Goal: Book appointment/travel/reservation

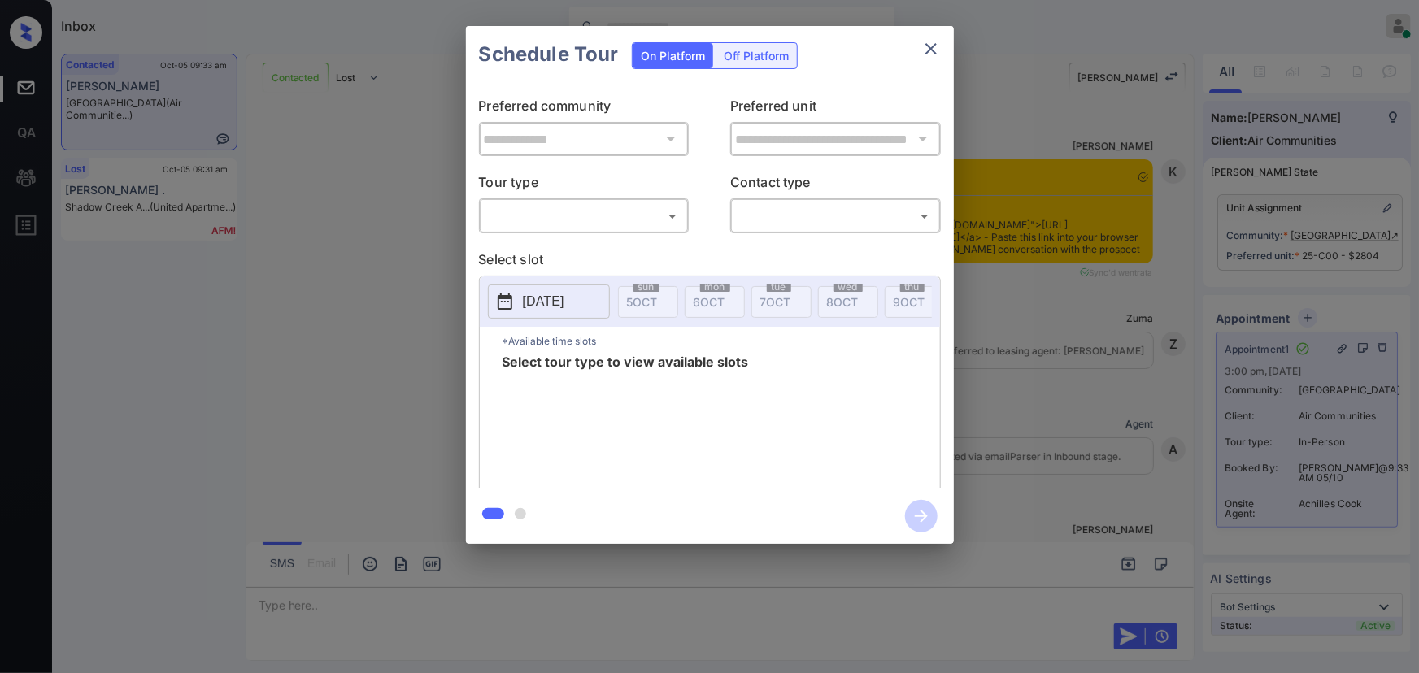
scroll to position [3099, 0]
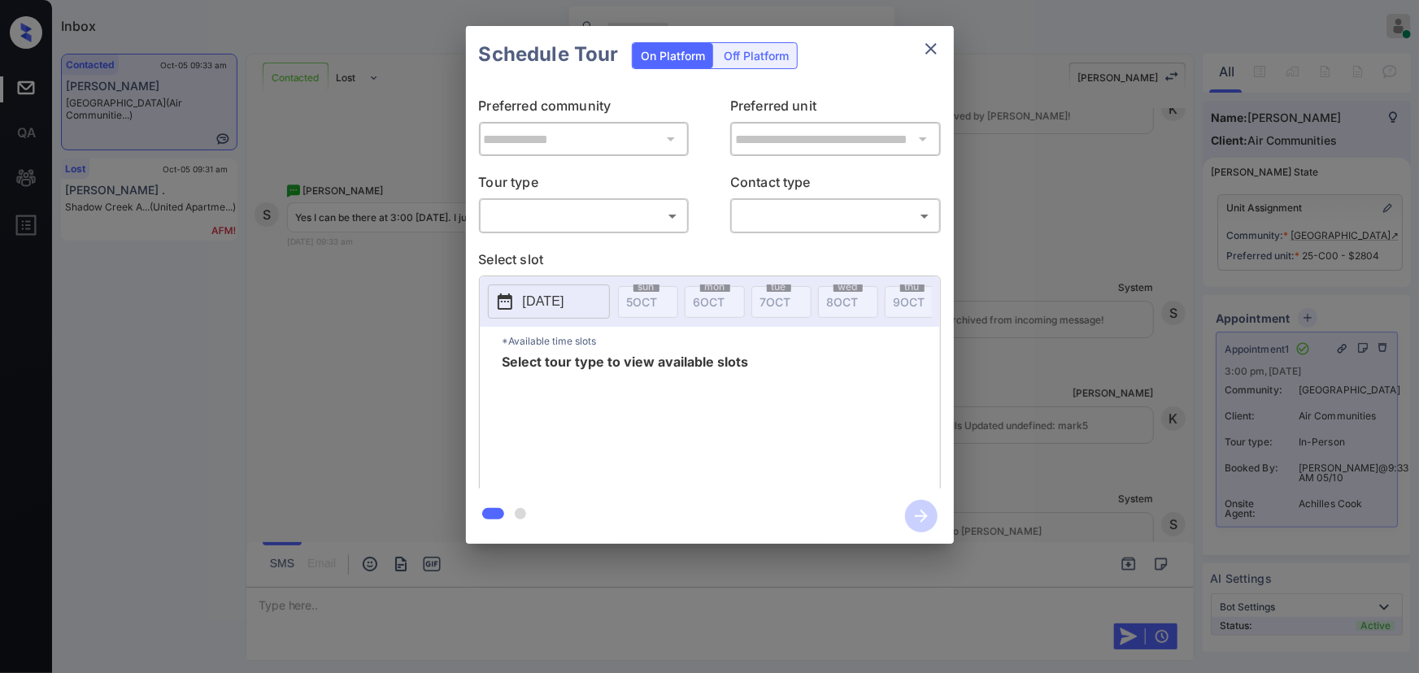
click at [1113, 381] on div "**********" at bounding box center [709, 285] width 1419 height 570
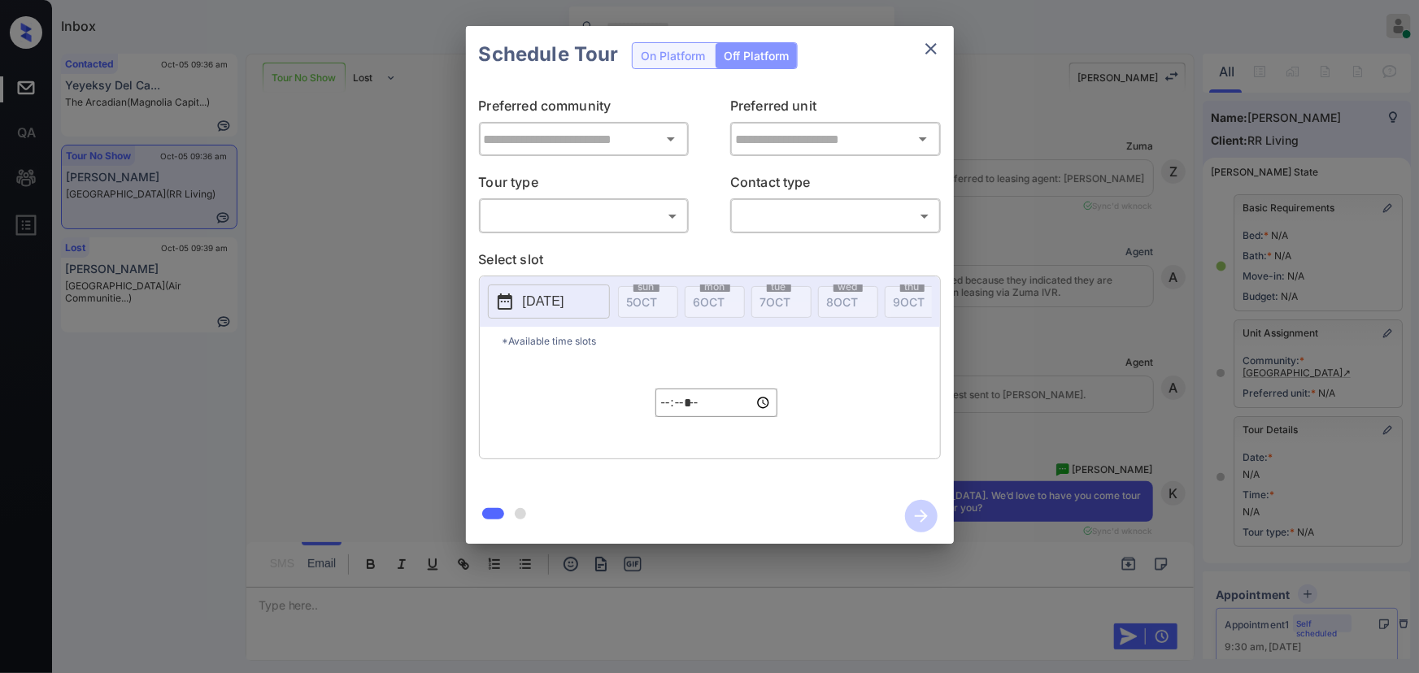
scroll to position [8069, 0]
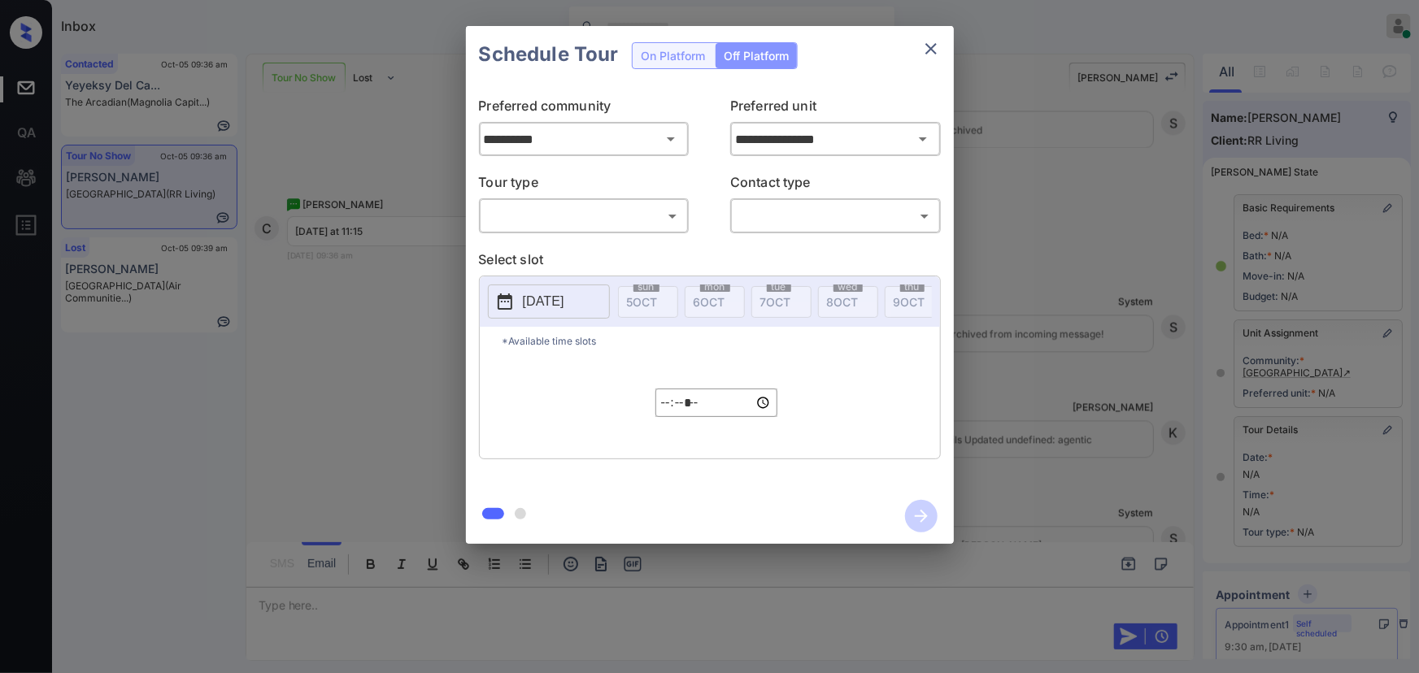
click at [577, 205] on body "Inbox Kenneth Umali Online Set yourself offline Set yourself on break Profile S…" at bounding box center [709, 336] width 1419 height 673
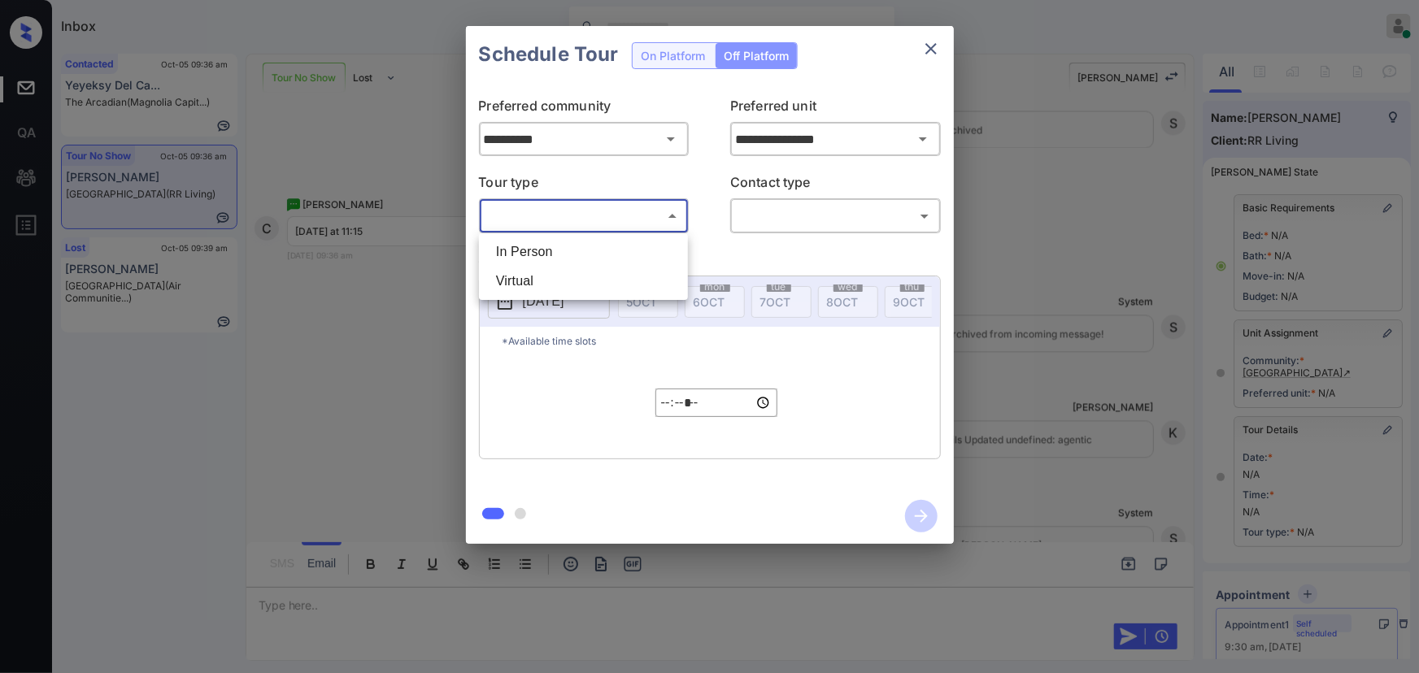
click at [556, 250] on li "In Person" at bounding box center [583, 251] width 201 height 29
type input "********"
click at [817, 220] on body "Inbox Kenneth Umali Online Set yourself offline Set yourself on break Profile S…" at bounding box center [709, 336] width 1419 height 673
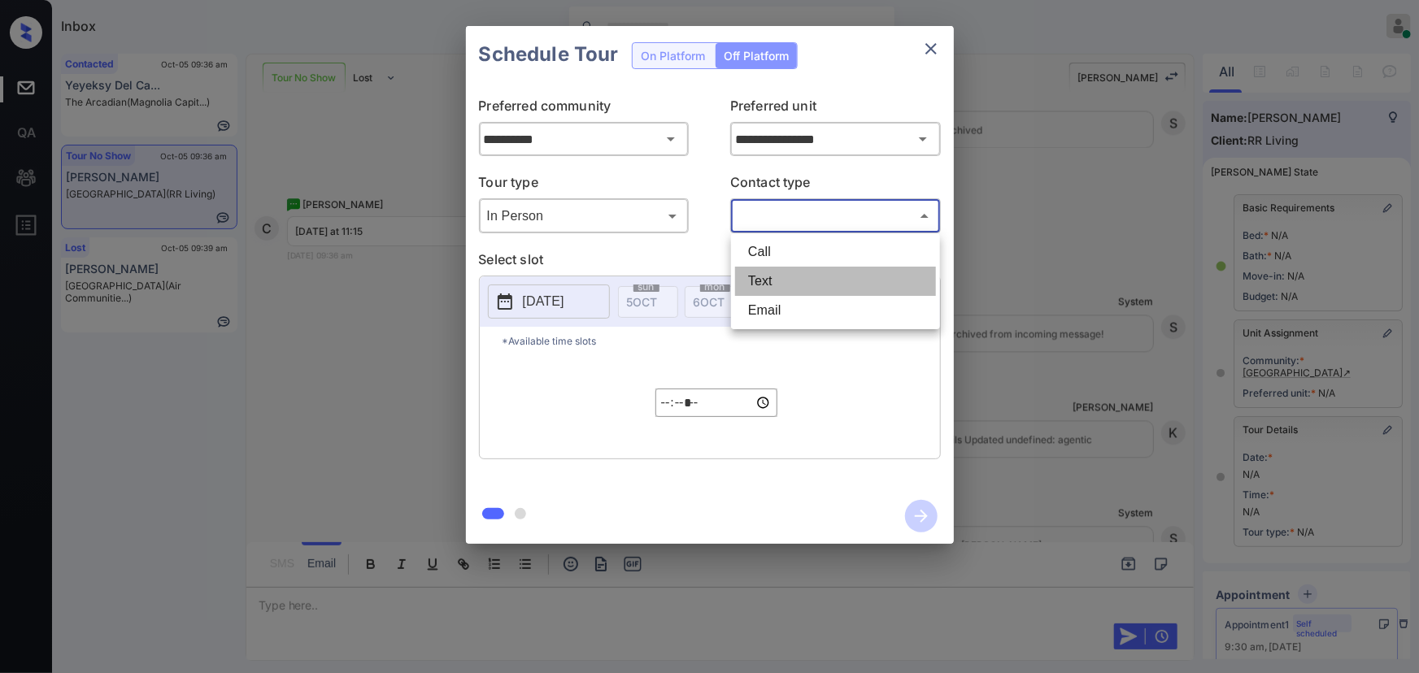
click at [769, 283] on li "Text" at bounding box center [835, 281] width 201 height 29
type input "****"
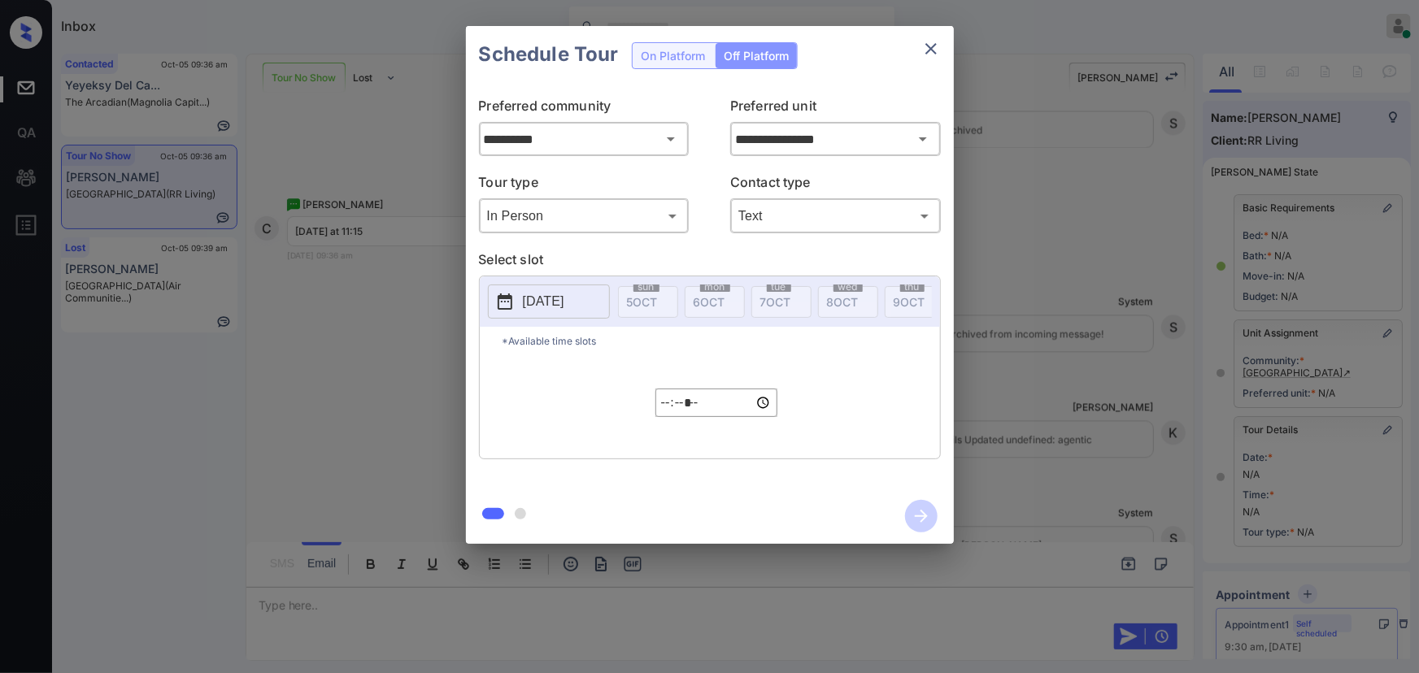
click at [551, 303] on p "2025-10-05" at bounding box center [543, 302] width 41 height 20
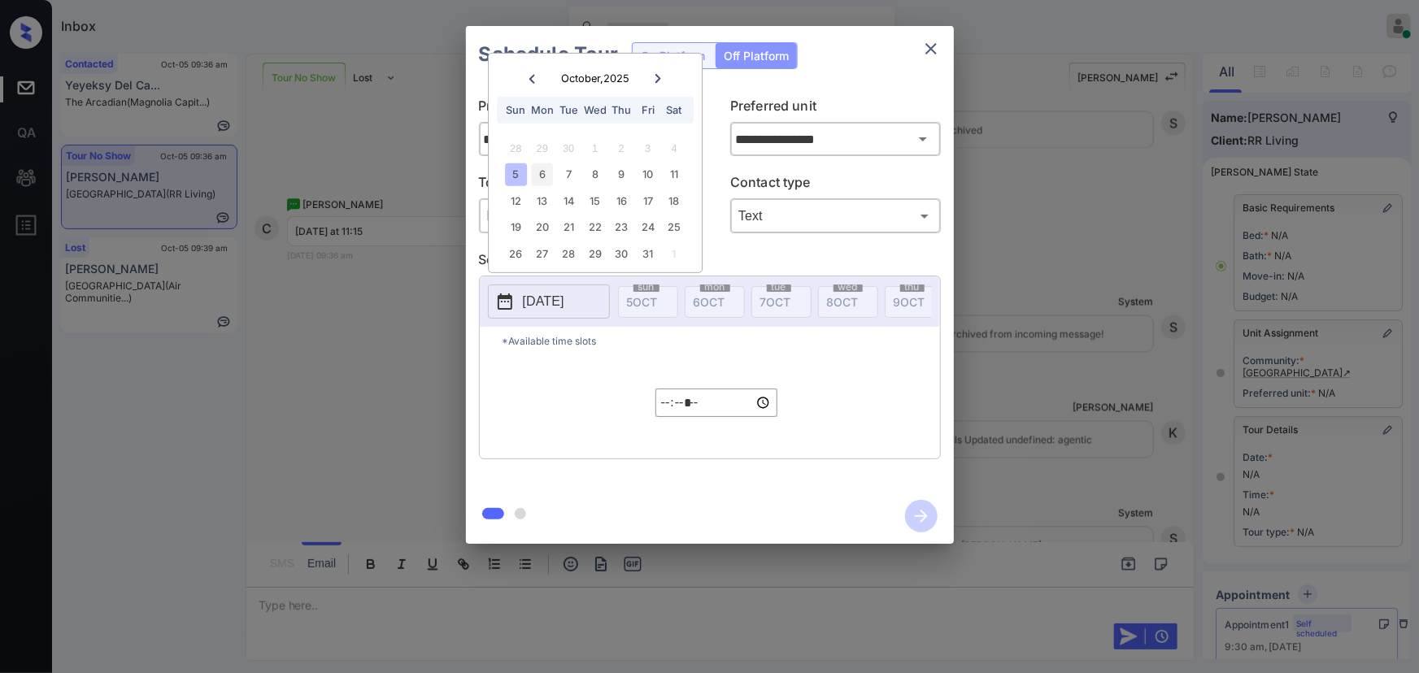
click at [547, 176] on div "6" at bounding box center [542, 174] width 22 height 22
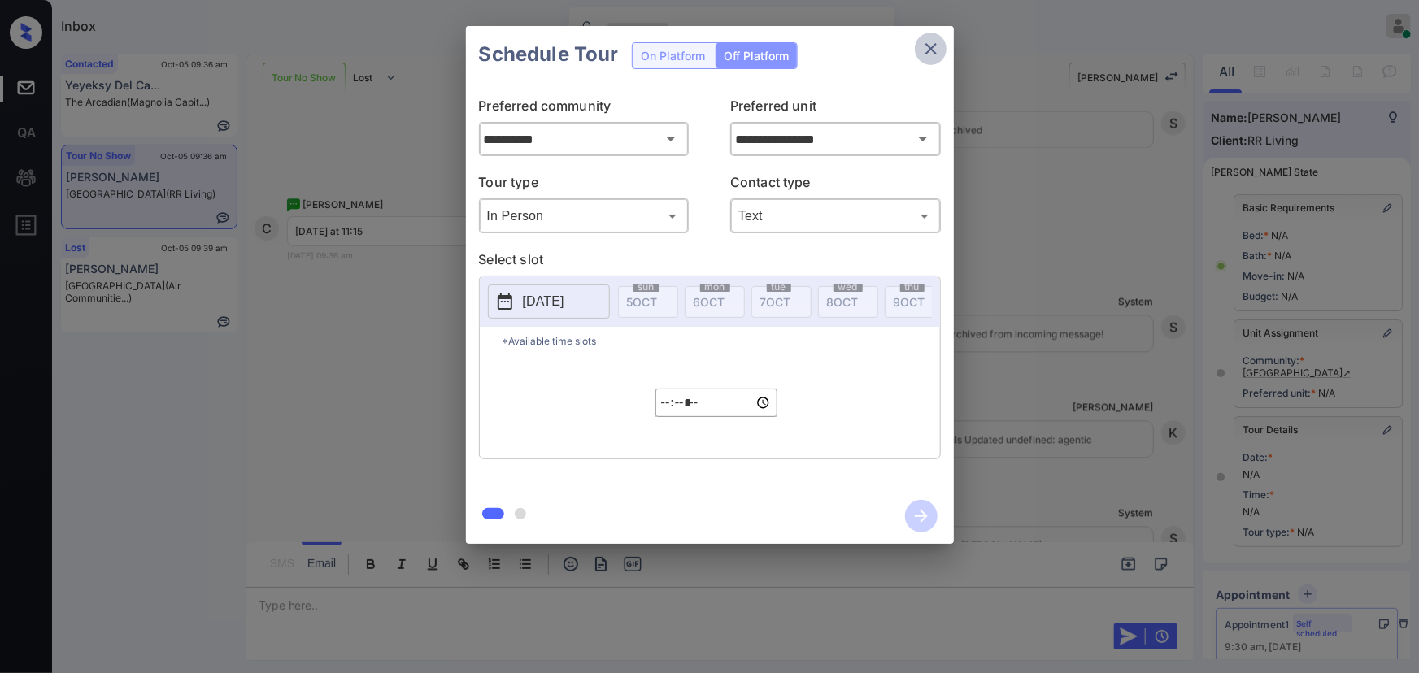
click at [932, 46] on icon "close" at bounding box center [931, 49] width 20 height 20
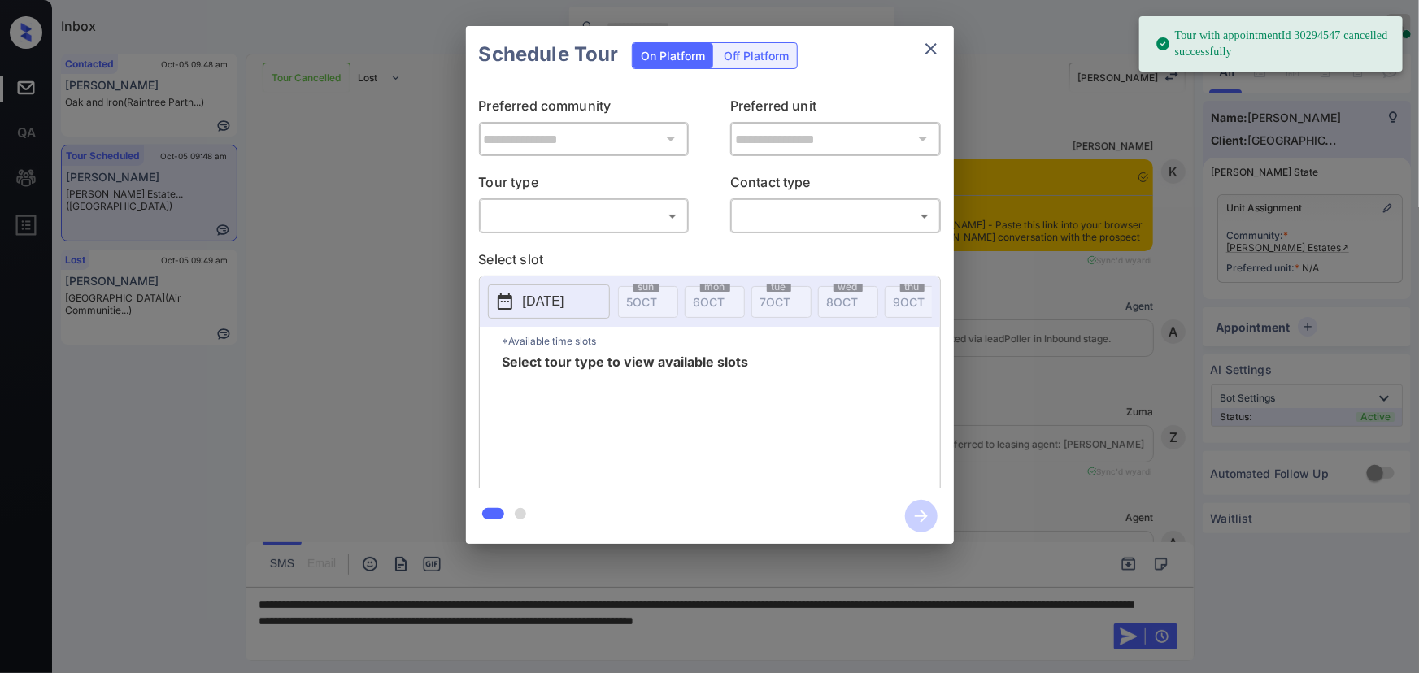
scroll to position [14231, 0]
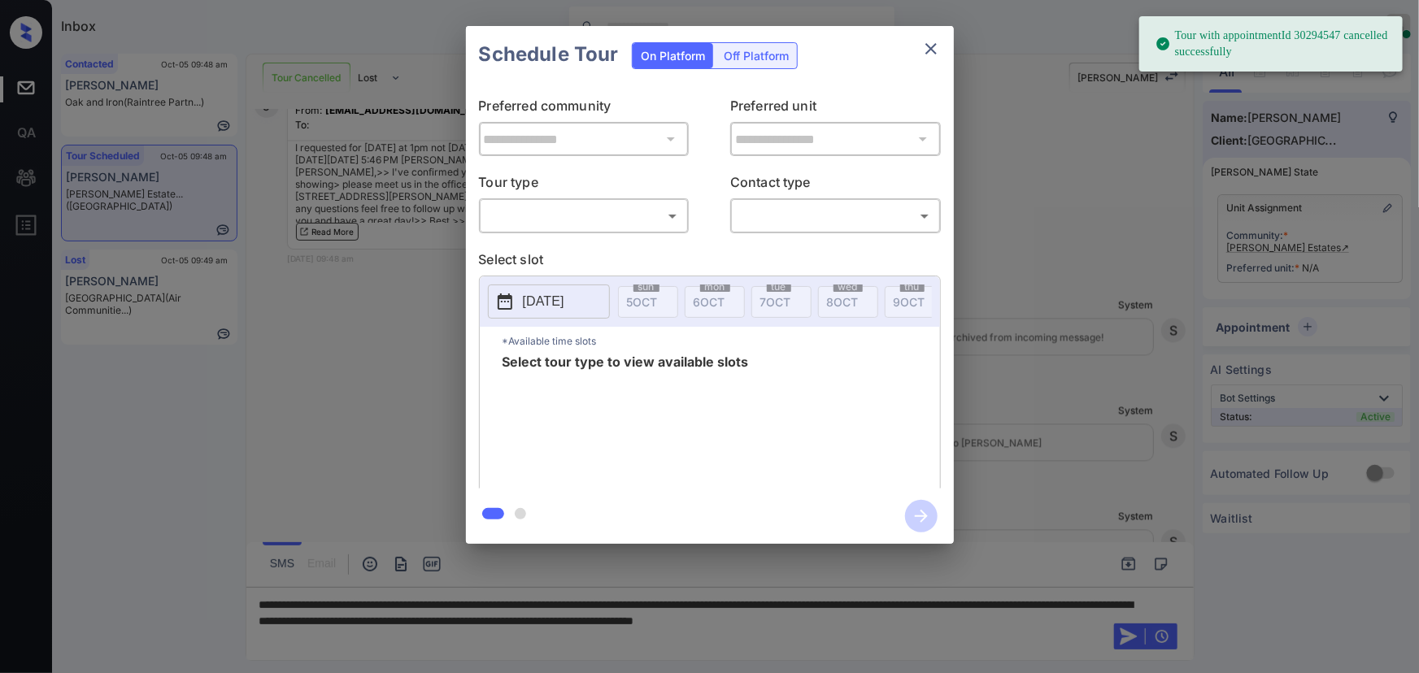
click at [595, 224] on body "Tour with appointmentId 30294547 cancelled successfully Inbox Kenneth Umali Onl…" at bounding box center [709, 336] width 1419 height 673
click at [576, 246] on li "In Person" at bounding box center [583, 251] width 201 height 29
type input "********"
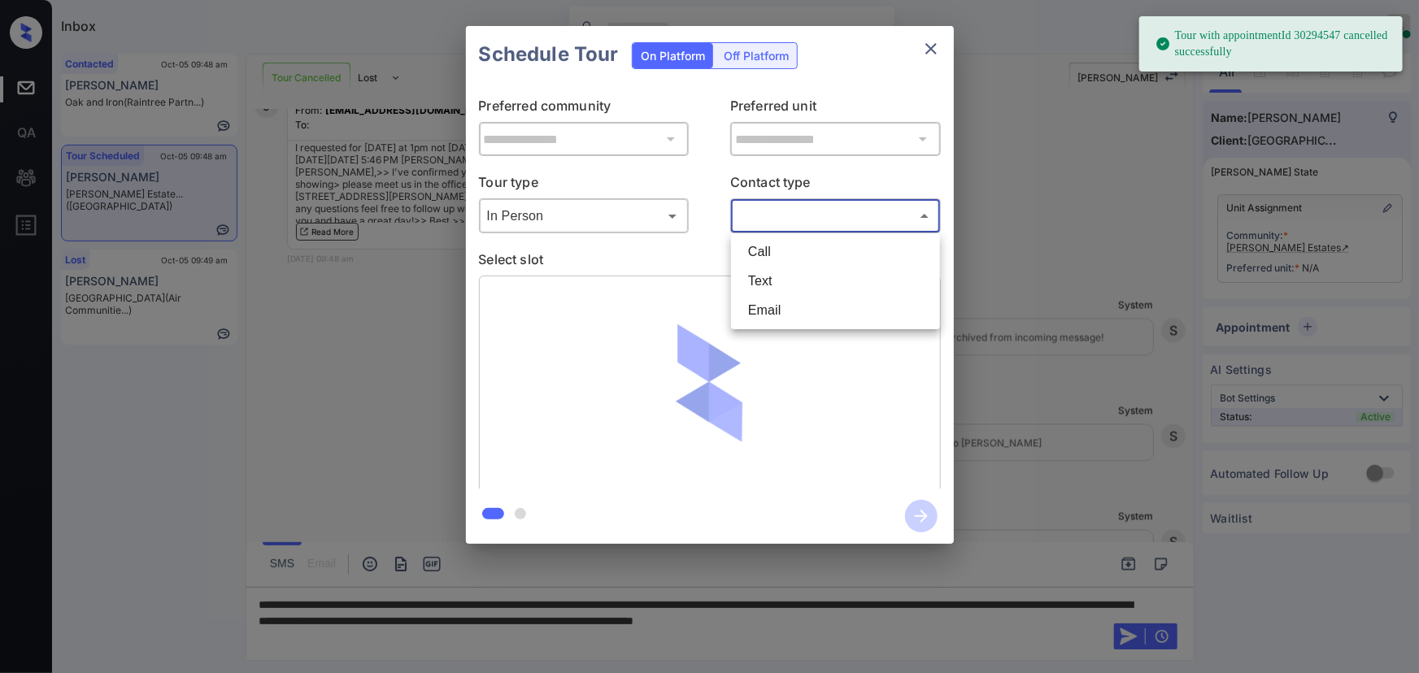
click at [803, 207] on body "Tour with appointmentId 30294547 cancelled successfully Inbox Kenneth Umali Onl…" at bounding box center [709, 336] width 1419 height 673
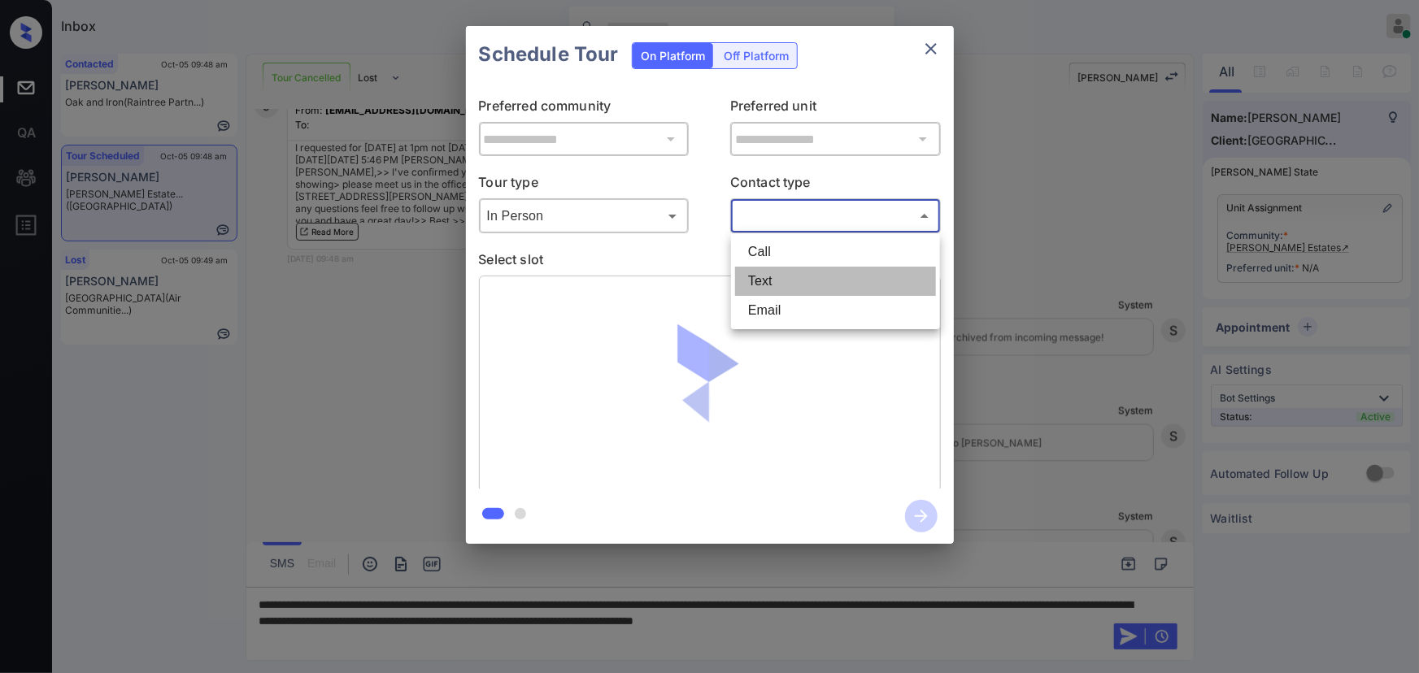
click at [761, 285] on li "Text" at bounding box center [835, 281] width 201 height 29
type input "****"
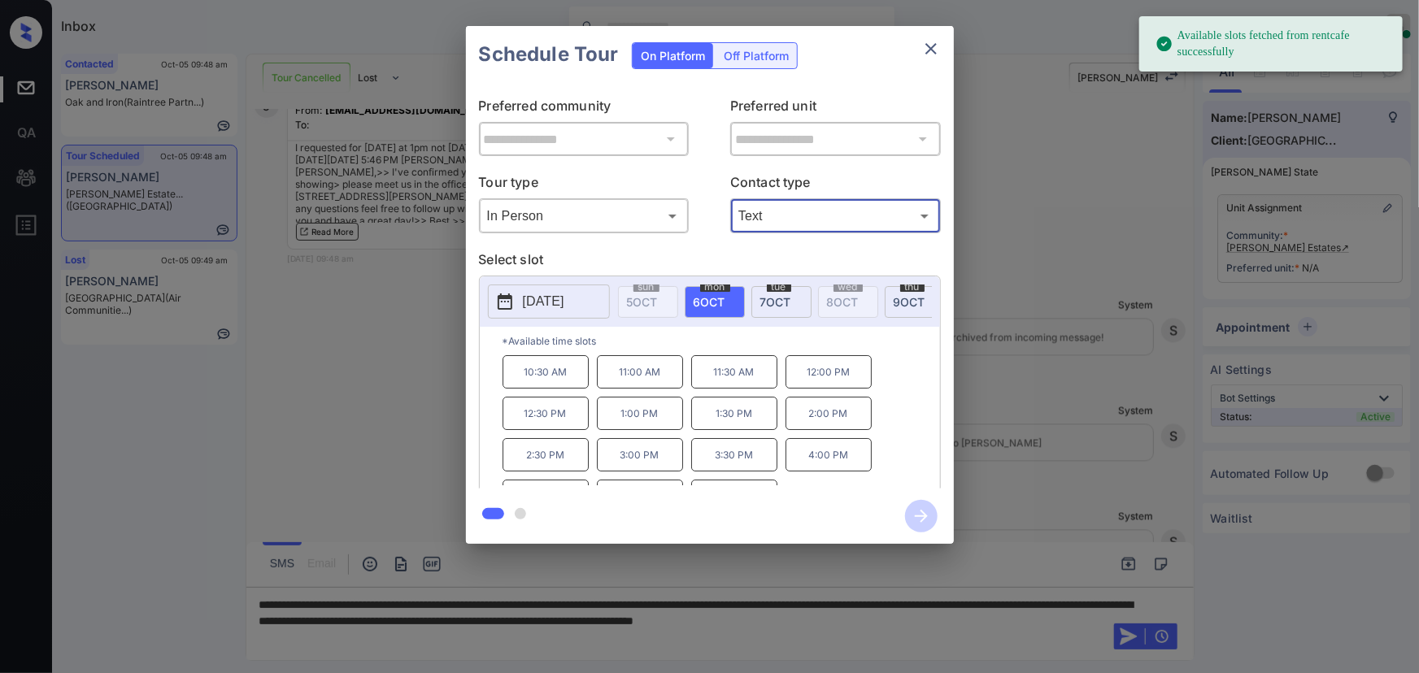
click at [711, 298] on span "6 OCT" at bounding box center [710, 302] width 32 height 14
click at [643, 424] on p "1:00 PM" at bounding box center [640, 413] width 86 height 33
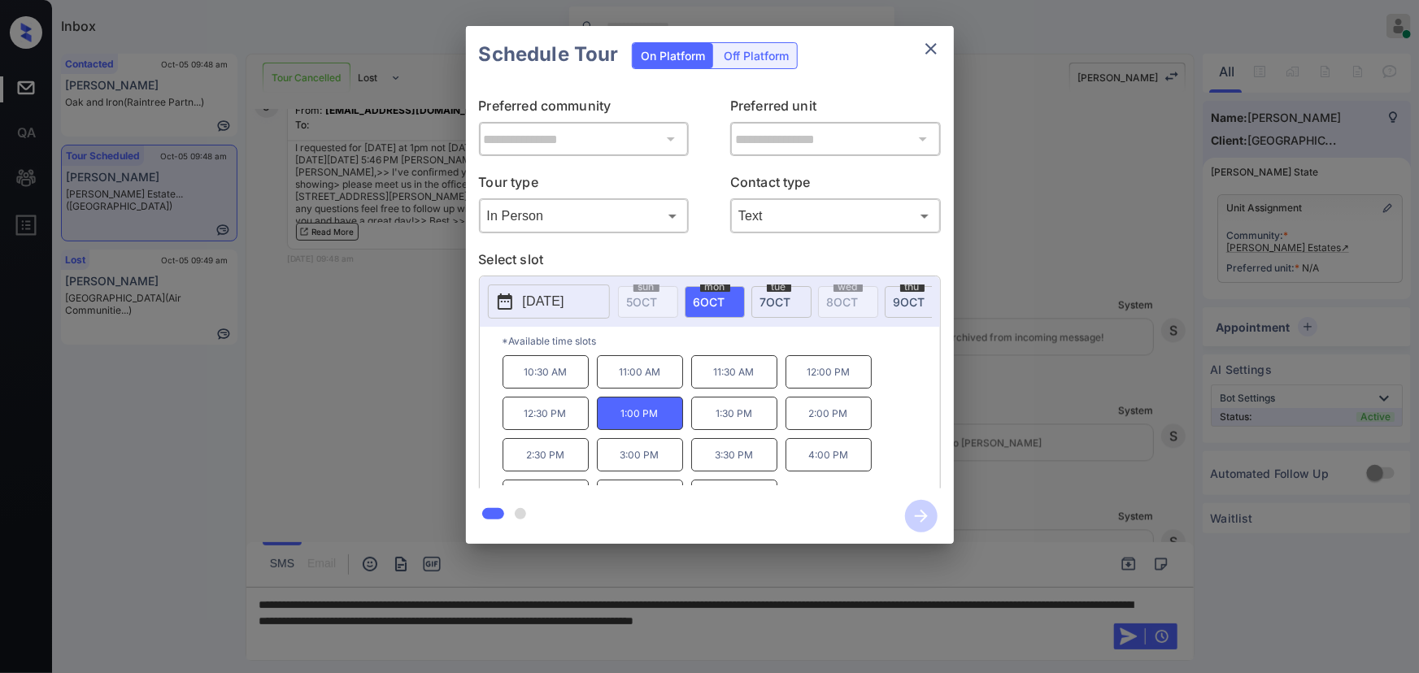
click at [1107, 342] on div "**********" at bounding box center [709, 285] width 1419 height 570
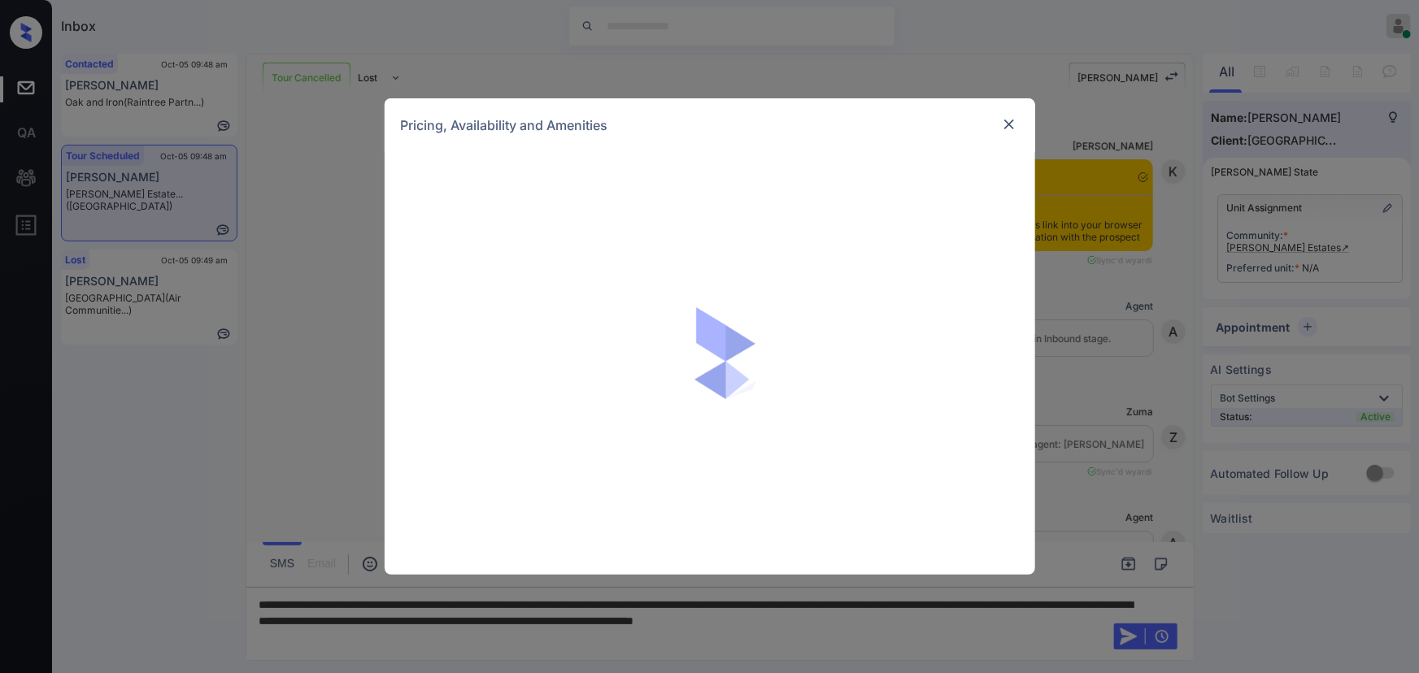
scroll to position [14231, 0]
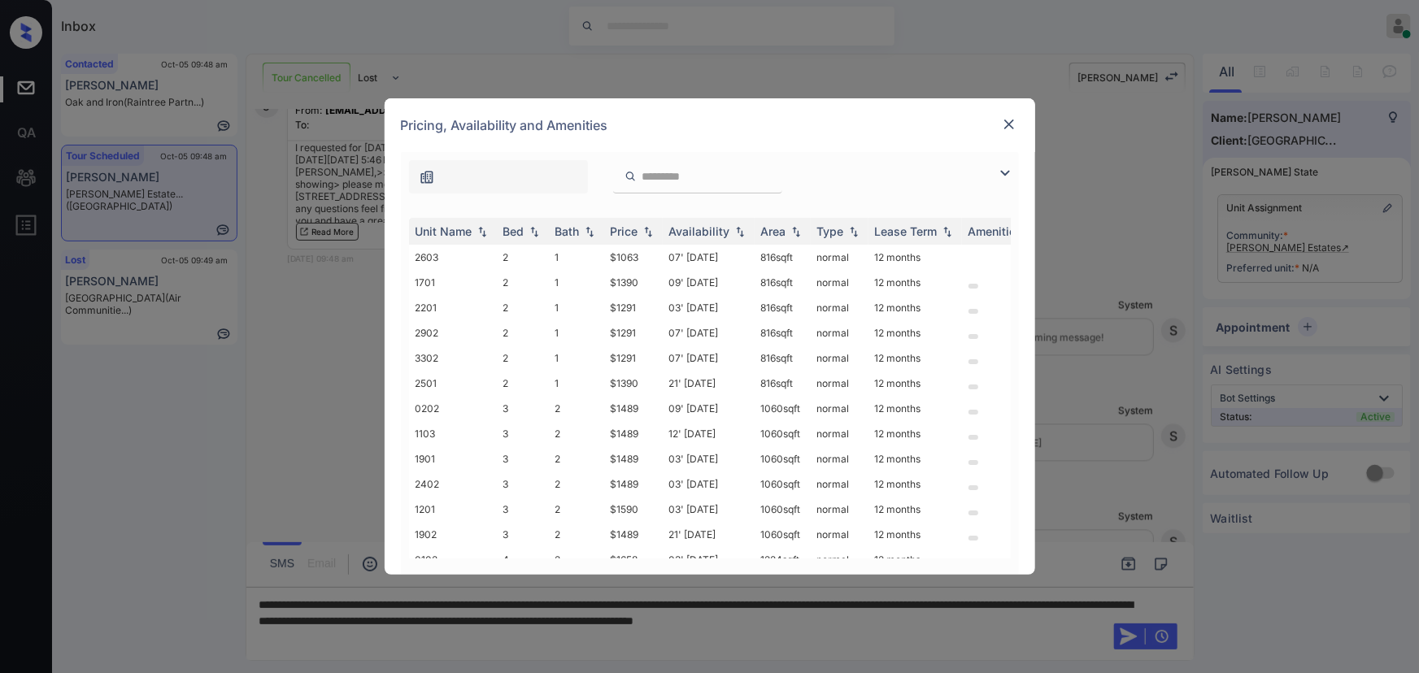
click at [1003, 171] on img at bounding box center [1005, 173] width 20 height 20
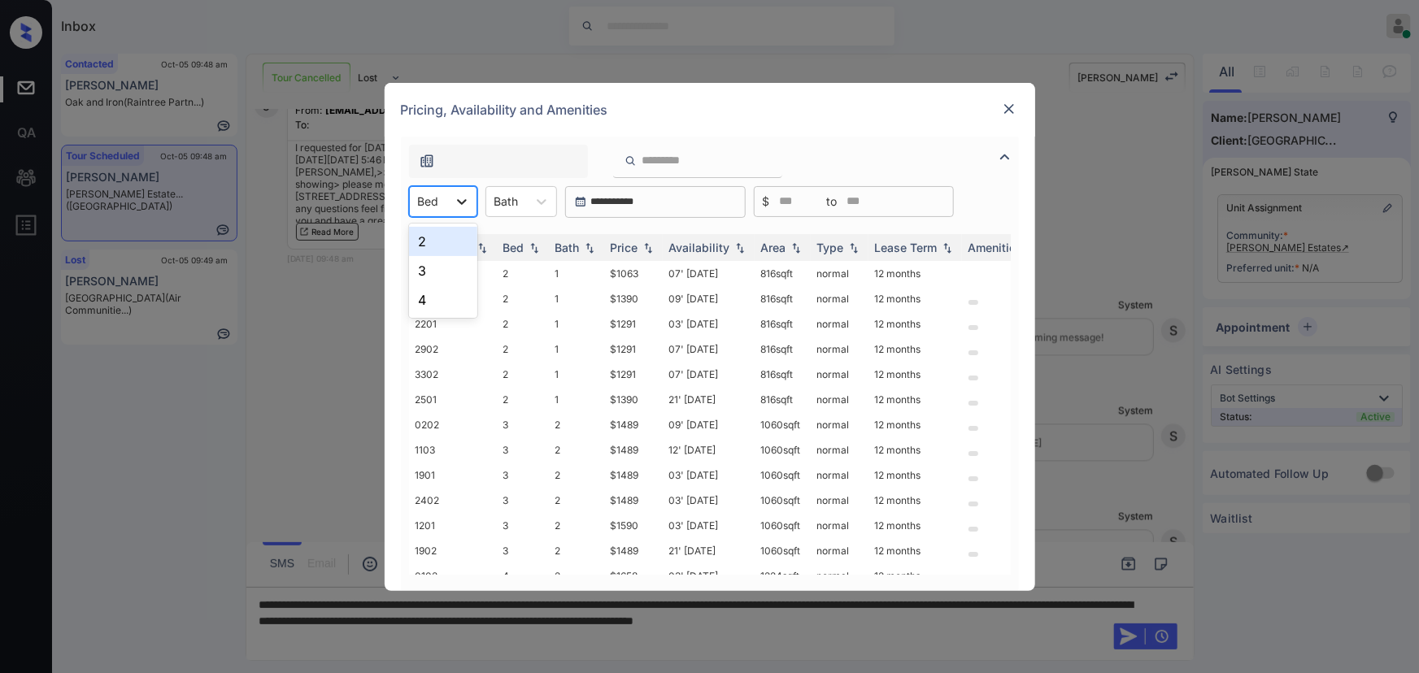
click at [464, 207] on icon at bounding box center [462, 202] width 16 height 16
click at [436, 264] on div "3" at bounding box center [443, 270] width 68 height 29
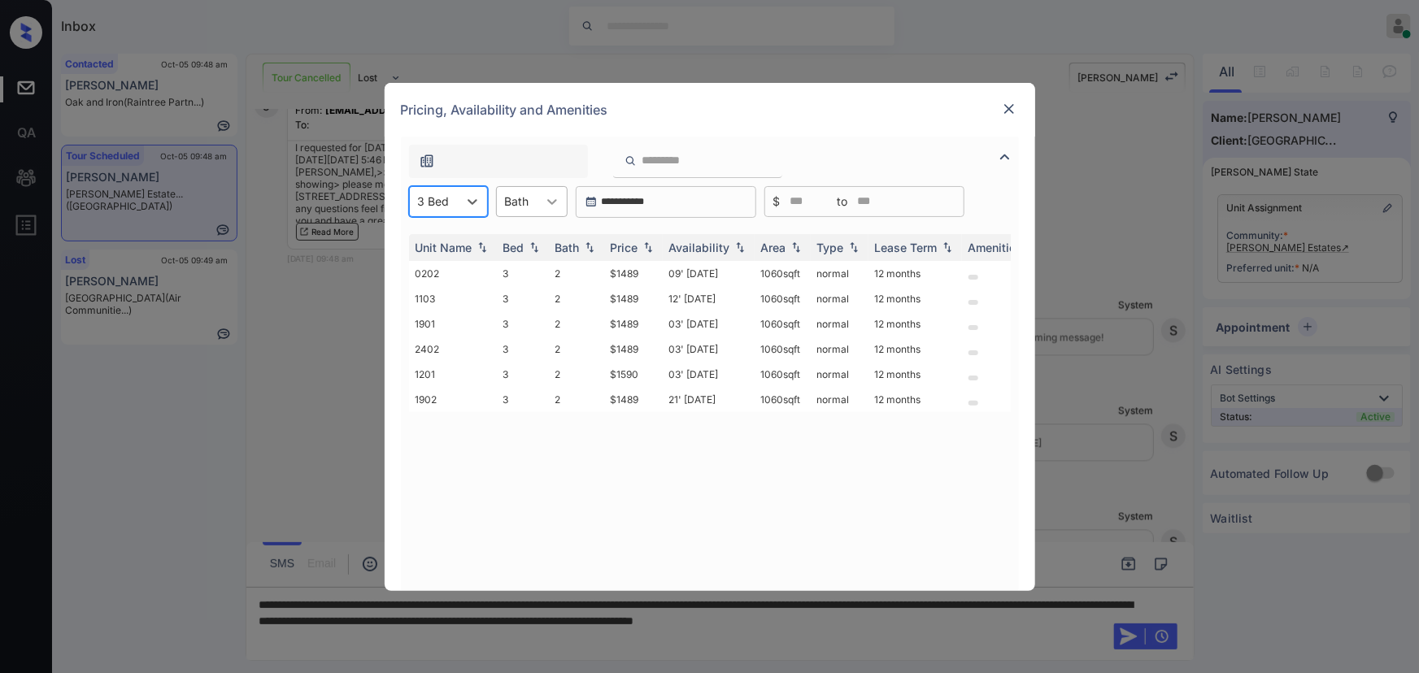
click at [545, 198] on icon at bounding box center [552, 202] width 16 height 16
click at [506, 269] on div "2" at bounding box center [532, 270] width 72 height 29
click at [643, 250] on img at bounding box center [648, 247] width 16 height 11
click at [555, 204] on icon at bounding box center [563, 202] width 16 height 16
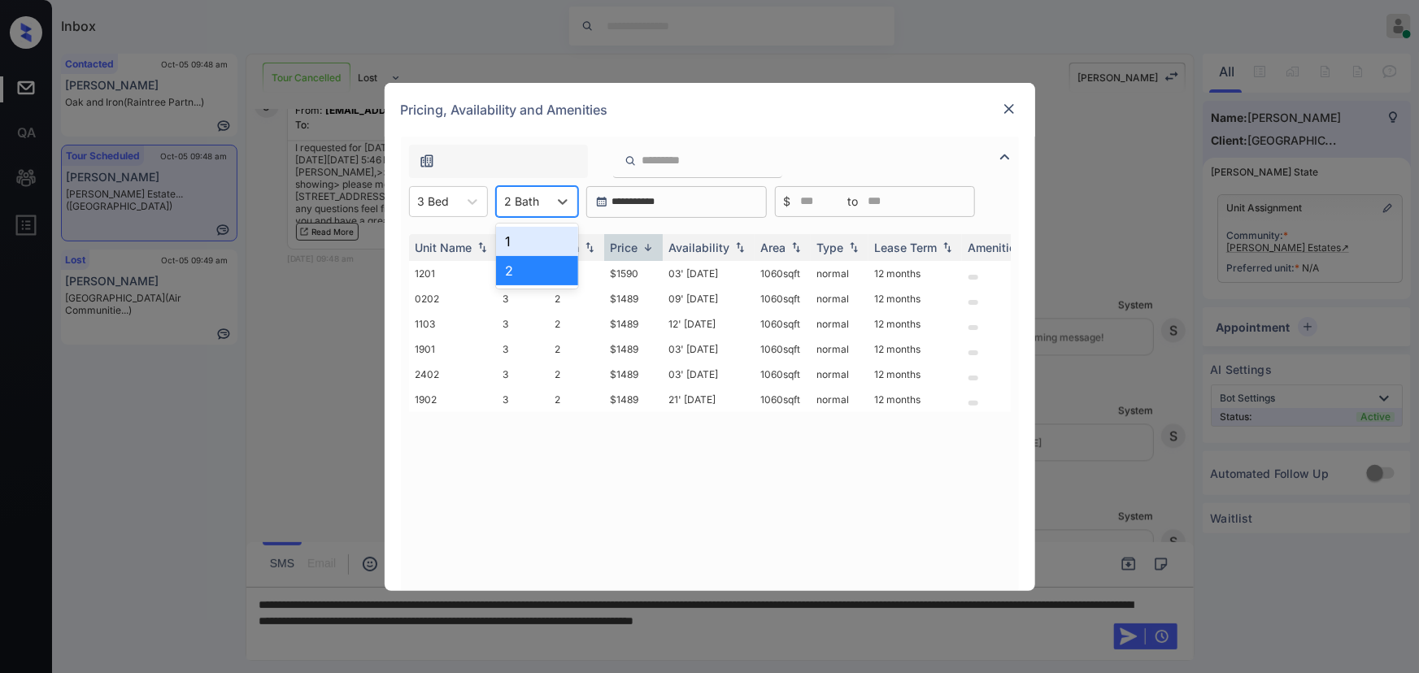
click at [515, 237] on div "1" at bounding box center [537, 241] width 82 height 29
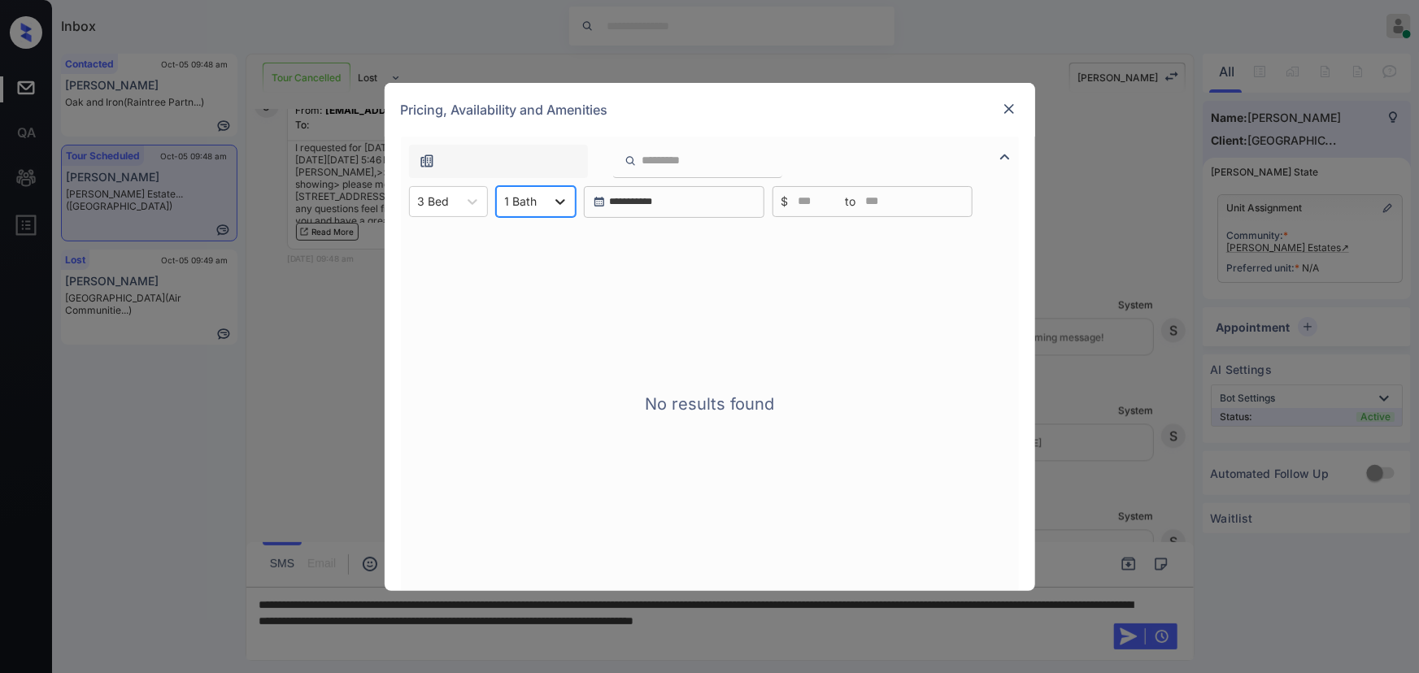
click at [549, 211] on div at bounding box center [560, 201] width 29 height 29
click at [536, 242] on div "1" at bounding box center [536, 241] width 80 height 29
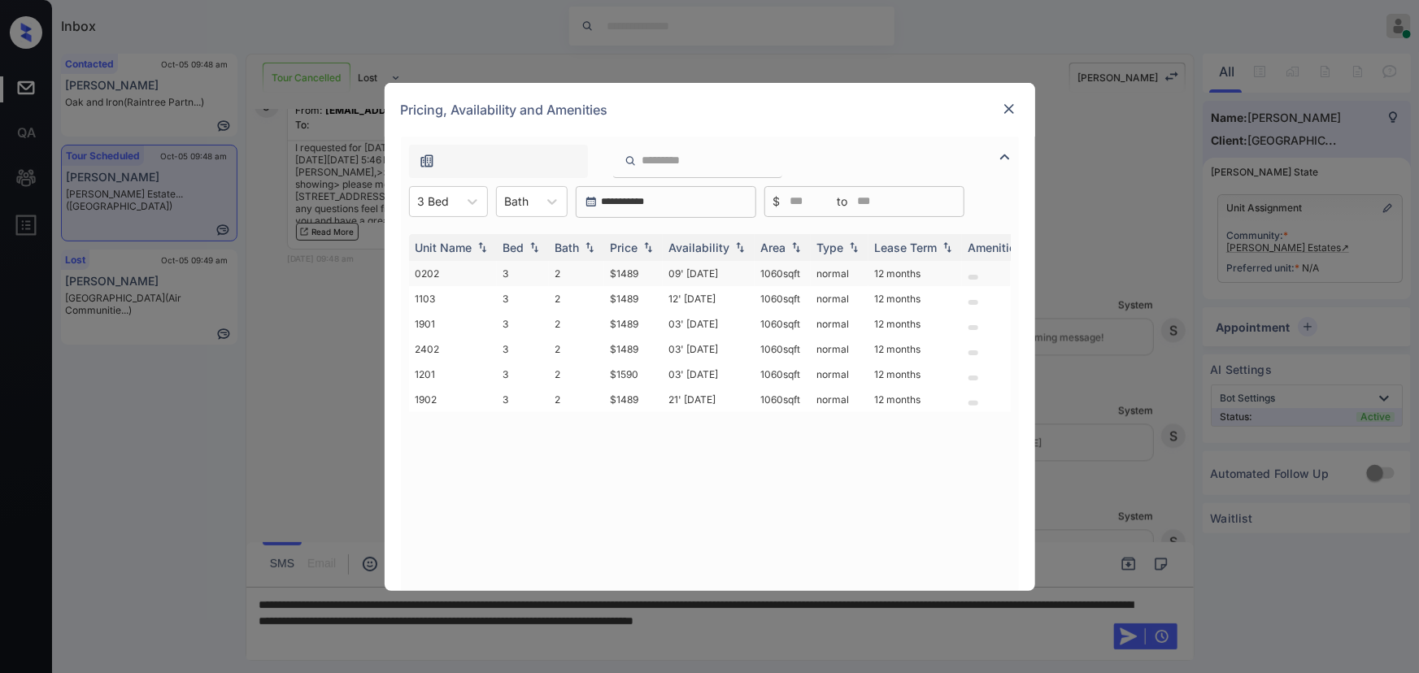
click at [629, 271] on td "$1489" at bounding box center [633, 273] width 59 height 25
click at [690, 268] on td "09' Jun 25" at bounding box center [709, 273] width 92 height 25
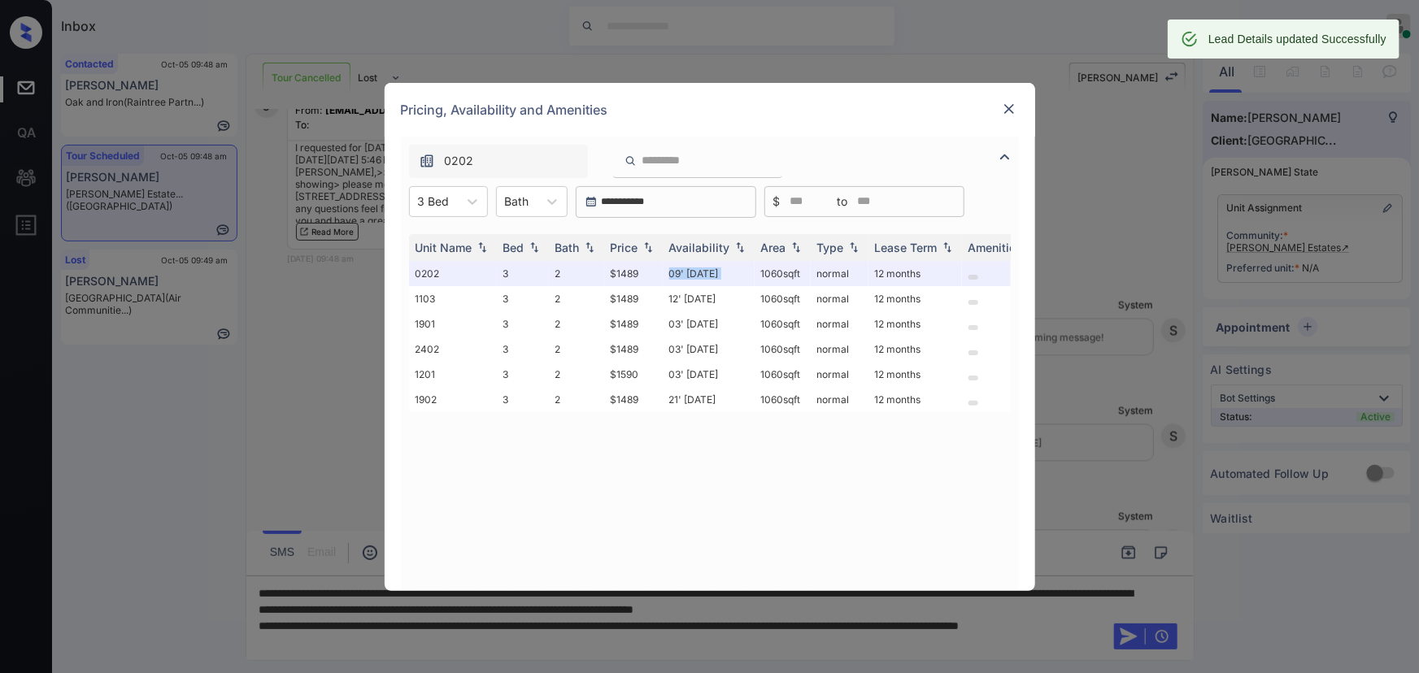
click at [1005, 104] on img at bounding box center [1009, 109] width 16 height 16
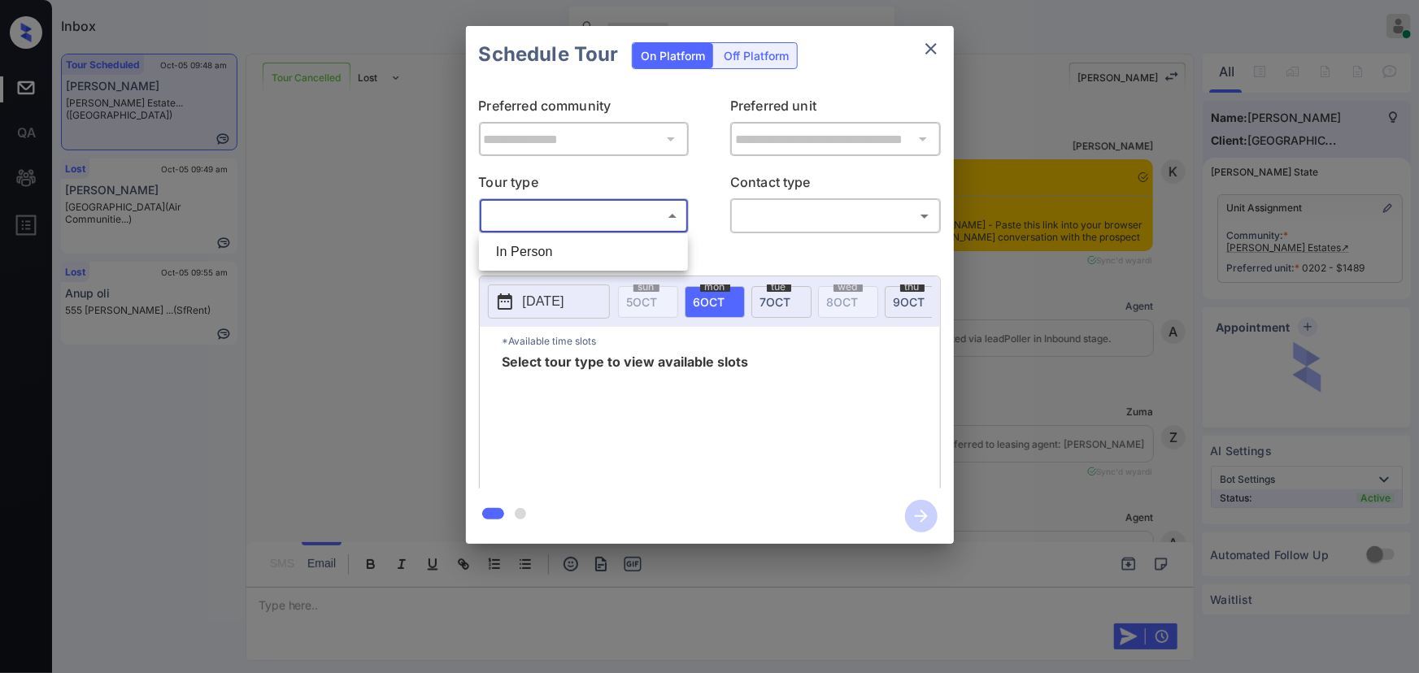
scroll to position [14246, 0]
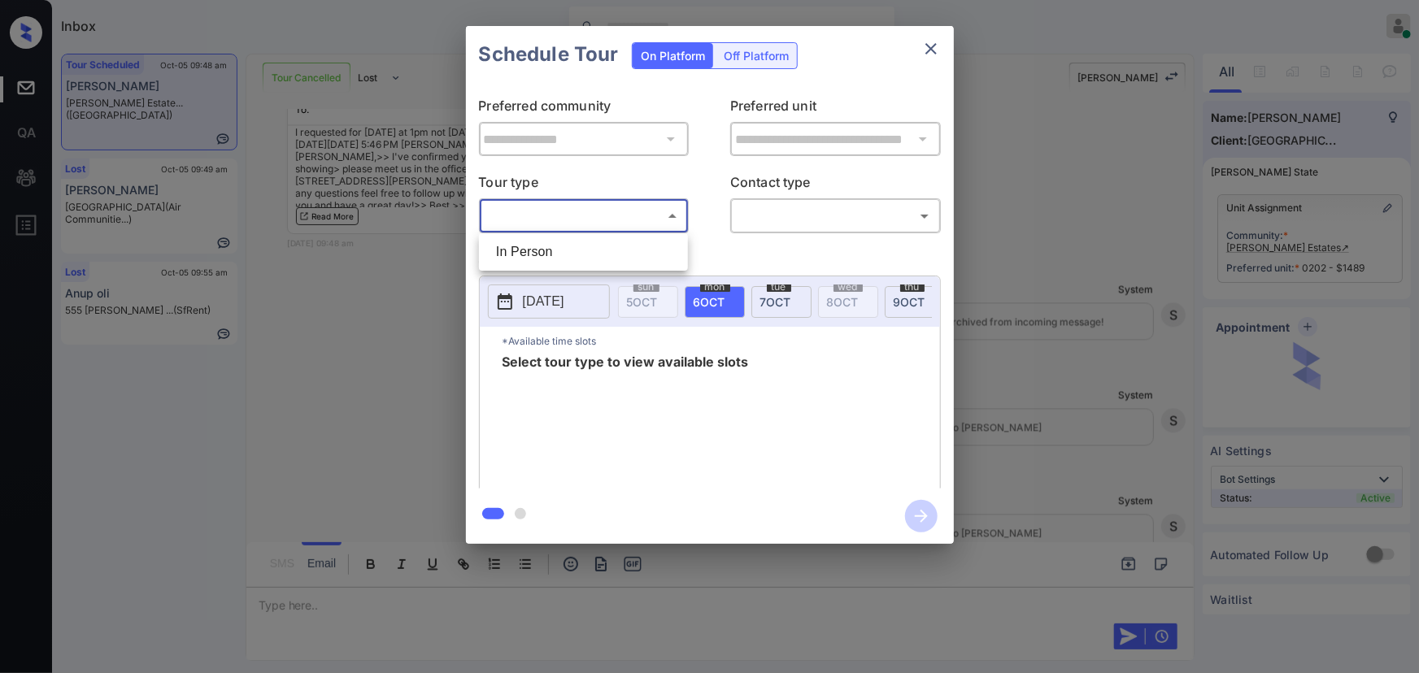
click at [587, 252] on li "In Person" at bounding box center [583, 251] width 201 height 29
type input "********"
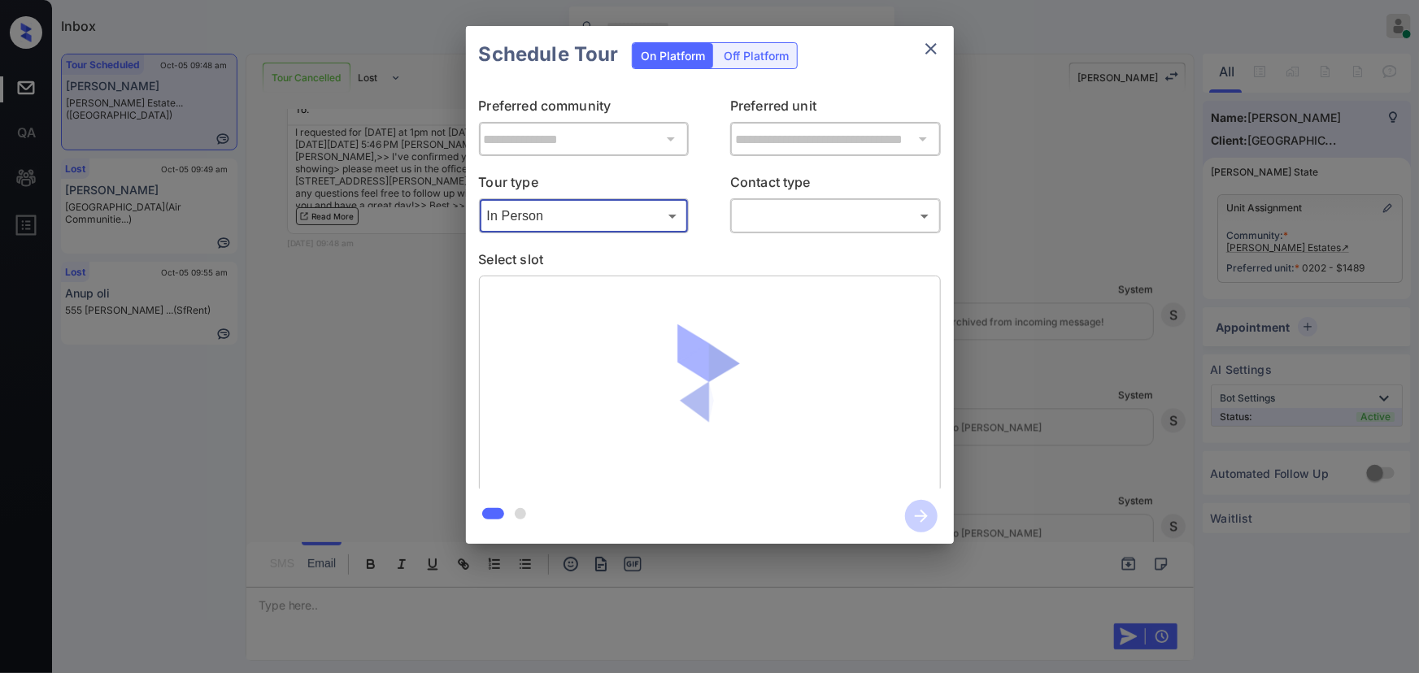
click at [787, 220] on body "Inbox Kenneth Umali Online Set yourself offline Set yourself on break Profile S…" at bounding box center [709, 336] width 1419 height 673
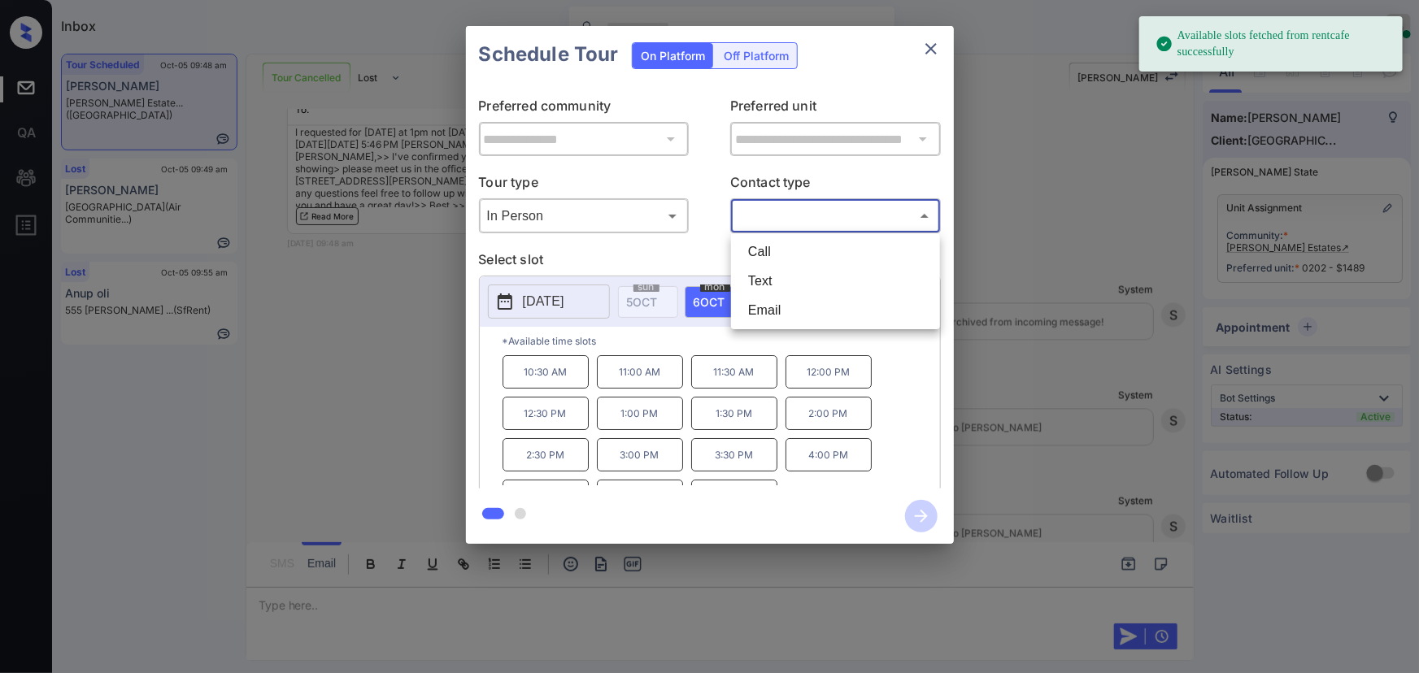
click at [773, 254] on li "Call" at bounding box center [835, 251] width 201 height 29
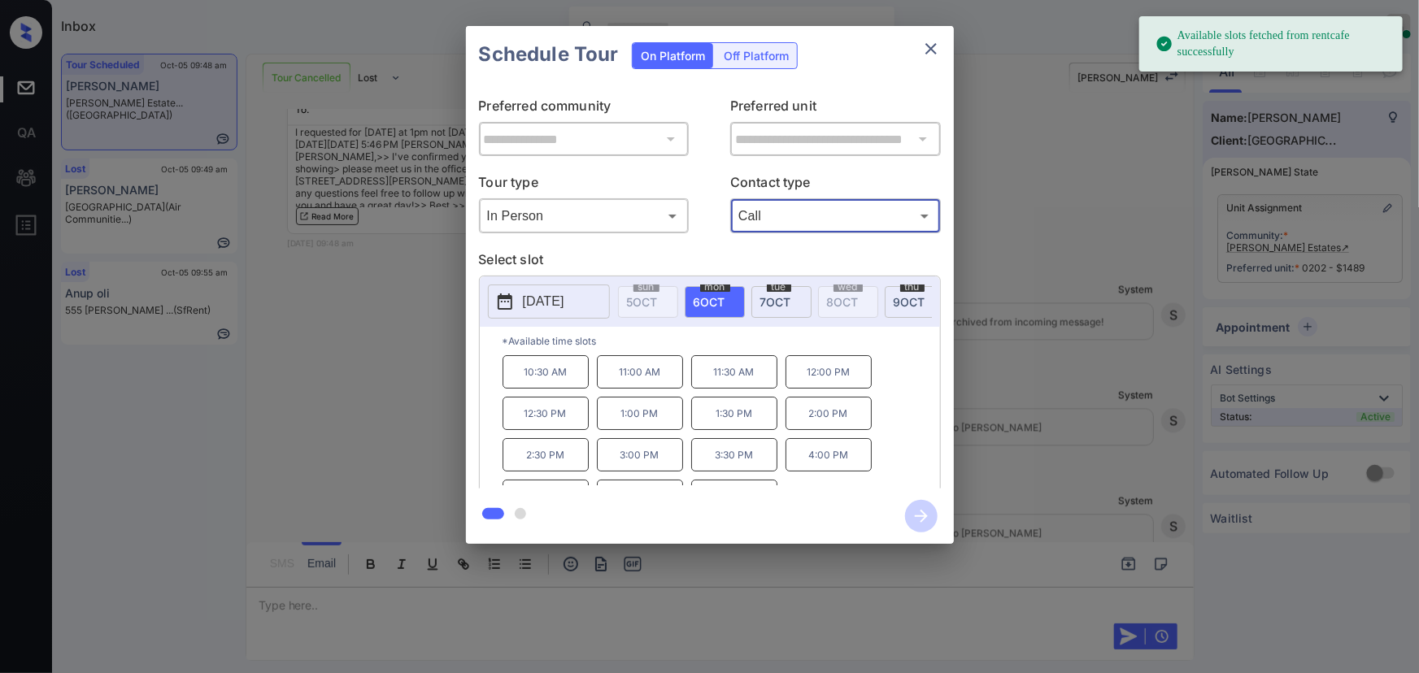
click at [786, 214] on body "Available slots fetched from rentcafe successfully Inbox Kenneth Umali Online S…" at bounding box center [709, 336] width 1419 height 673
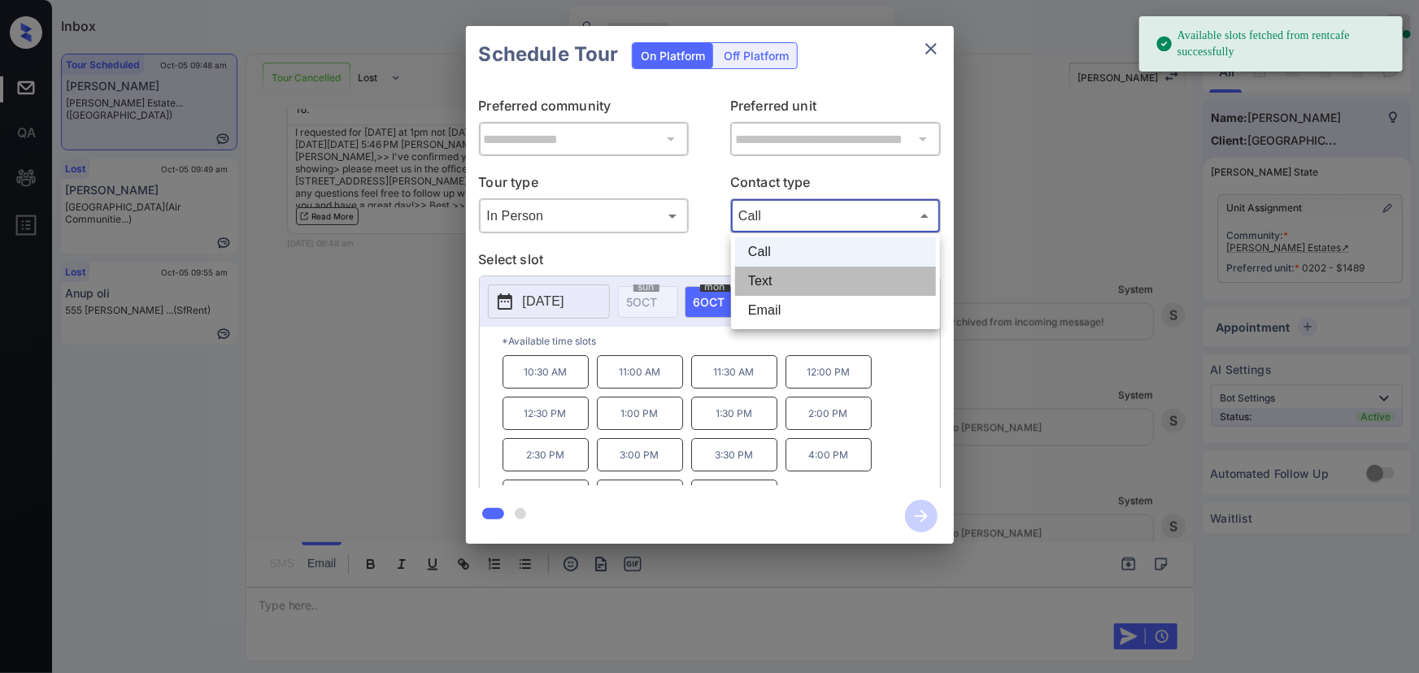
click at [764, 274] on li "Text" at bounding box center [835, 281] width 201 height 29
type input "****"
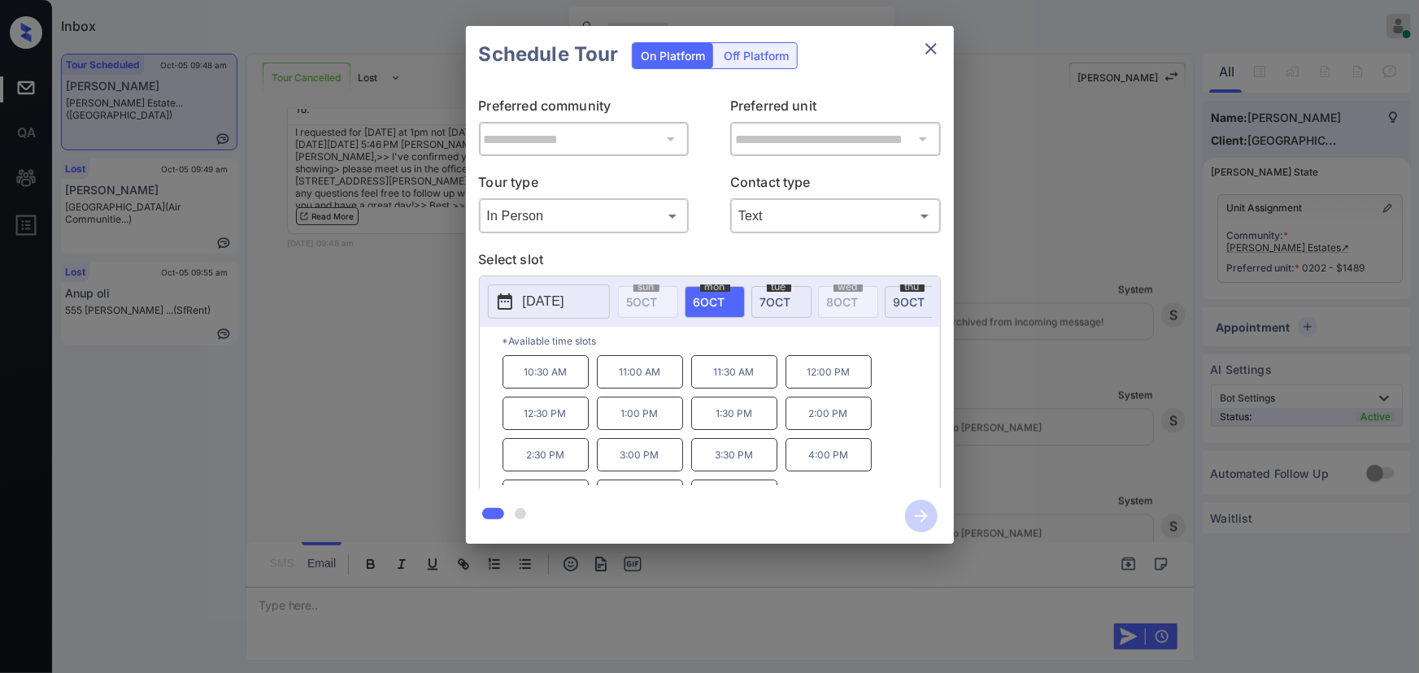
click at [765, 296] on span "7 OCT" at bounding box center [775, 302] width 31 height 14
click at [745, 422] on p "1:00 PM" at bounding box center [734, 413] width 86 height 33
click at [553, 301] on p "2025-10-07" at bounding box center [543, 302] width 41 height 20
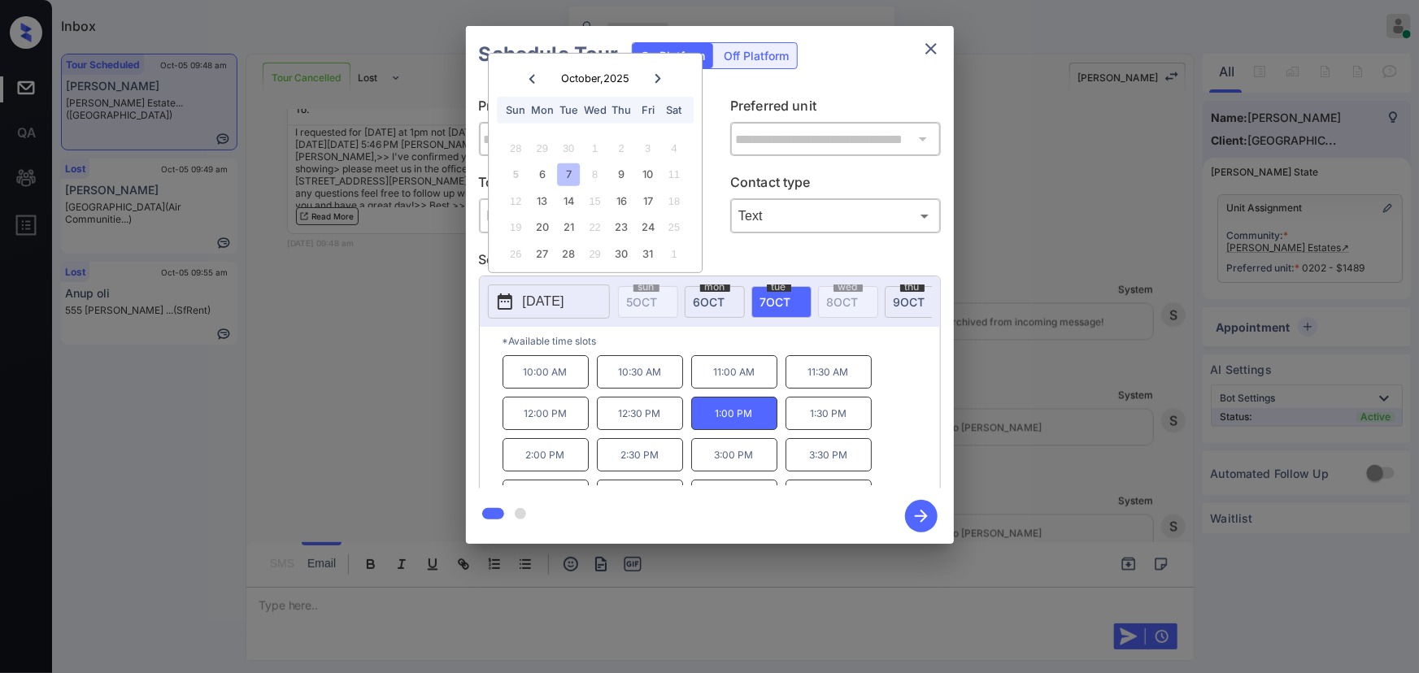
click at [926, 516] on icon "button" at bounding box center [921, 516] width 13 height 13
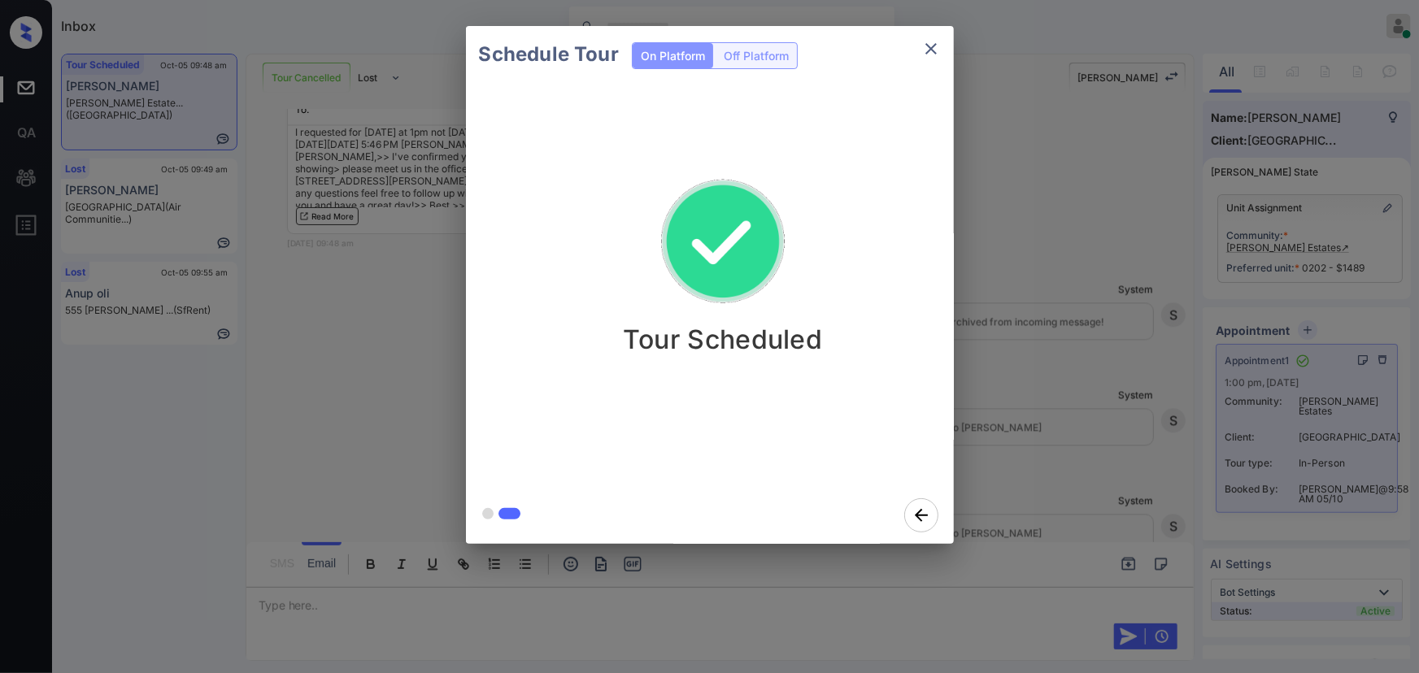
click at [931, 46] on icon "close" at bounding box center [931, 49] width 20 height 20
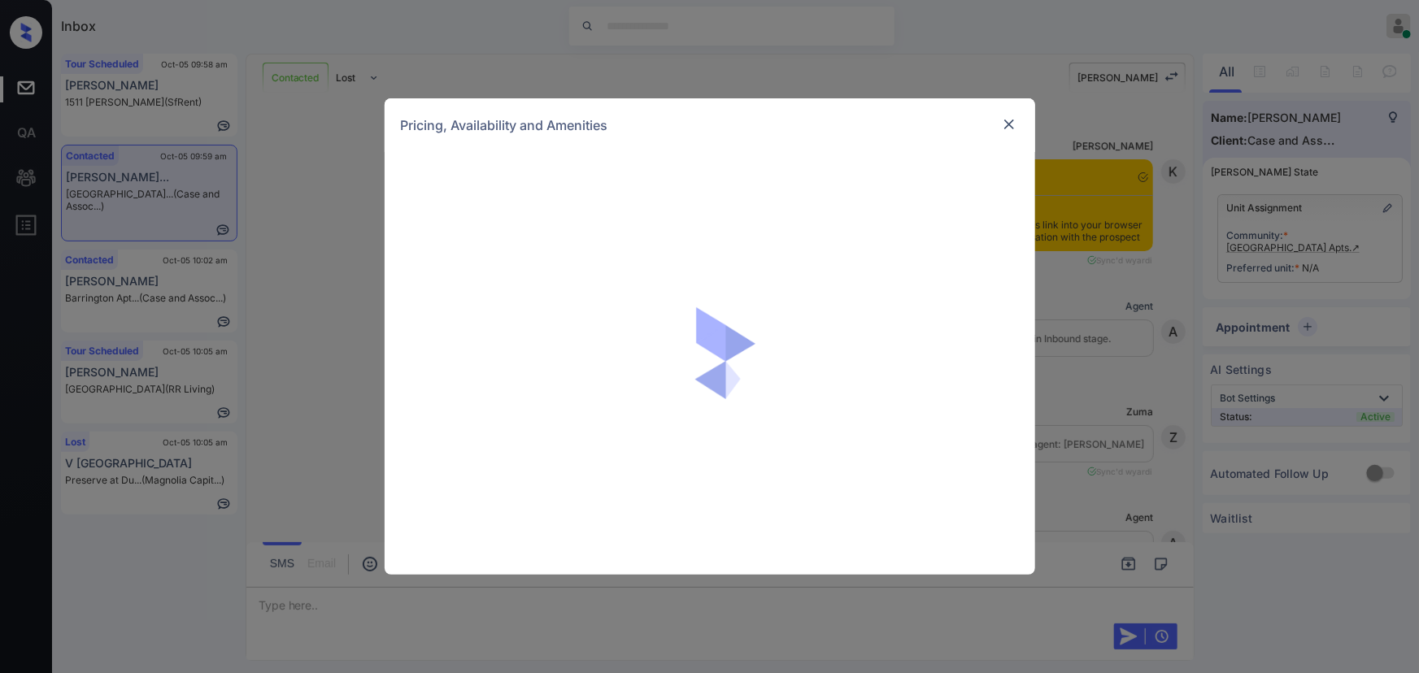
scroll to position [2781, 0]
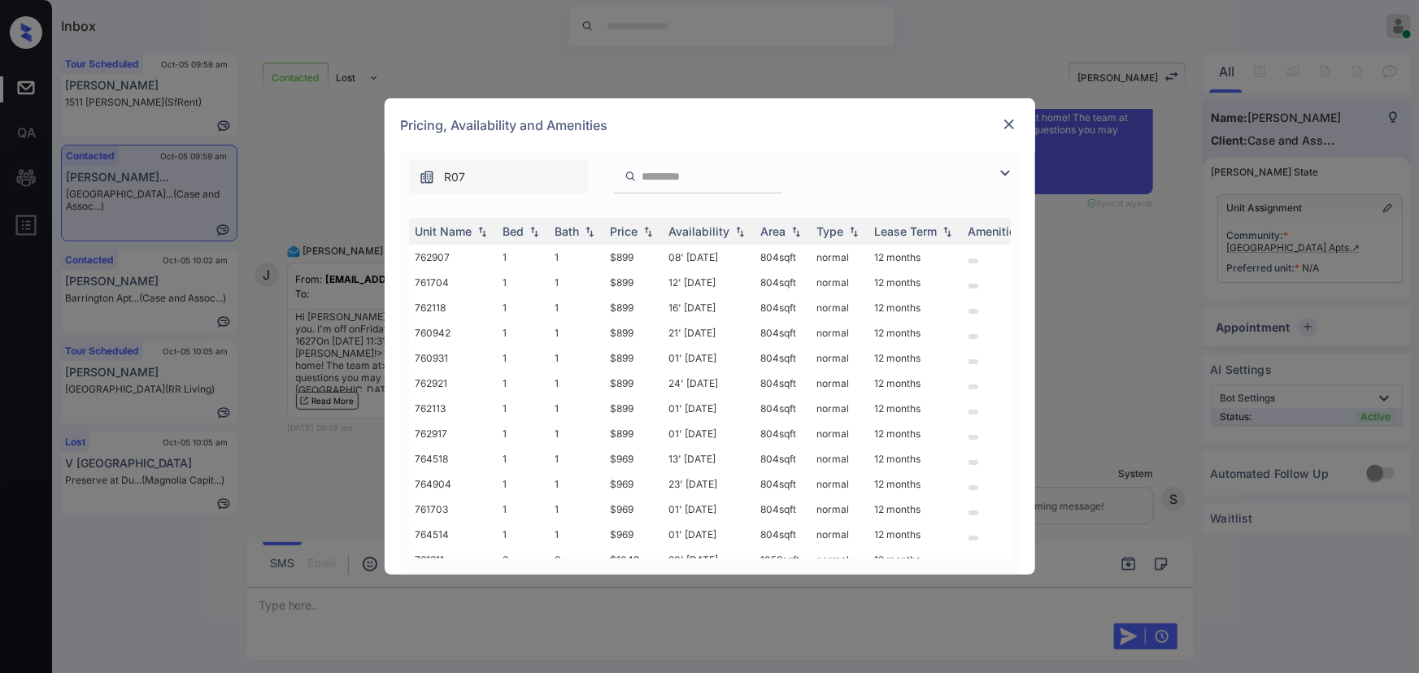
click at [1008, 169] on img at bounding box center [1005, 173] width 20 height 20
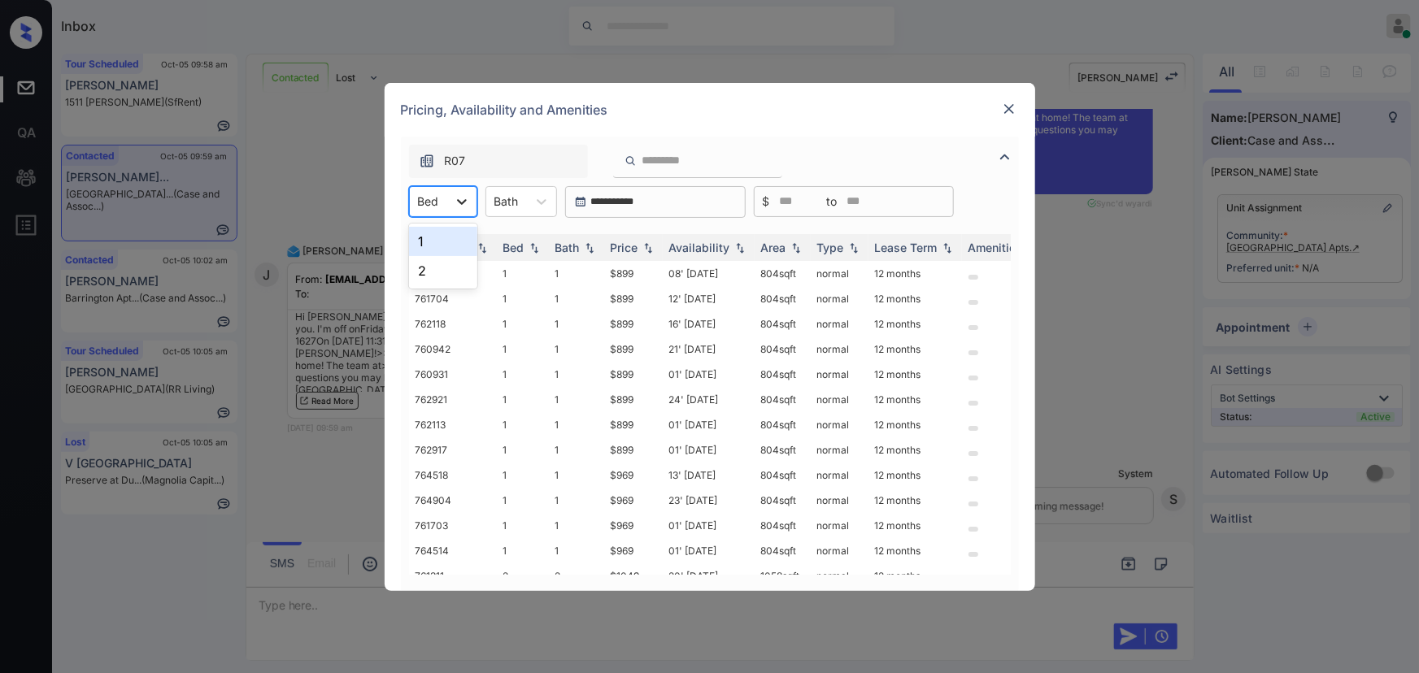
click at [469, 209] on div at bounding box center [461, 201] width 29 height 29
click at [442, 268] on div "2" at bounding box center [443, 270] width 68 height 29
click at [547, 207] on icon at bounding box center [552, 202] width 16 height 16
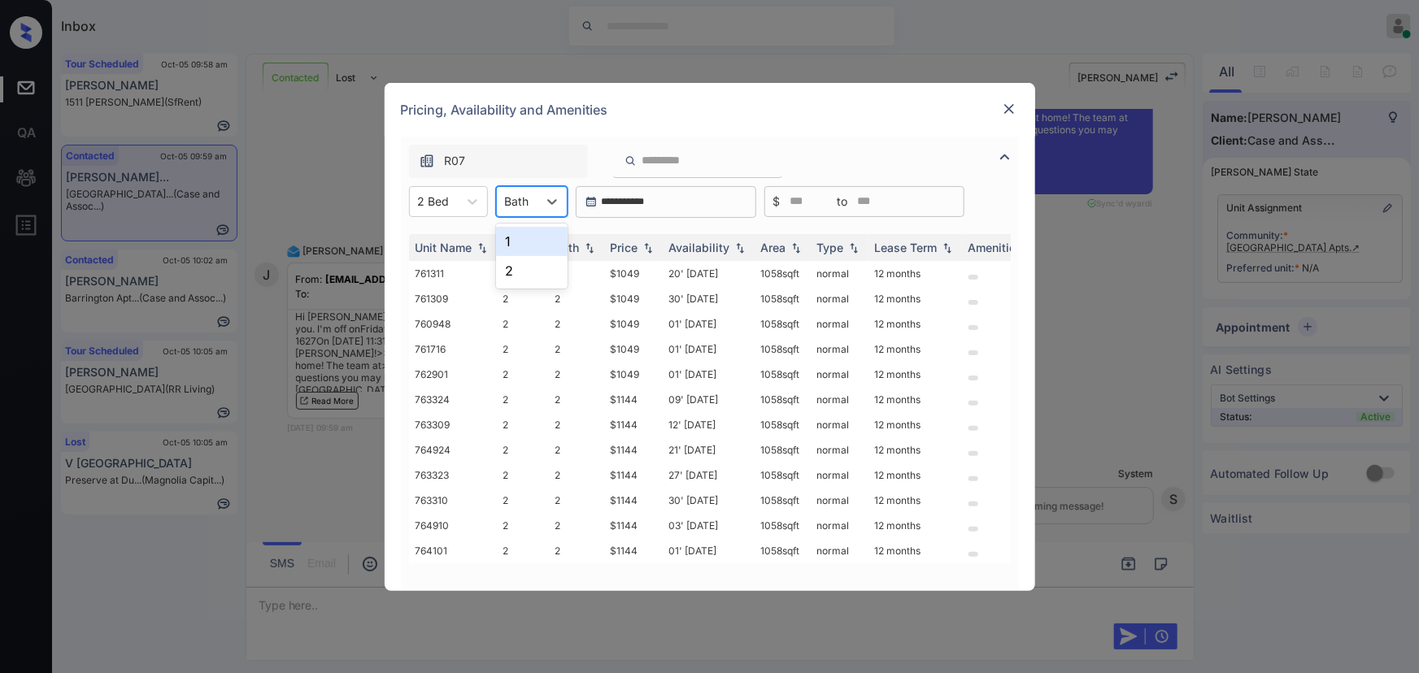
click at [529, 246] on div "1" at bounding box center [532, 241] width 72 height 29
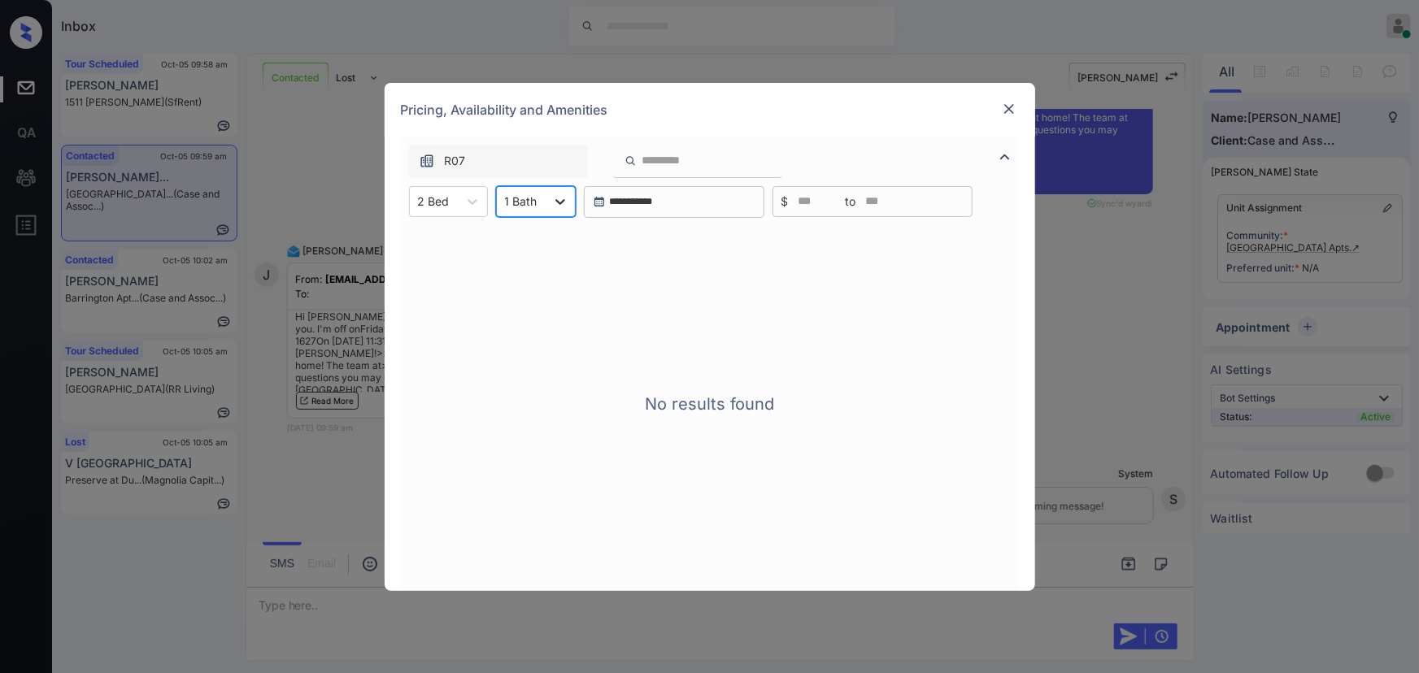
click at [552, 195] on icon at bounding box center [560, 202] width 16 height 16
click at [518, 268] on div "2" at bounding box center [536, 270] width 80 height 29
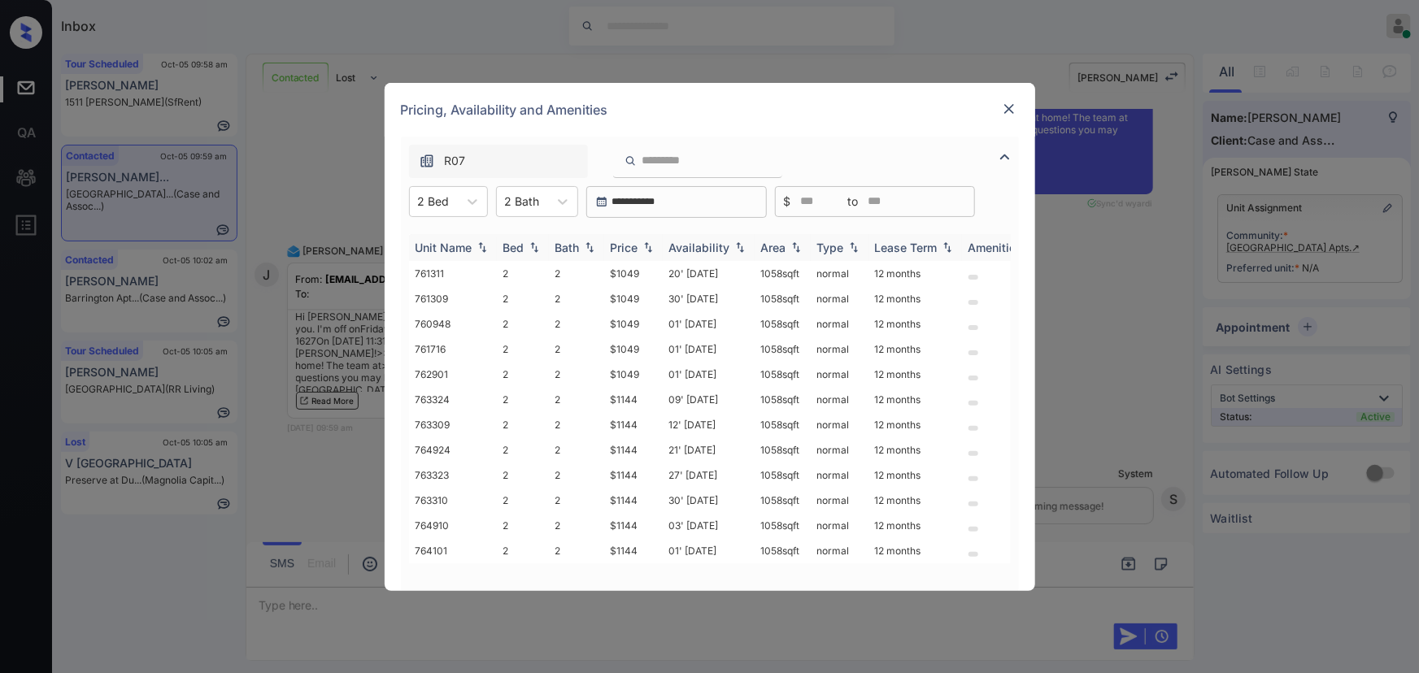
click at [656, 247] on img at bounding box center [648, 247] width 16 height 11
click at [655, 246] on img at bounding box center [648, 248] width 16 height 12
click at [657, 266] on td "$1049" at bounding box center [633, 273] width 59 height 25
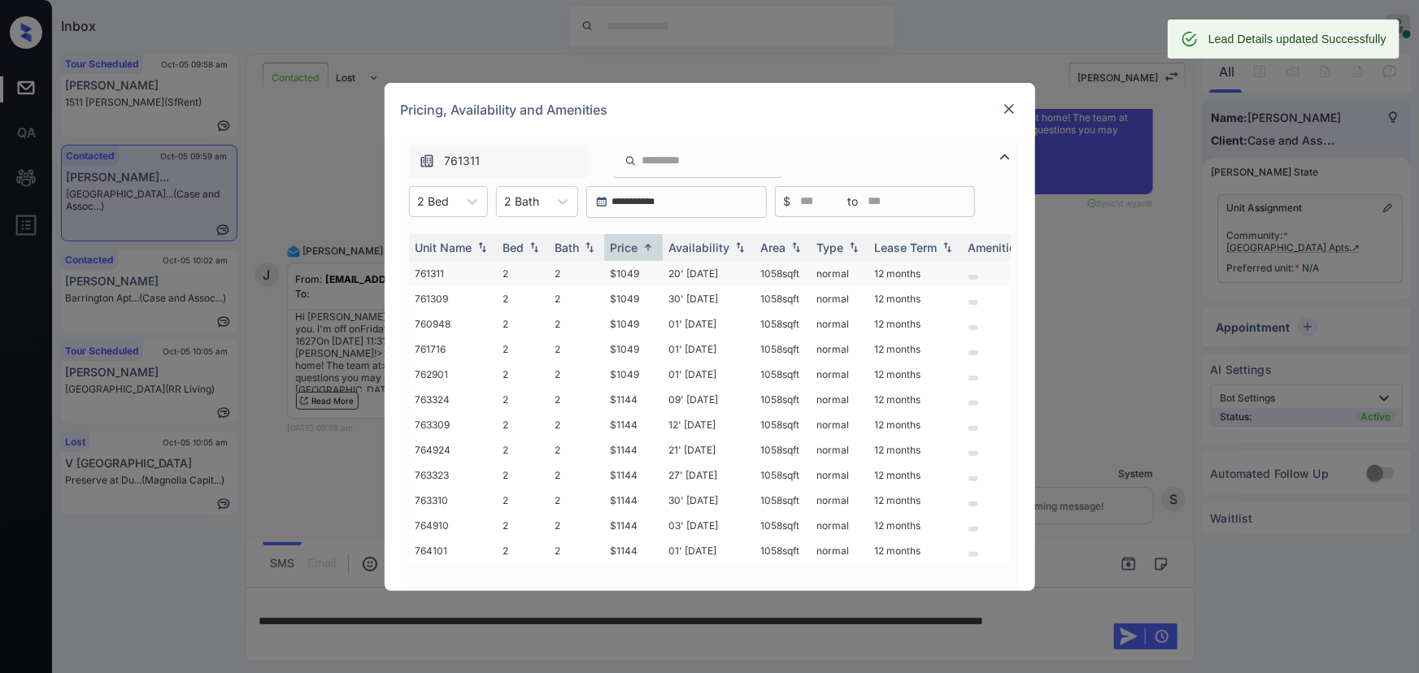
copy td "058 sqft"
drag, startPoint x: 802, startPoint y: 271, endPoint x: 761, endPoint y: 272, distance: 40.7
click at [761, 272] on td "1058 sqft" at bounding box center [783, 273] width 56 height 25
click at [799, 265] on td "1058 sqft" at bounding box center [783, 273] width 56 height 25
copy td "1058 sqft"
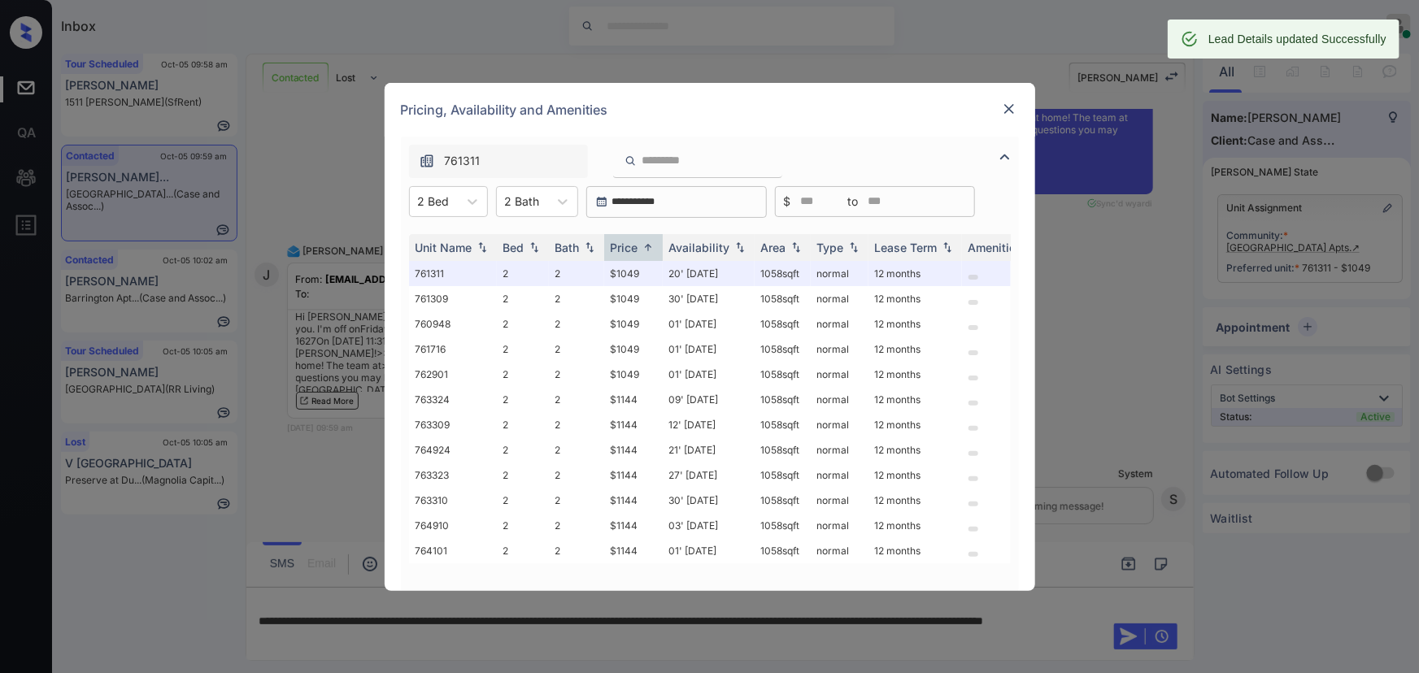
drag, startPoint x: 806, startPoint y: 270, endPoint x: 904, endPoint y: 179, distance: 133.5
click at [756, 275] on td "1058 sqft" at bounding box center [783, 273] width 56 height 25
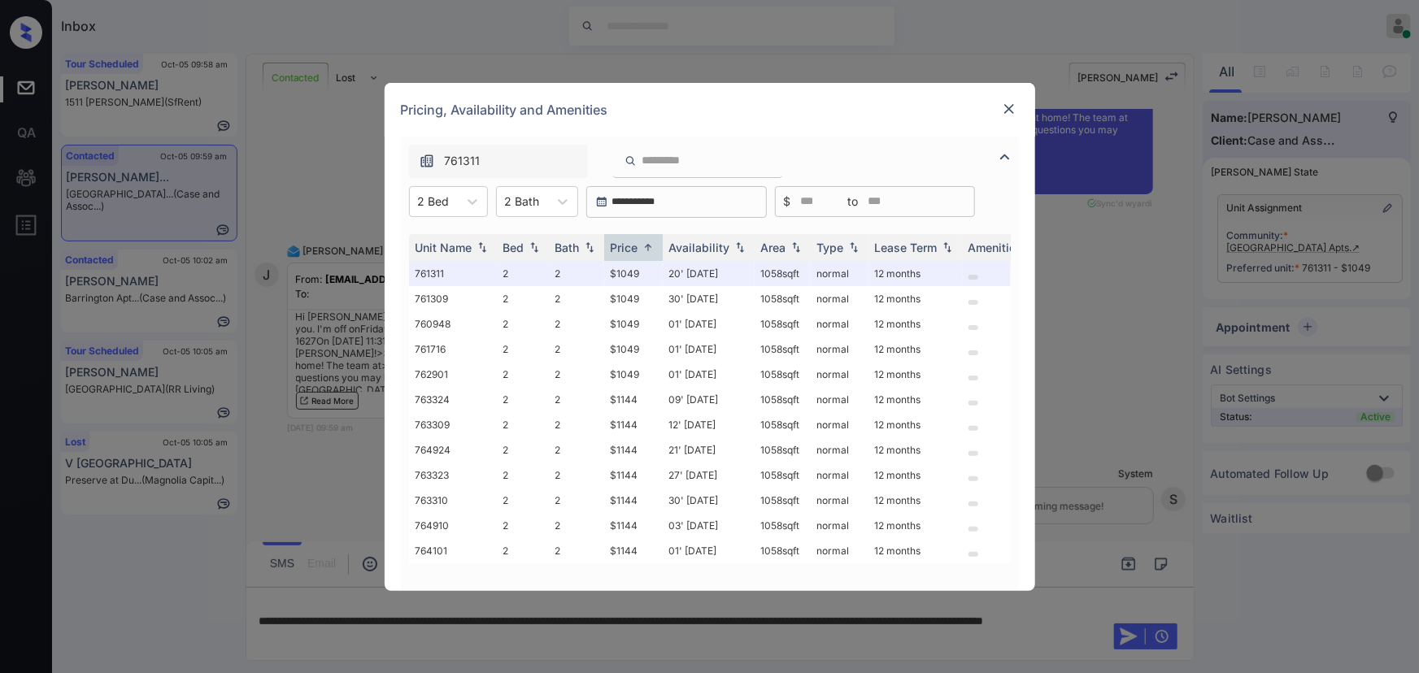
click at [1008, 111] on img at bounding box center [1009, 109] width 16 height 16
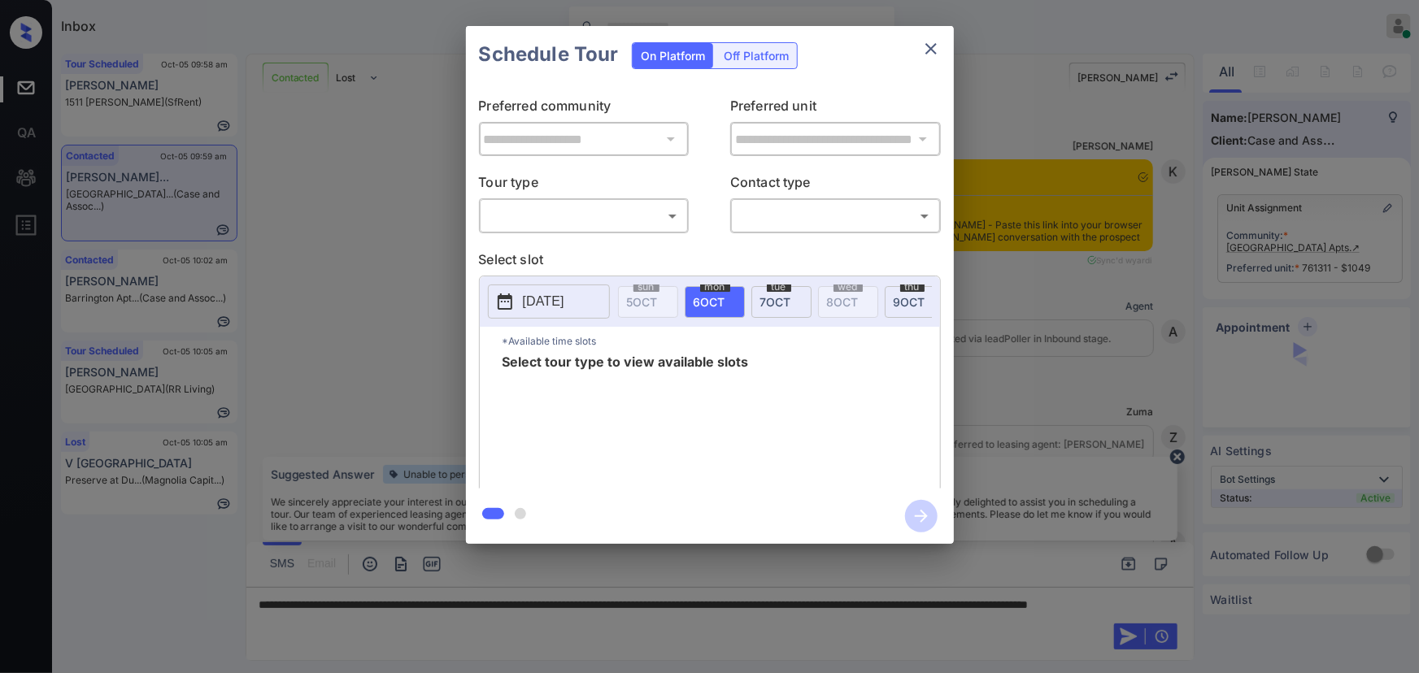
scroll to position [2781, 0]
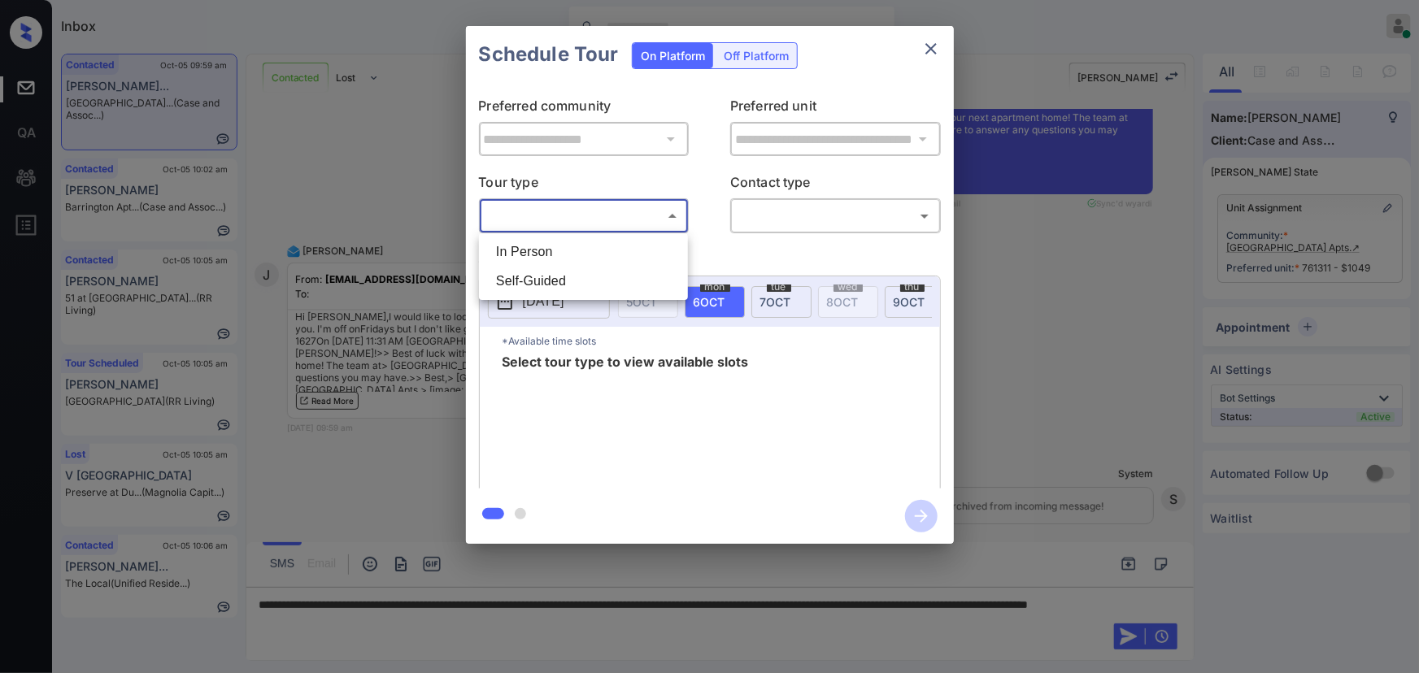
click at [571, 227] on body "Inbox [PERSON_NAME] Online Set yourself offline Set yourself on break Profile S…" at bounding box center [709, 336] width 1419 height 673
click at [547, 253] on li "In Person" at bounding box center [583, 251] width 201 height 29
type input "********"
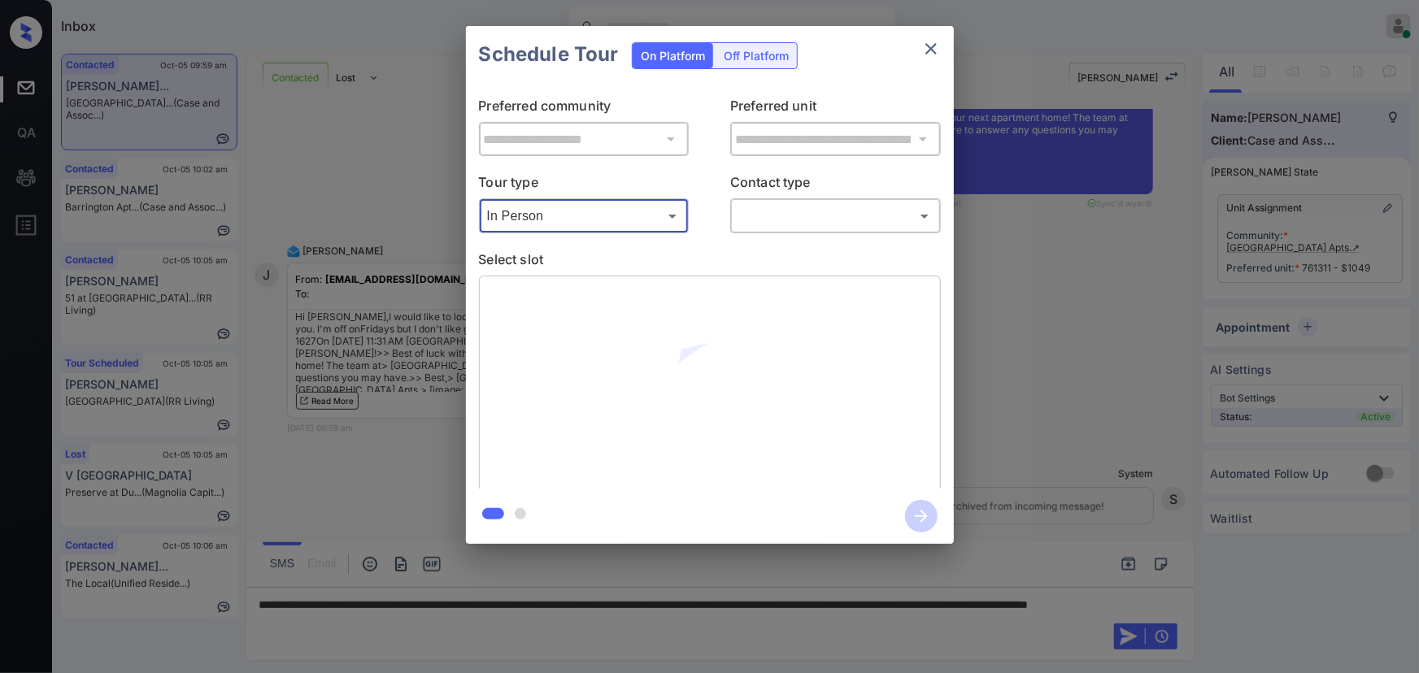
click at [781, 211] on body "Inbox [PERSON_NAME] Online Set yourself offline Set yourself on break Profile S…" at bounding box center [709, 336] width 1419 height 673
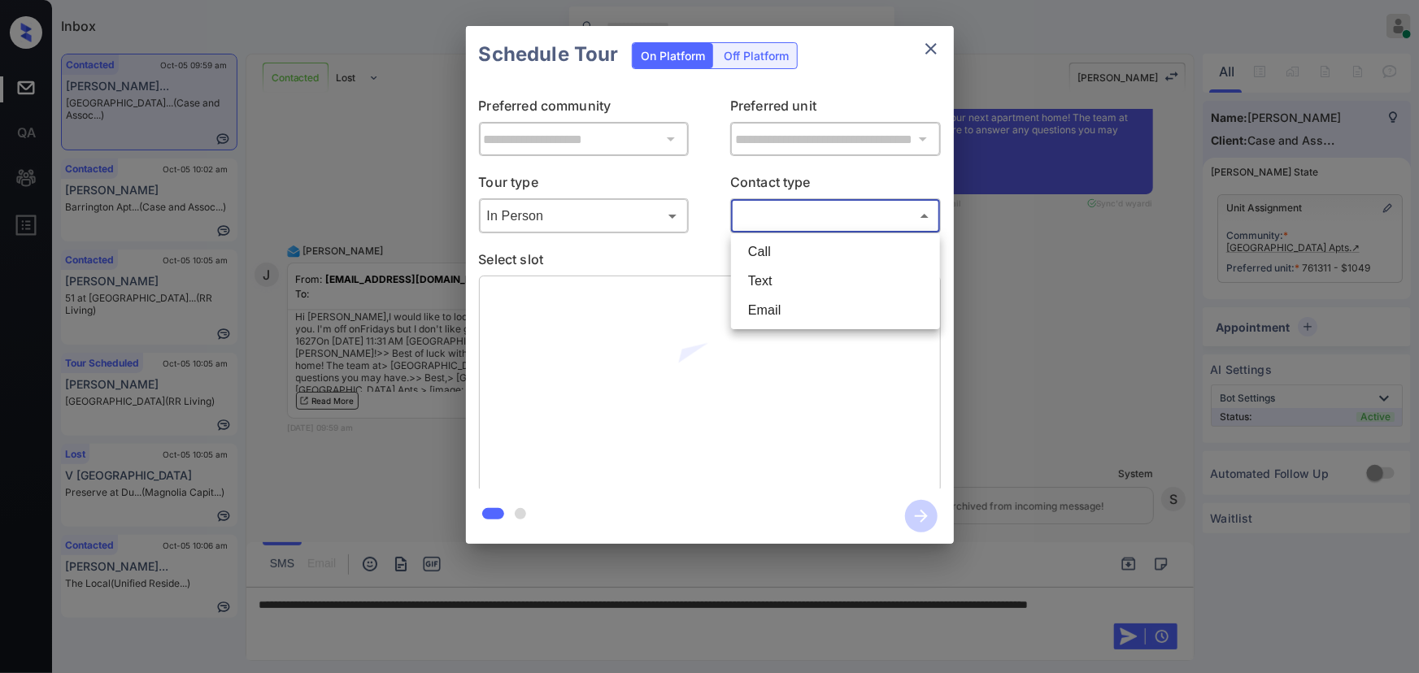
click at [769, 273] on li "Text" at bounding box center [835, 281] width 201 height 29
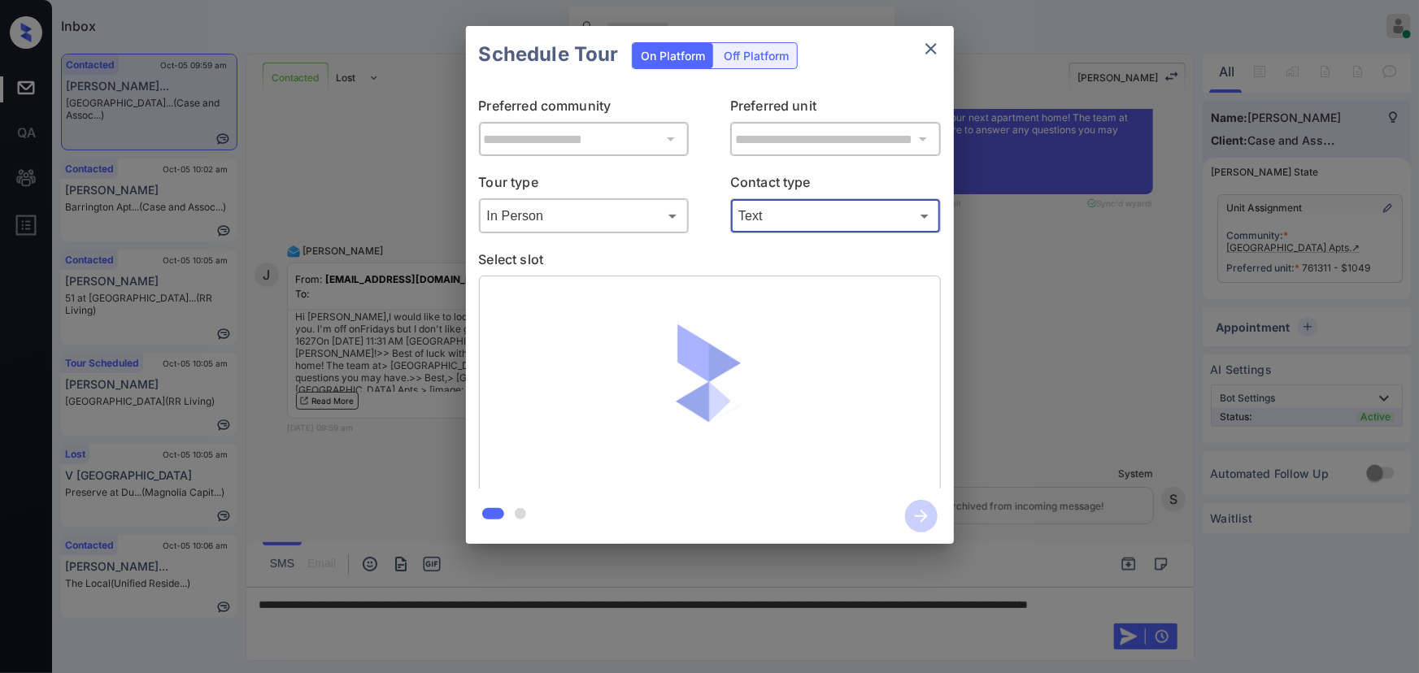
type input "****"
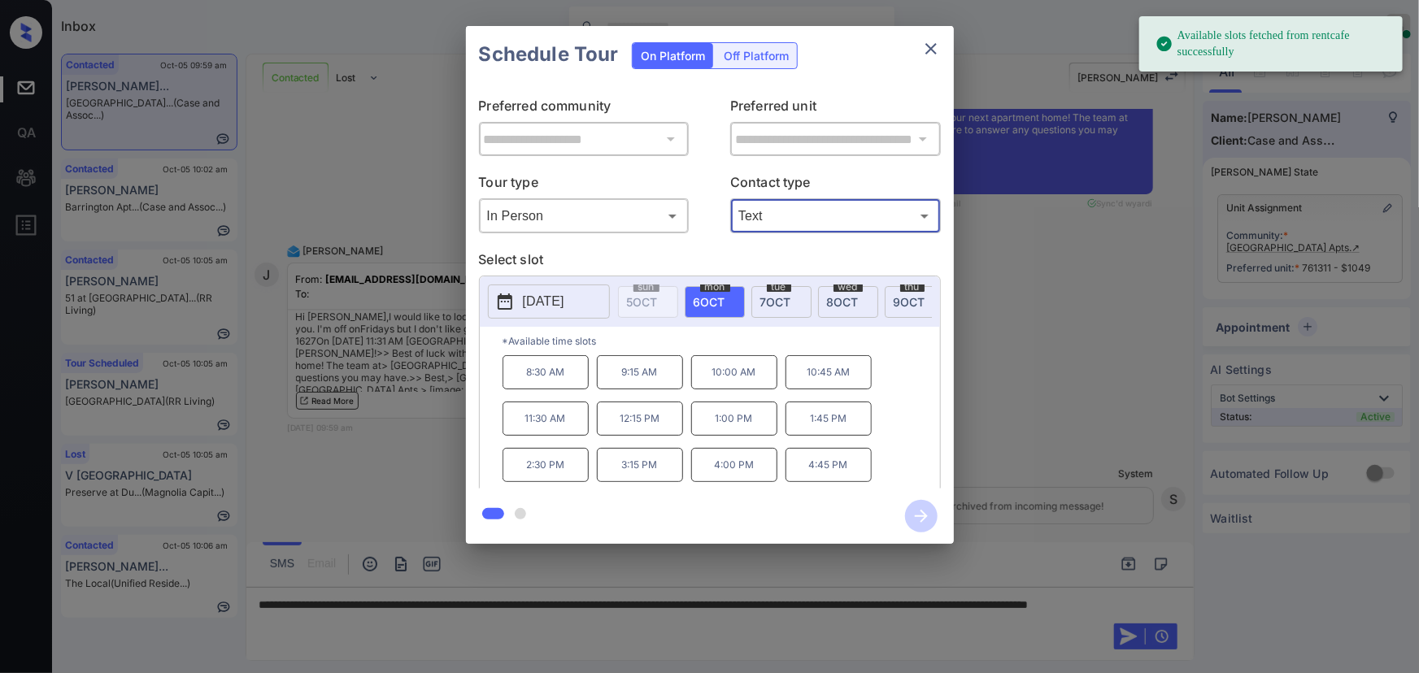
click at [557, 298] on p "2025-10-06" at bounding box center [543, 302] width 41 height 20
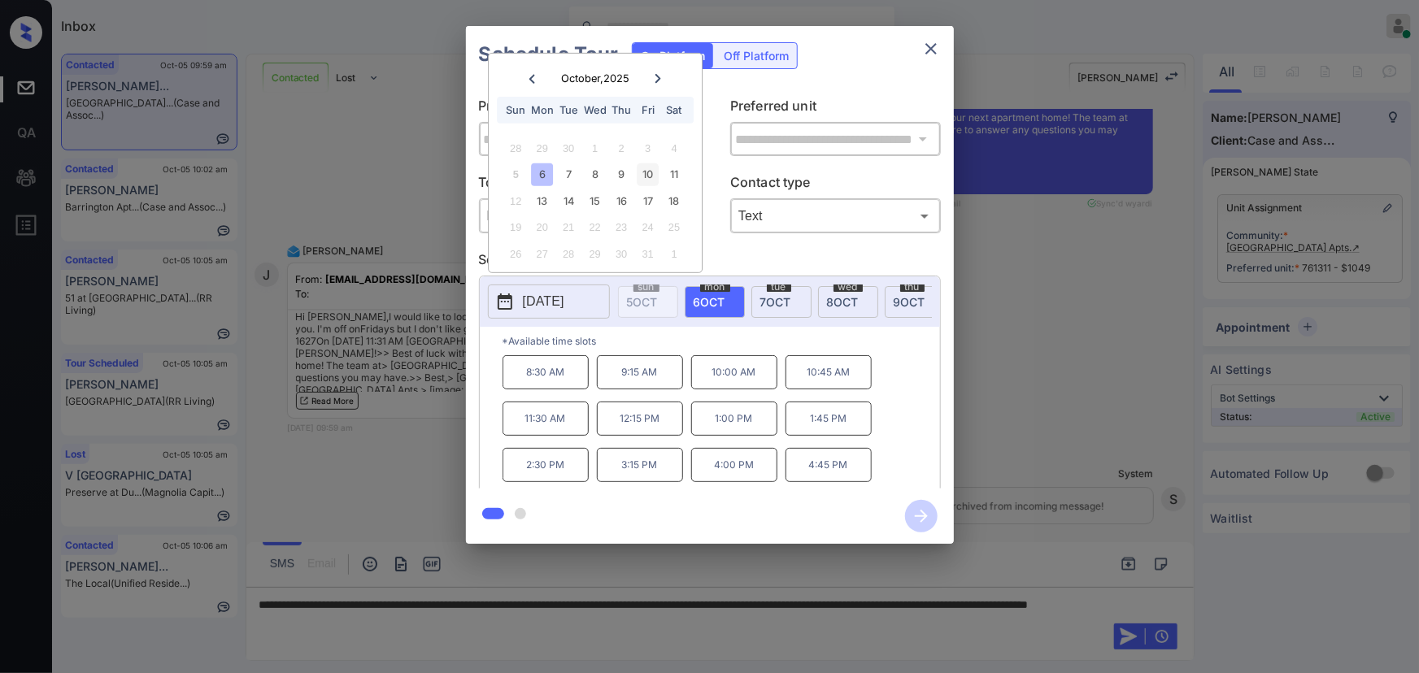
click at [650, 171] on div "10" at bounding box center [648, 174] width 22 height 22
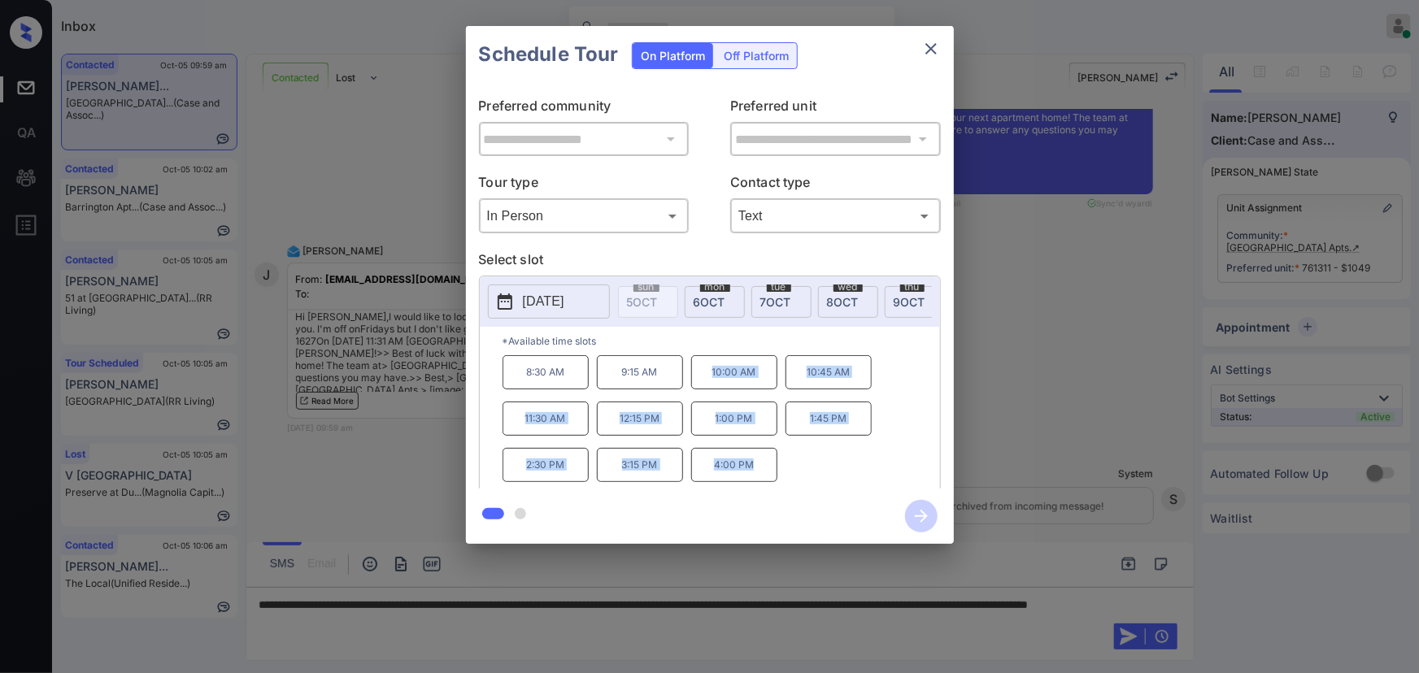
copy div "10:00 AM 10:45 AM 11:30 AM 12:15 PM 1:00 PM 1:45 PM 2:30 PM 3:15 PM 4:00 PM"
drag, startPoint x: 756, startPoint y: 473, endPoint x: 695, endPoint y: 385, distance: 107.4
click at [695, 385] on div "8:30 AM 9:15 AM 10:00 AM 10:45 AM 11:30 AM 12:15 PM 1:00 PM 1:45 PM 2:30 PM 3:1…" at bounding box center [722, 420] width 438 height 130
click at [494, 620] on div at bounding box center [709, 336] width 1419 height 673
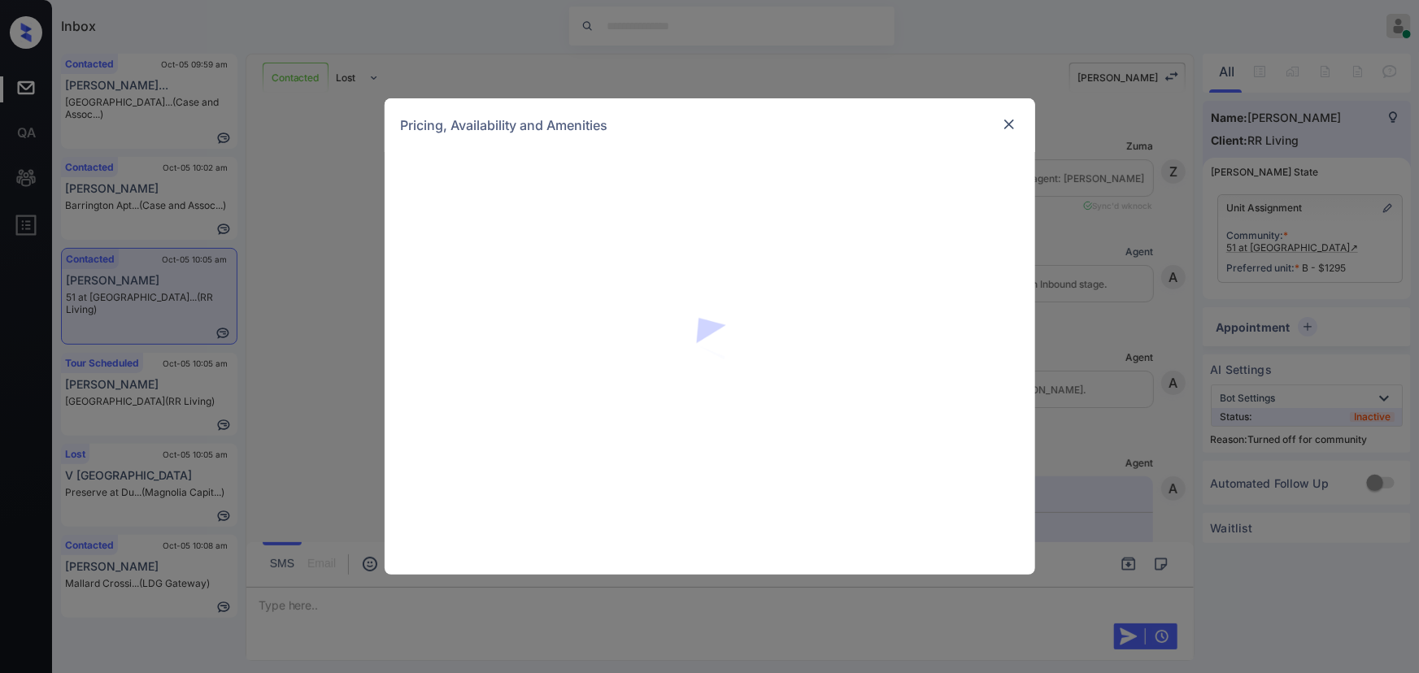
scroll to position [5433, 0]
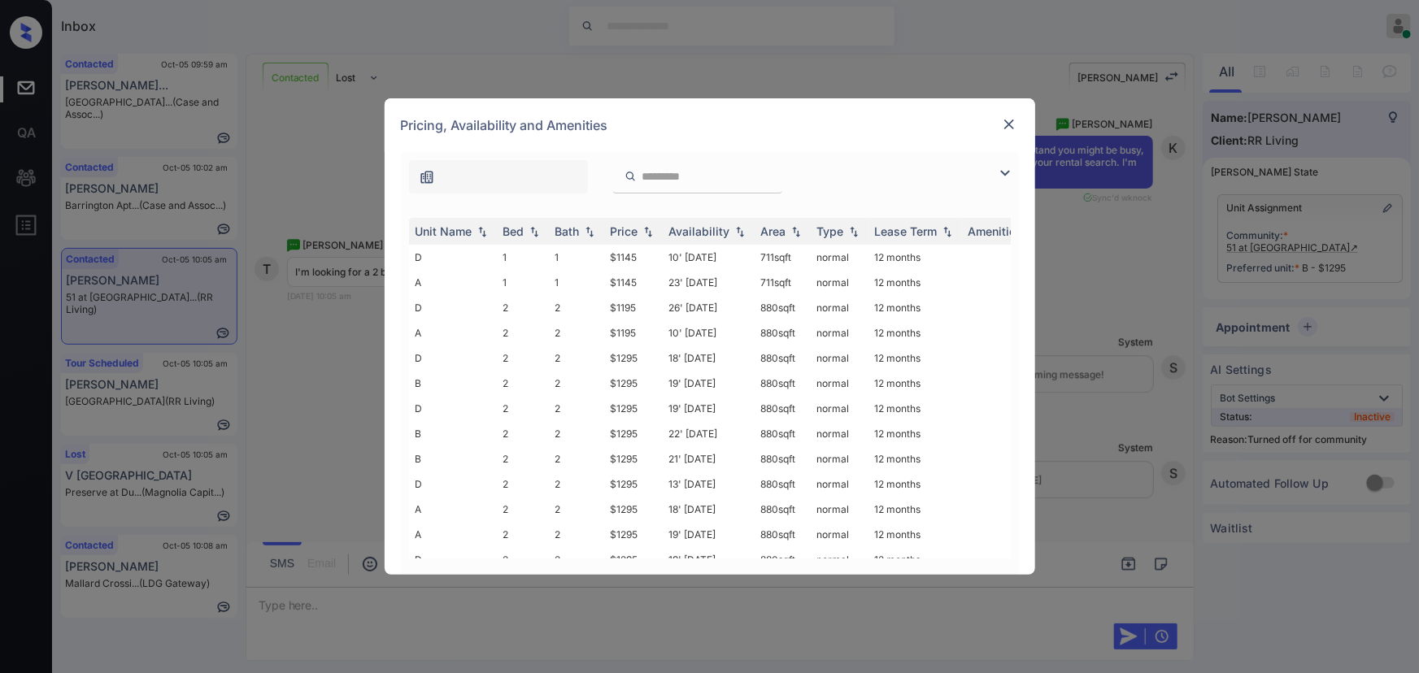
click at [1004, 171] on img at bounding box center [1005, 173] width 20 height 20
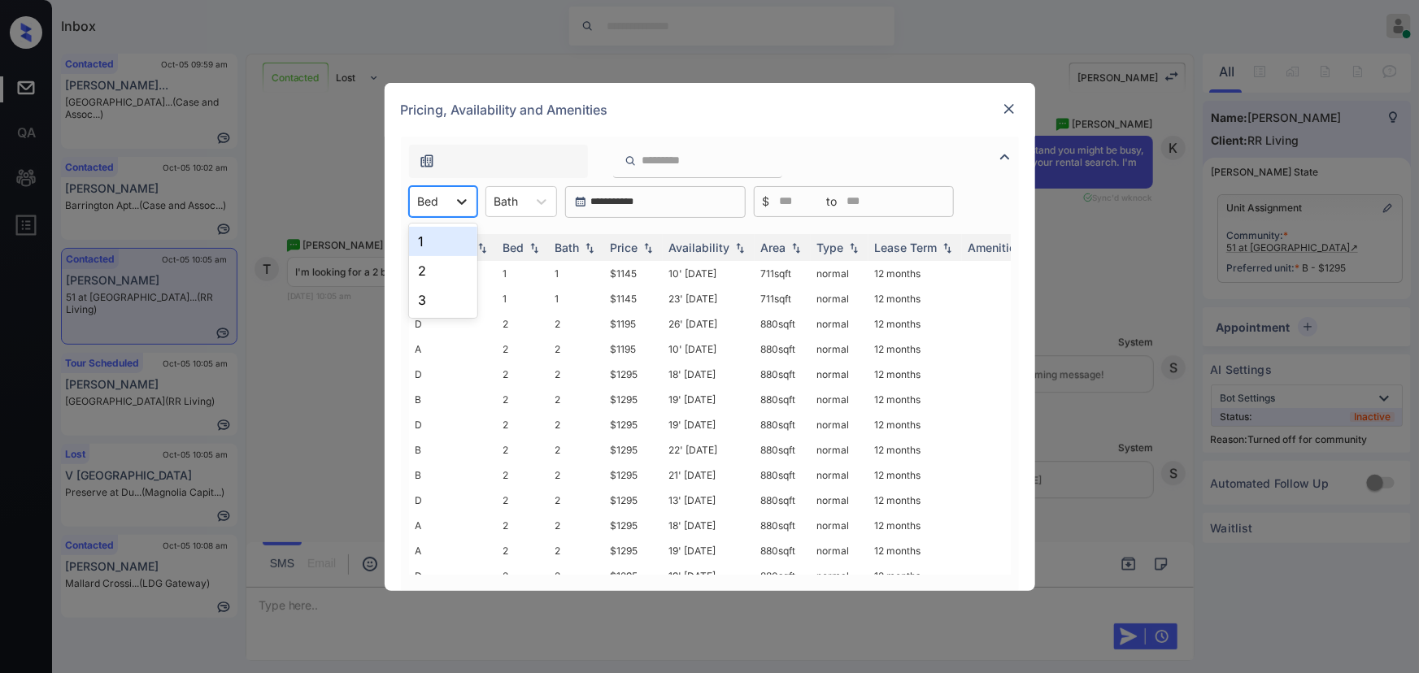
click at [460, 207] on icon at bounding box center [462, 202] width 16 height 16
click at [435, 271] on div "2" at bounding box center [443, 270] width 68 height 29
click at [524, 203] on div at bounding box center [517, 201] width 24 height 17
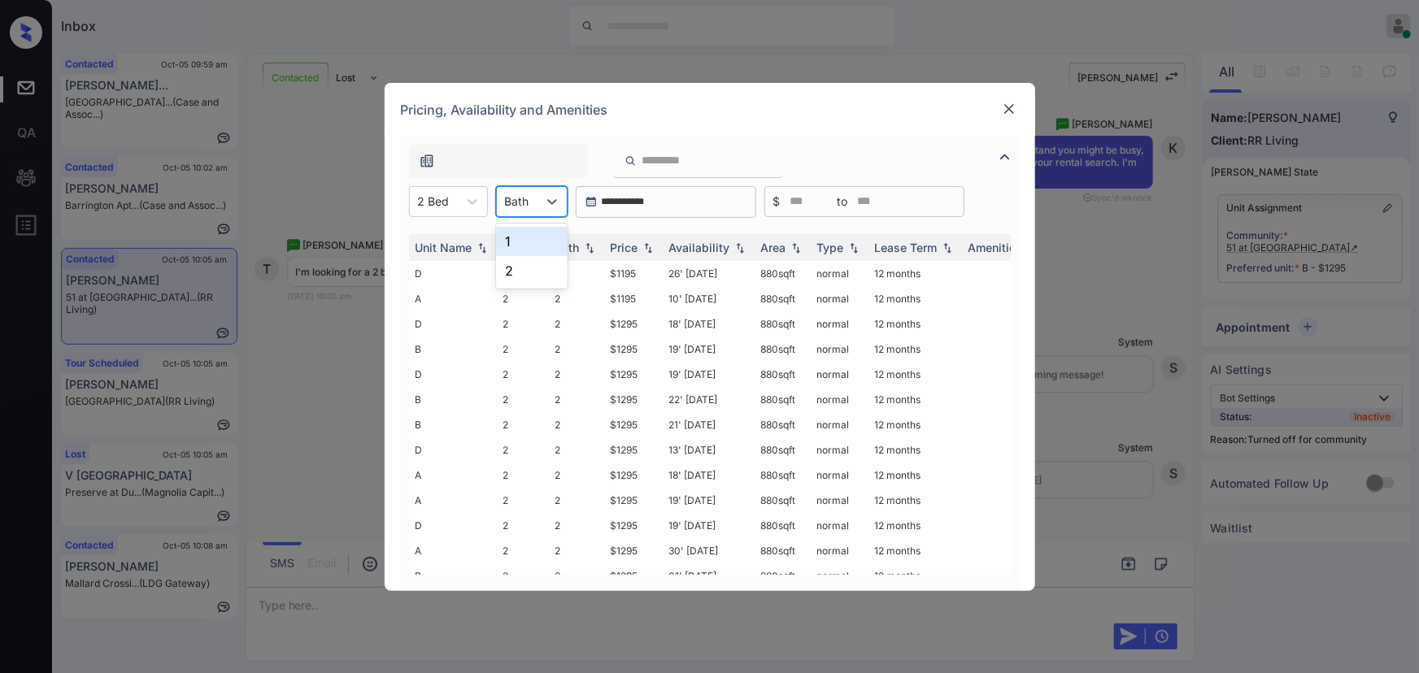
click at [516, 241] on div "1" at bounding box center [532, 241] width 72 height 29
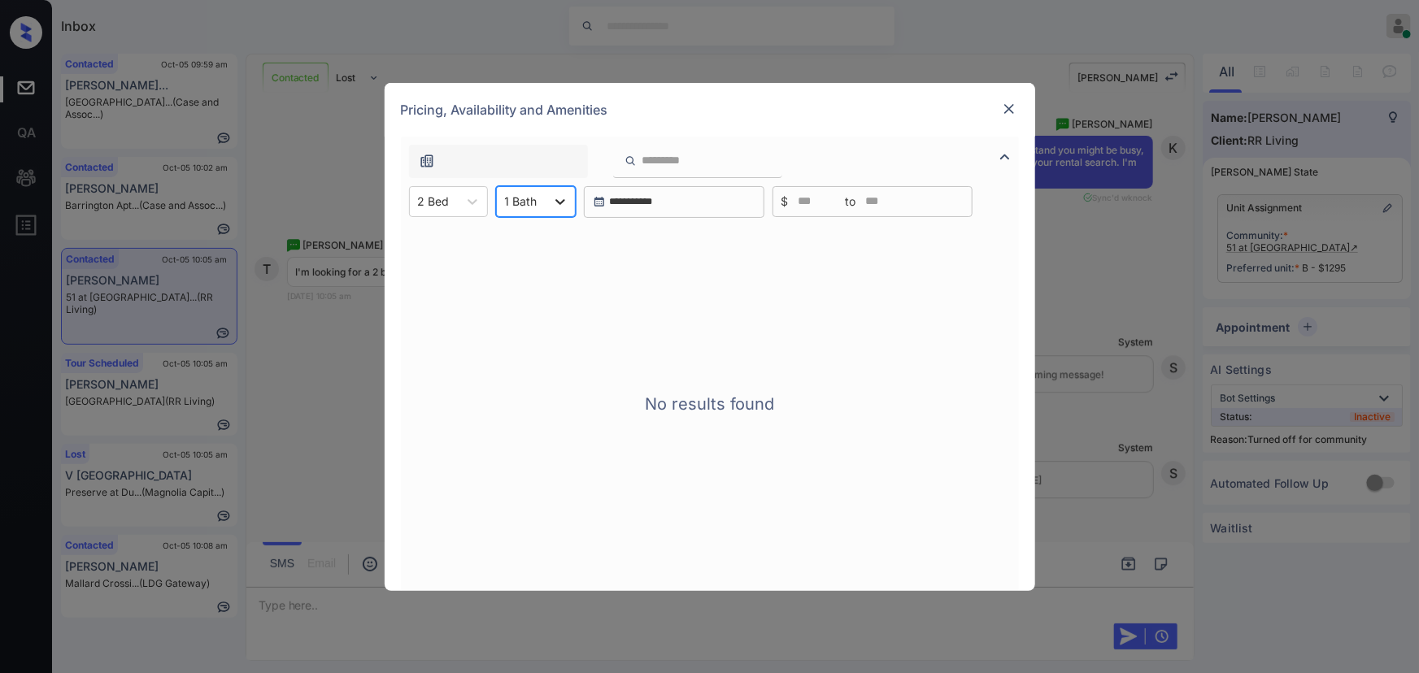
click at [555, 202] on icon at bounding box center [560, 202] width 16 height 16
click at [535, 265] on div "2" at bounding box center [536, 270] width 80 height 29
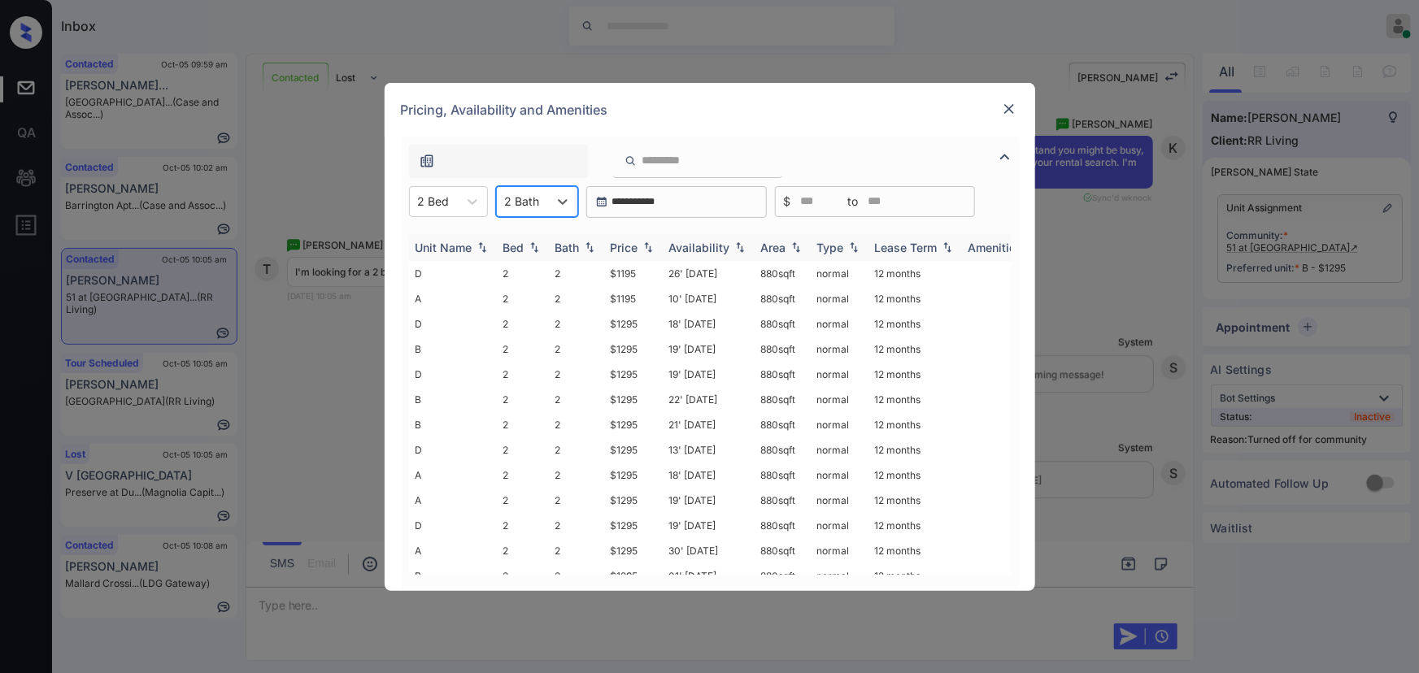
click at [641, 250] on img at bounding box center [648, 247] width 16 height 11
click at [642, 249] on img at bounding box center [648, 248] width 16 height 12
click at [634, 273] on td "$1195" at bounding box center [633, 273] width 59 height 25
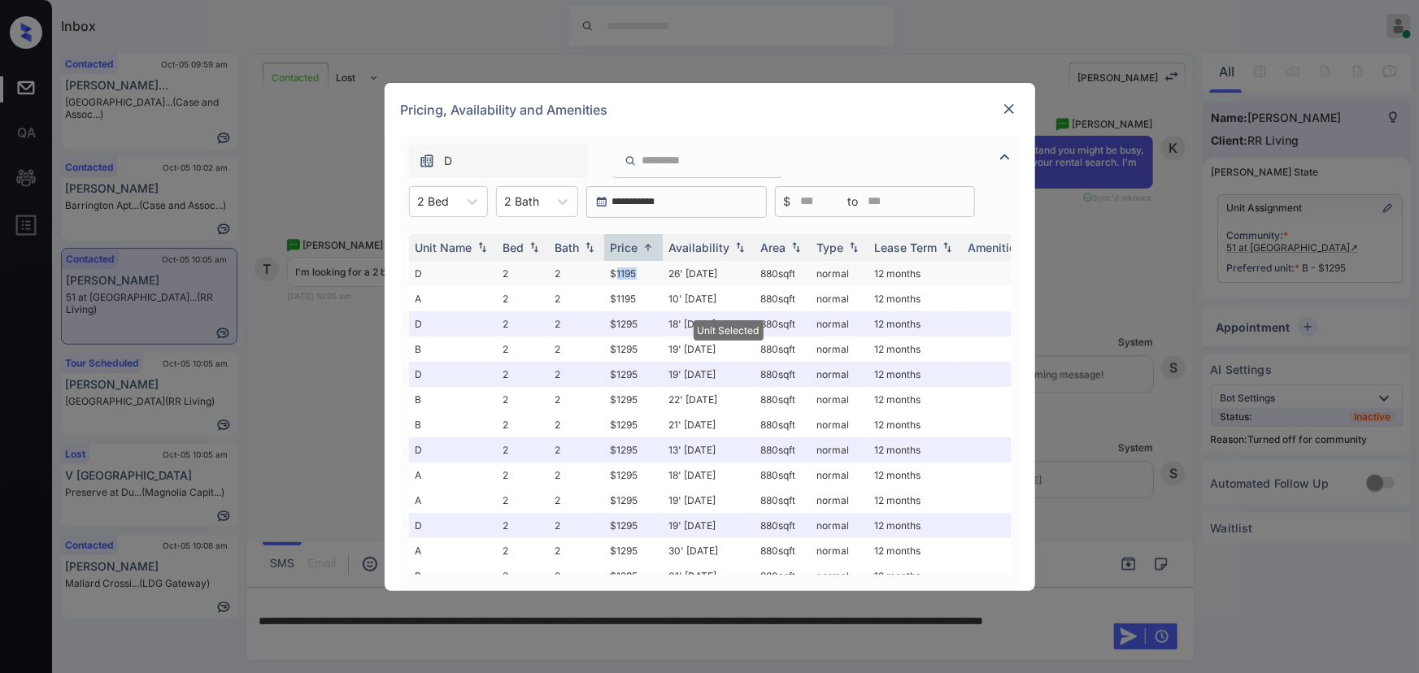
copy td "880 sqft"
click at [758, 269] on td "880 sqft" at bounding box center [783, 273] width 56 height 25
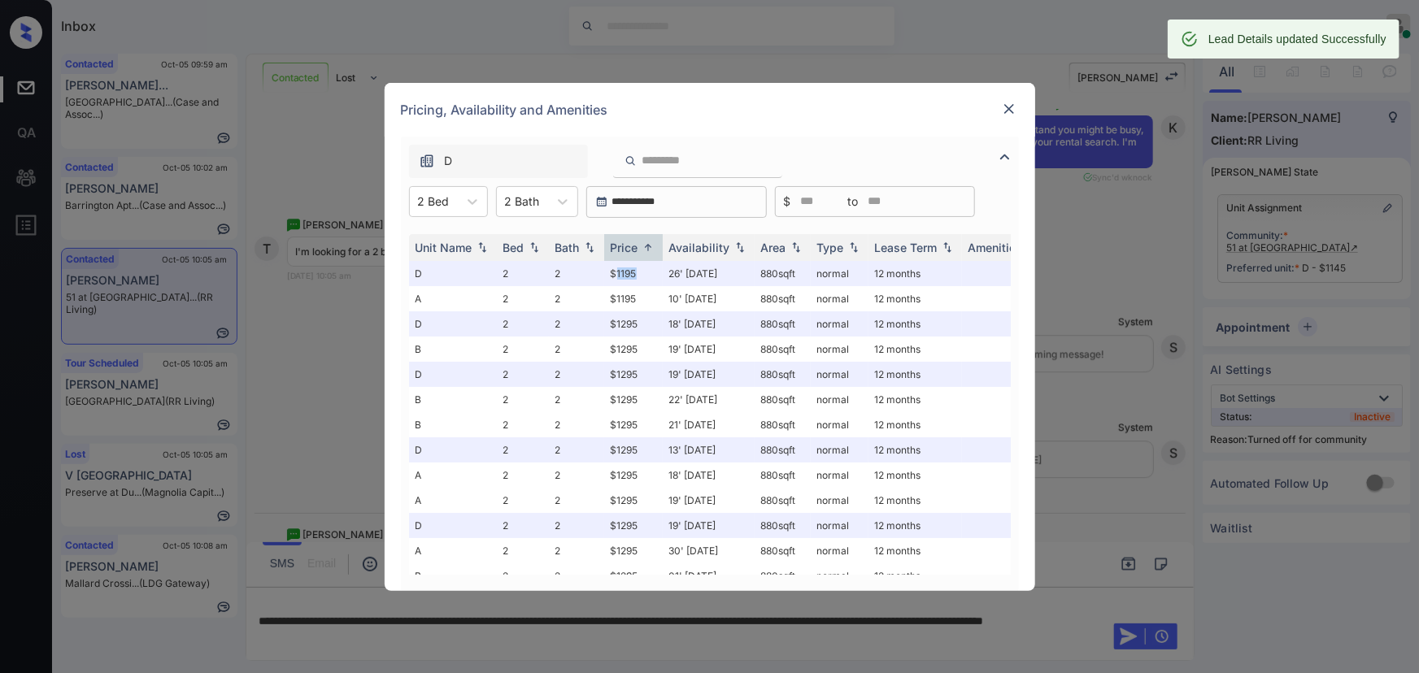
click at [1011, 107] on img at bounding box center [1009, 109] width 16 height 16
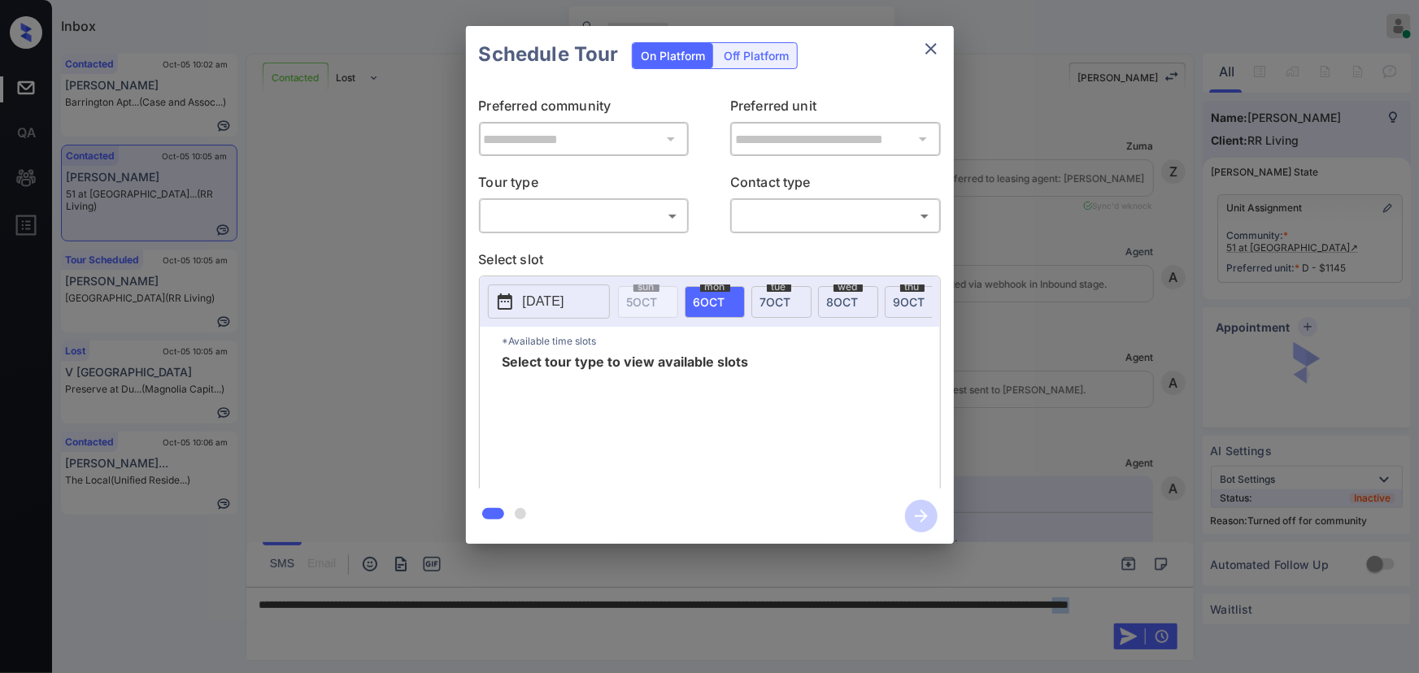
scroll to position [4791, 0]
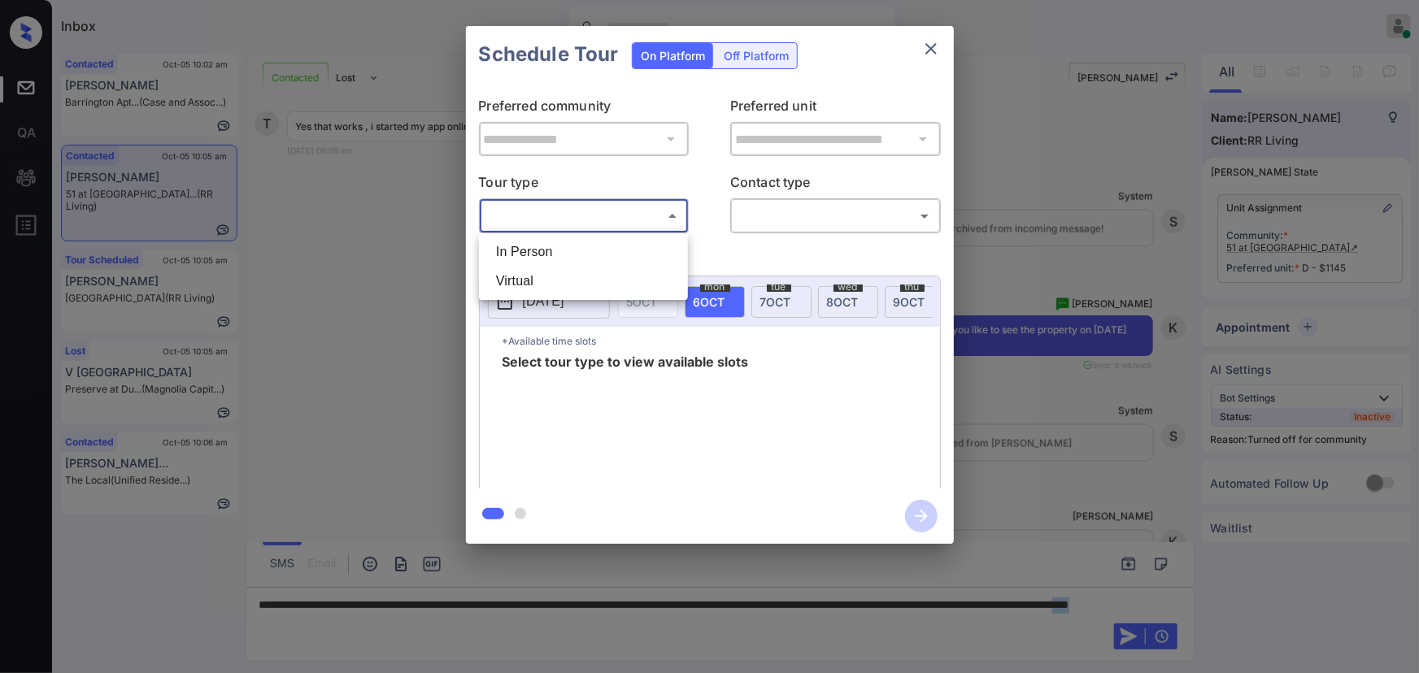
click at [645, 207] on body "Inbox [PERSON_NAME] Online Set yourself offline Set yourself on break Profile S…" at bounding box center [709, 336] width 1419 height 673
drag, startPoint x: 551, startPoint y: 256, endPoint x: 676, endPoint y: 230, distance: 127.9
click at [555, 256] on li "In Person" at bounding box center [583, 251] width 201 height 29
type input "********"
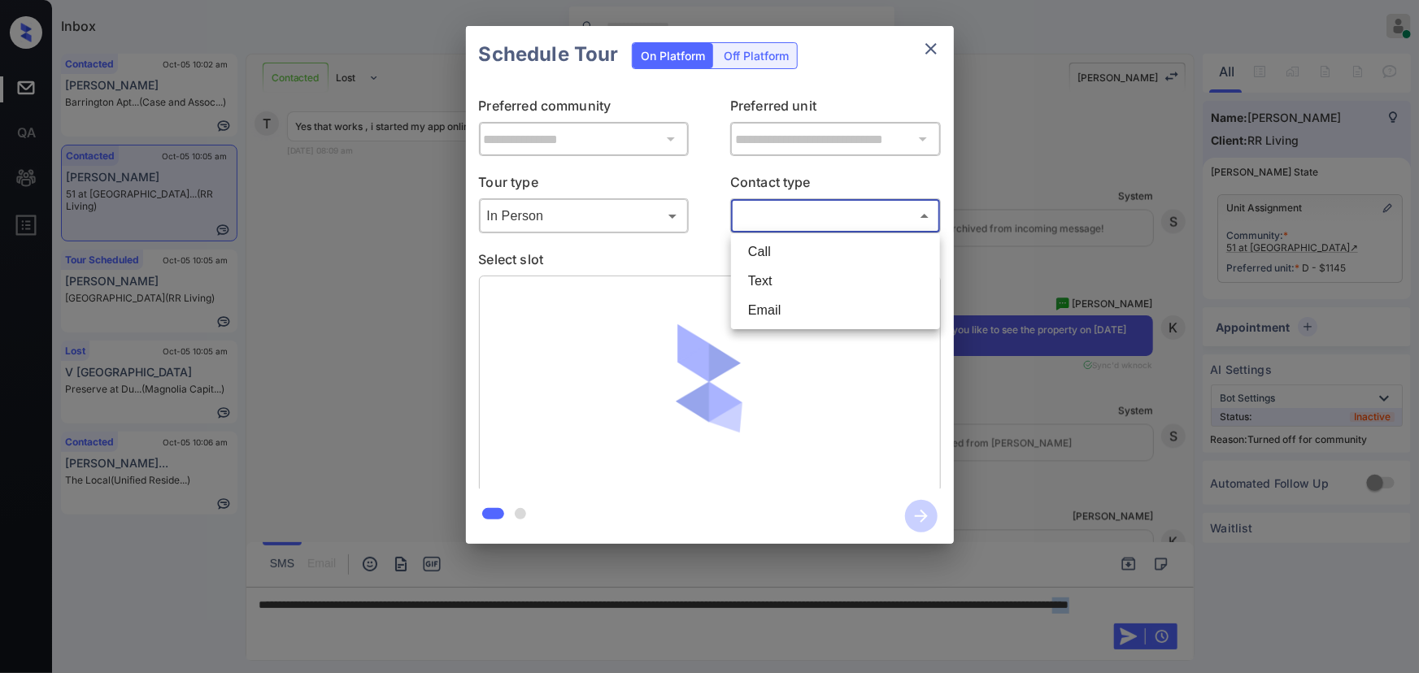
click at [751, 203] on body "Inbox Kenneth Umali Online Set yourself offline Set yourself on break Profile S…" at bounding box center [709, 336] width 1419 height 673
click at [754, 271] on li "Text" at bounding box center [835, 281] width 201 height 29
type input "****"
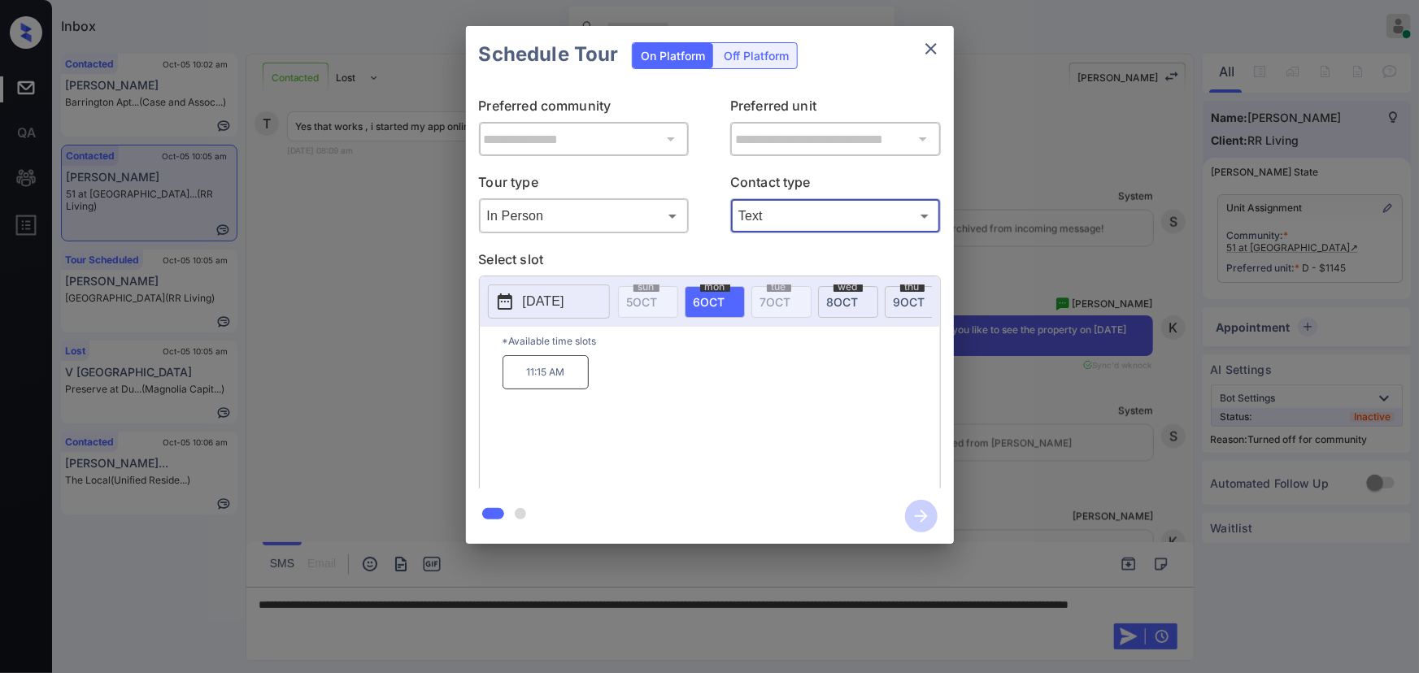
click at [839, 297] on span "8 OCT" at bounding box center [843, 302] width 32 height 14
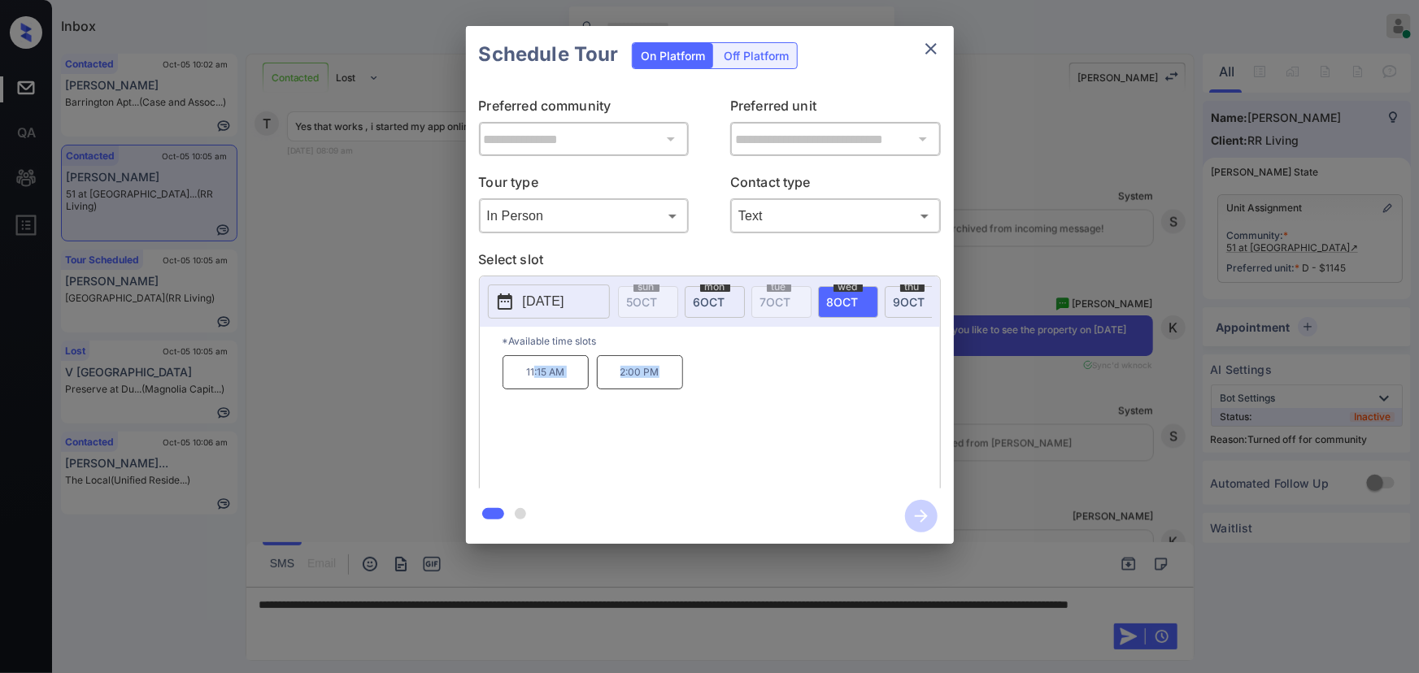
copy div ":15 AM 2:00 PM"
drag, startPoint x: 667, startPoint y: 382, endPoint x: 533, endPoint y: 378, distance: 134.3
click at [533, 378] on div "11:15 AM 2:00 PM" at bounding box center [722, 420] width 438 height 130
click at [498, 621] on div at bounding box center [709, 336] width 1419 height 673
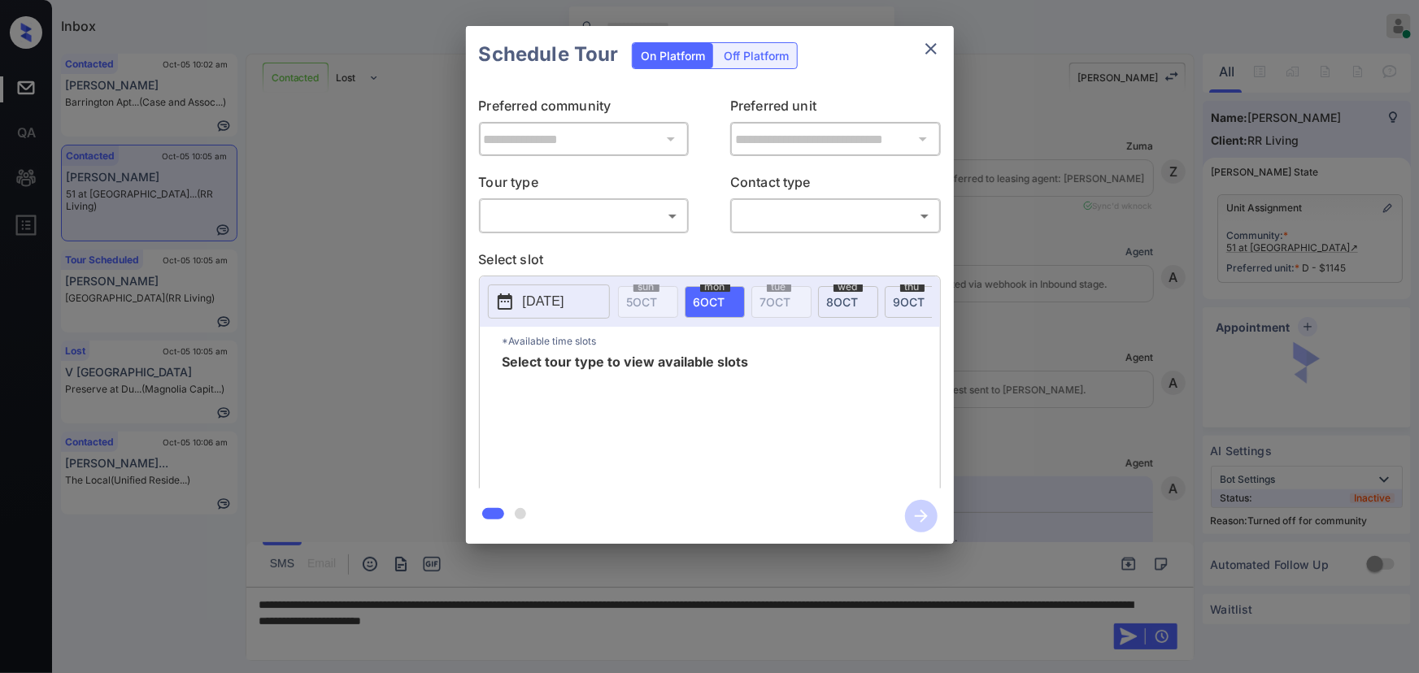
scroll to position [4791, 0]
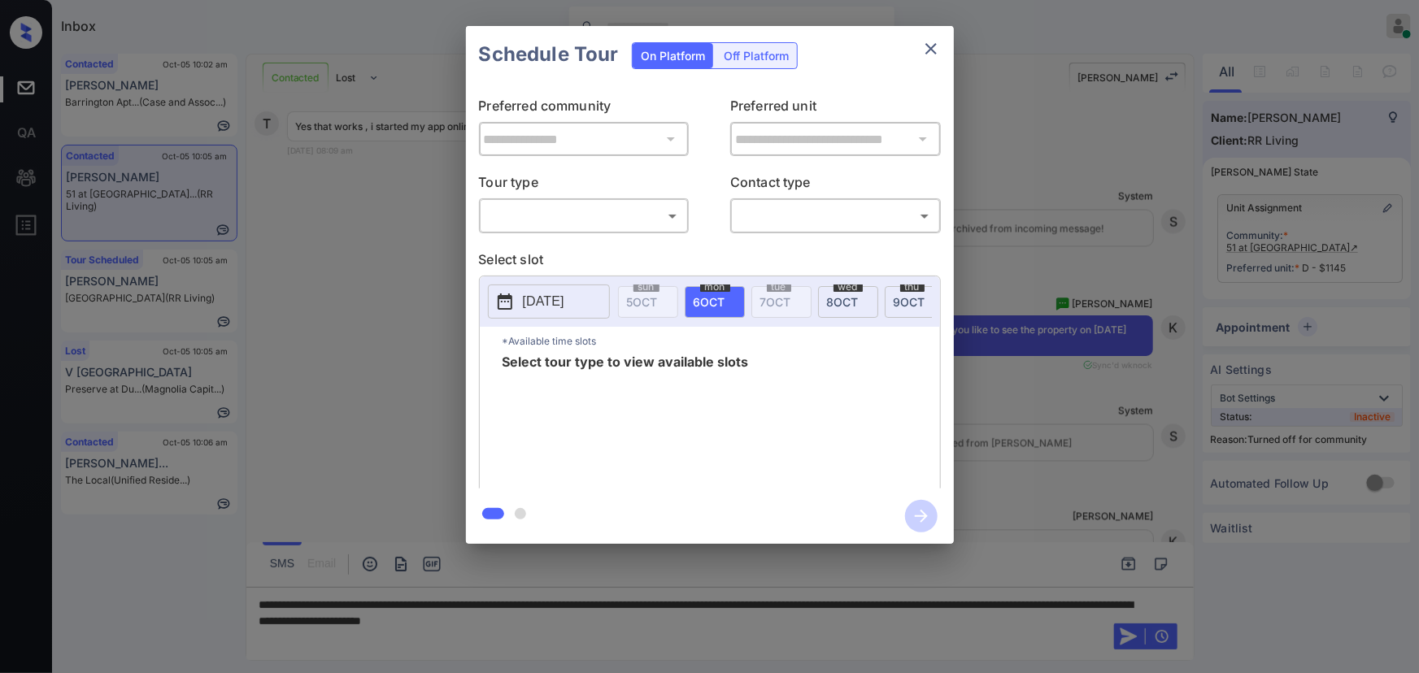
click at [613, 211] on body "Inbox [PERSON_NAME] Online Set yourself offline Set yourself on break Profile S…" at bounding box center [709, 336] width 1419 height 673
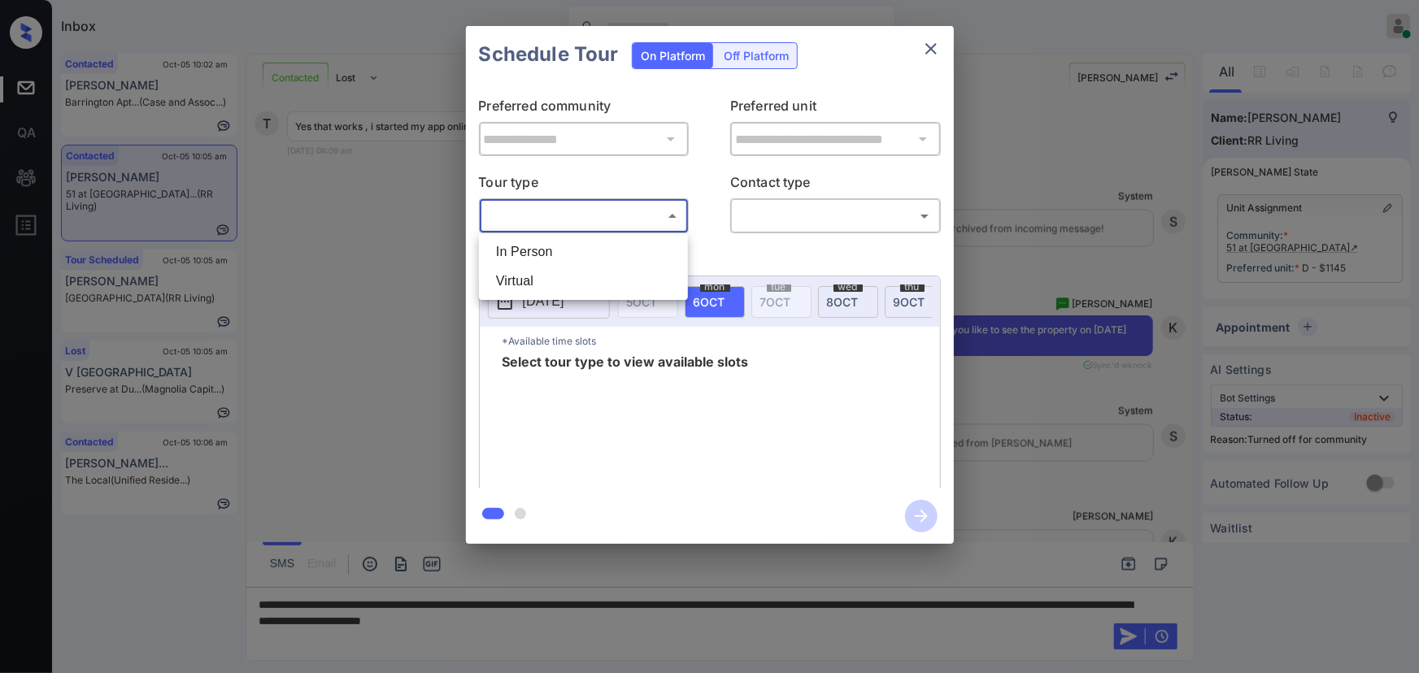
click at [537, 251] on li "In Person" at bounding box center [583, 251] width 201 height 29
type input "********"
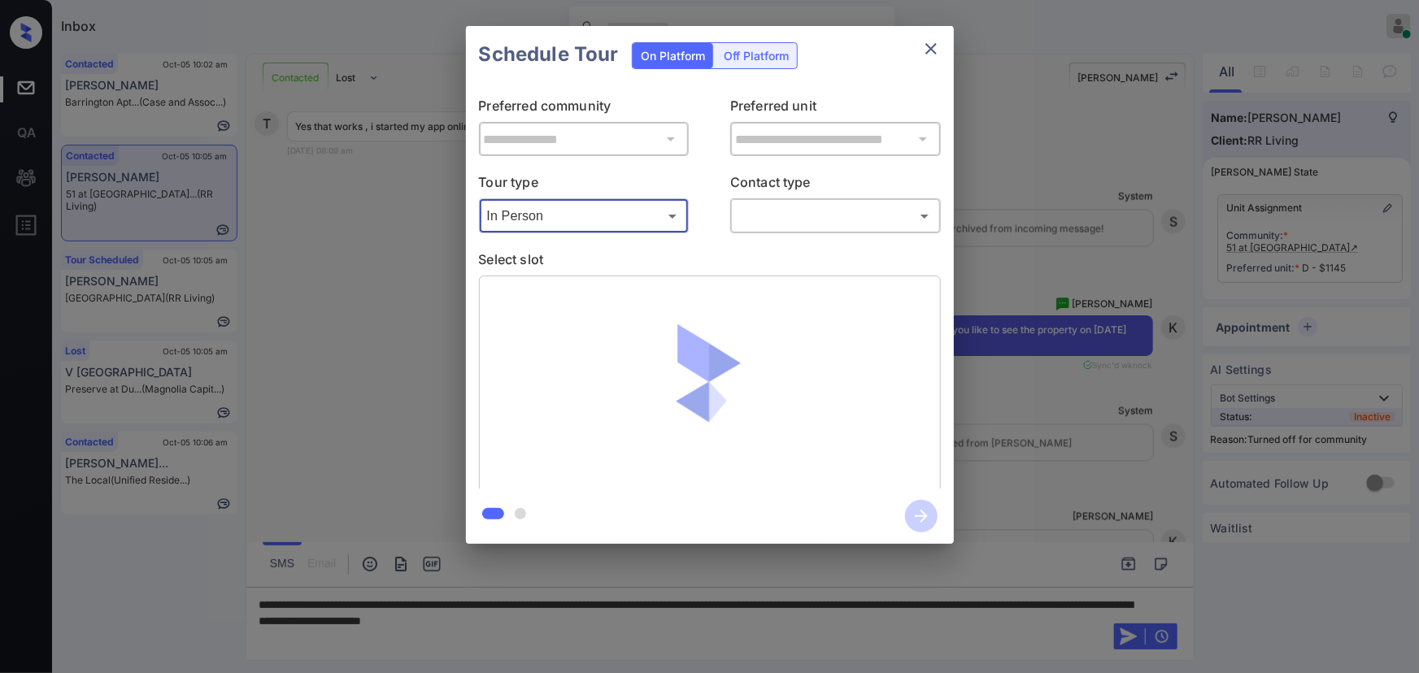
click at [840, 220] on body "Inbox [PERSON_NAME] Online Set yourself offline Set yourself on break Profile S…" at bounding box center [709, 336] width 1419 height 673
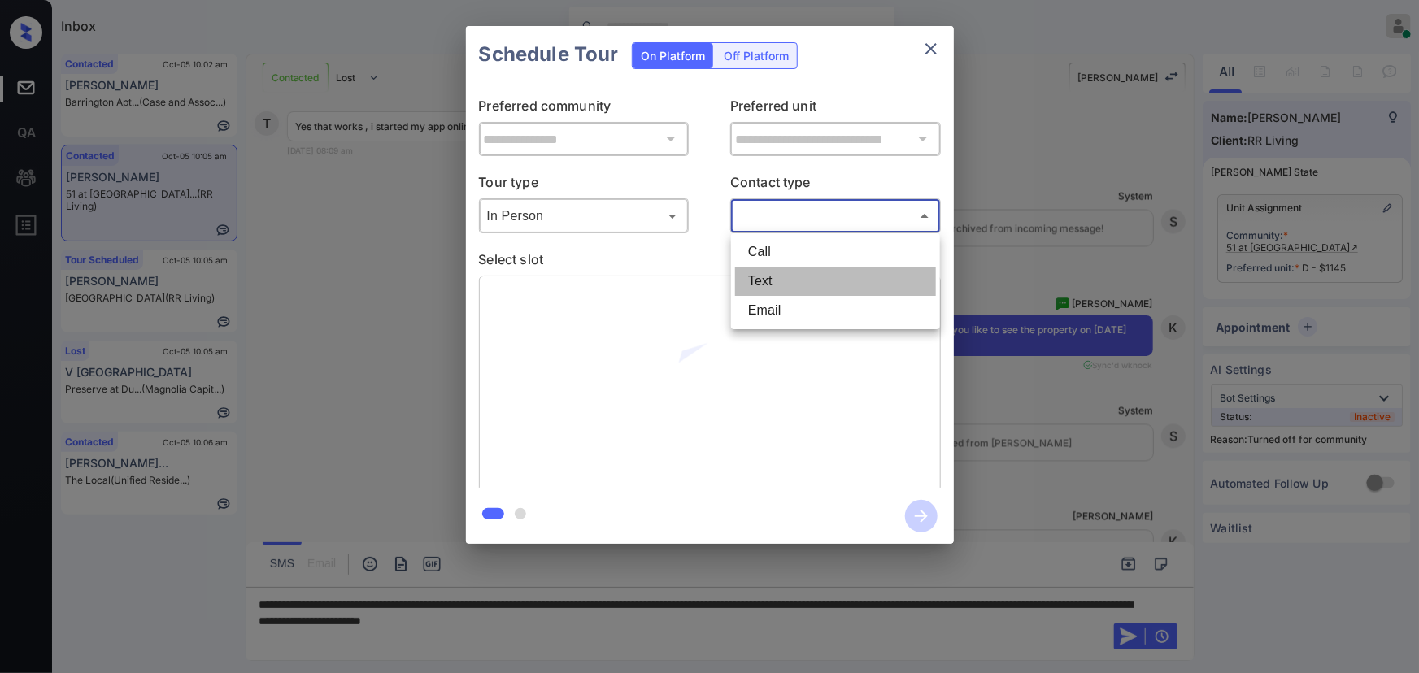
click at [789, 275] on li "Text" at bounding box center [835, 281] width 201 height 29
type input "****"
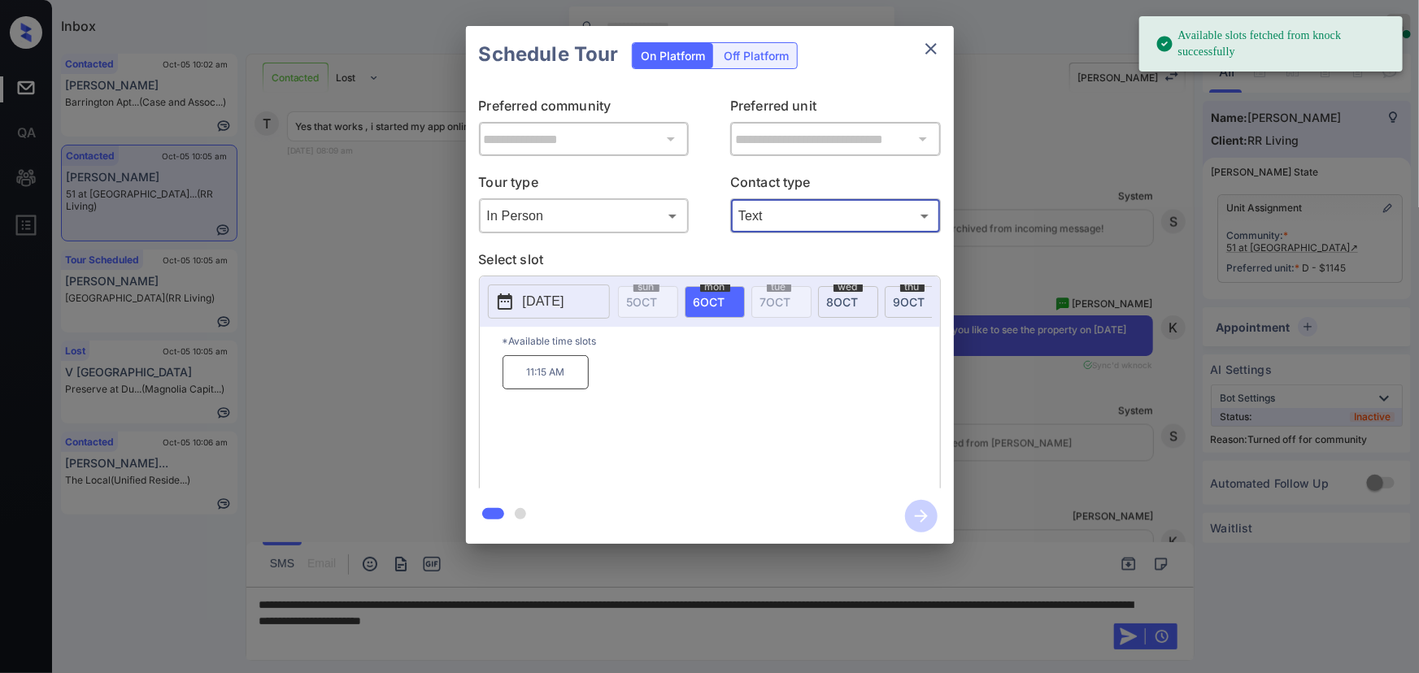
click at [838, 295] on span "8 OCT" at bounding box center [843, 302] width 32 height 14
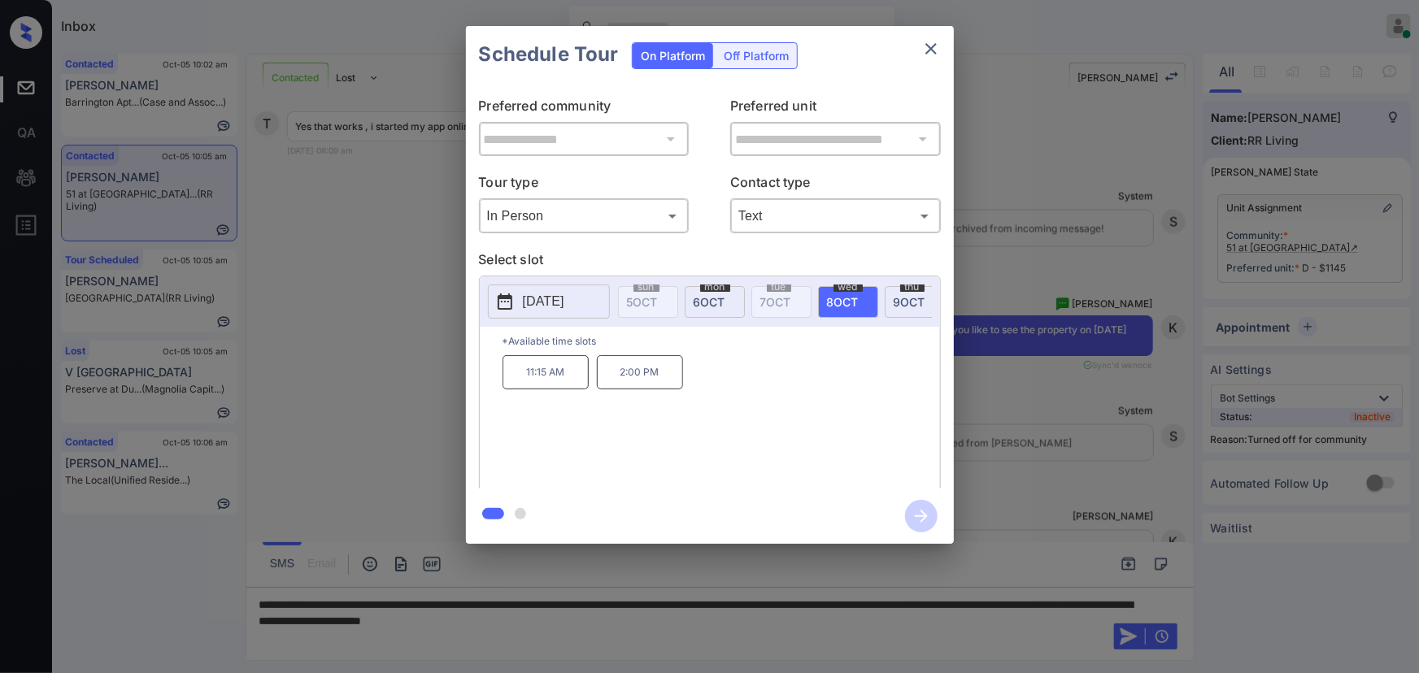
click at [629, 654] on div at bounding box center [709, 336] width 1419 height 673
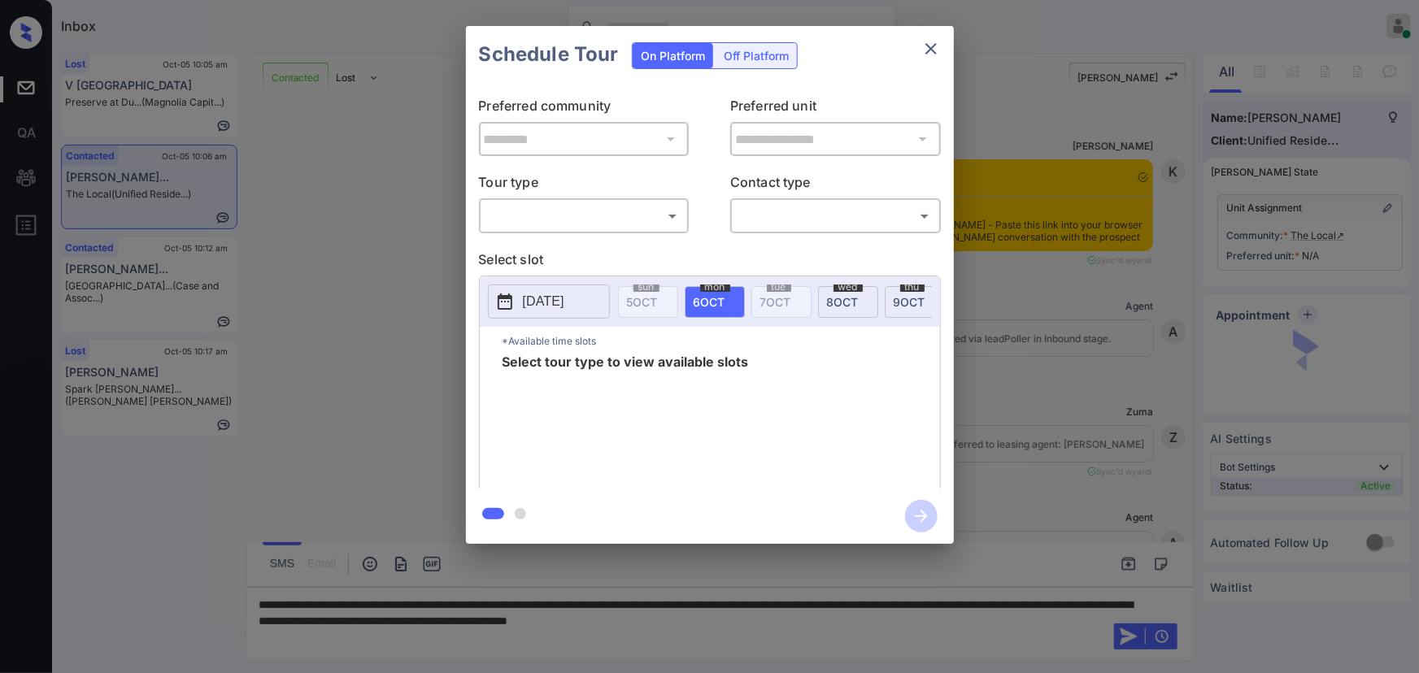
scroll to position [725, 0]
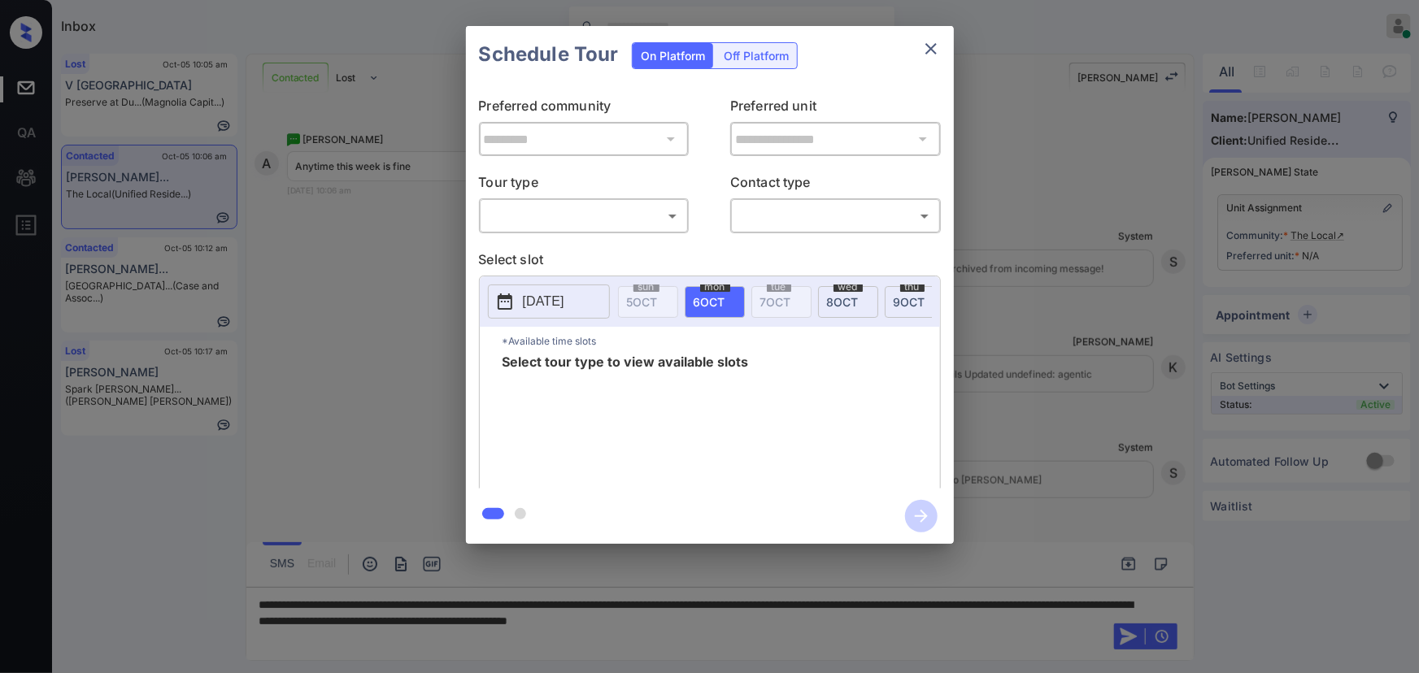
click at [569, 227] on body "Inbox Kenneth Umali Online Set yourself offline Set yourself on break Profile S…" at bounding box center [709, 336] width 1419 height 673
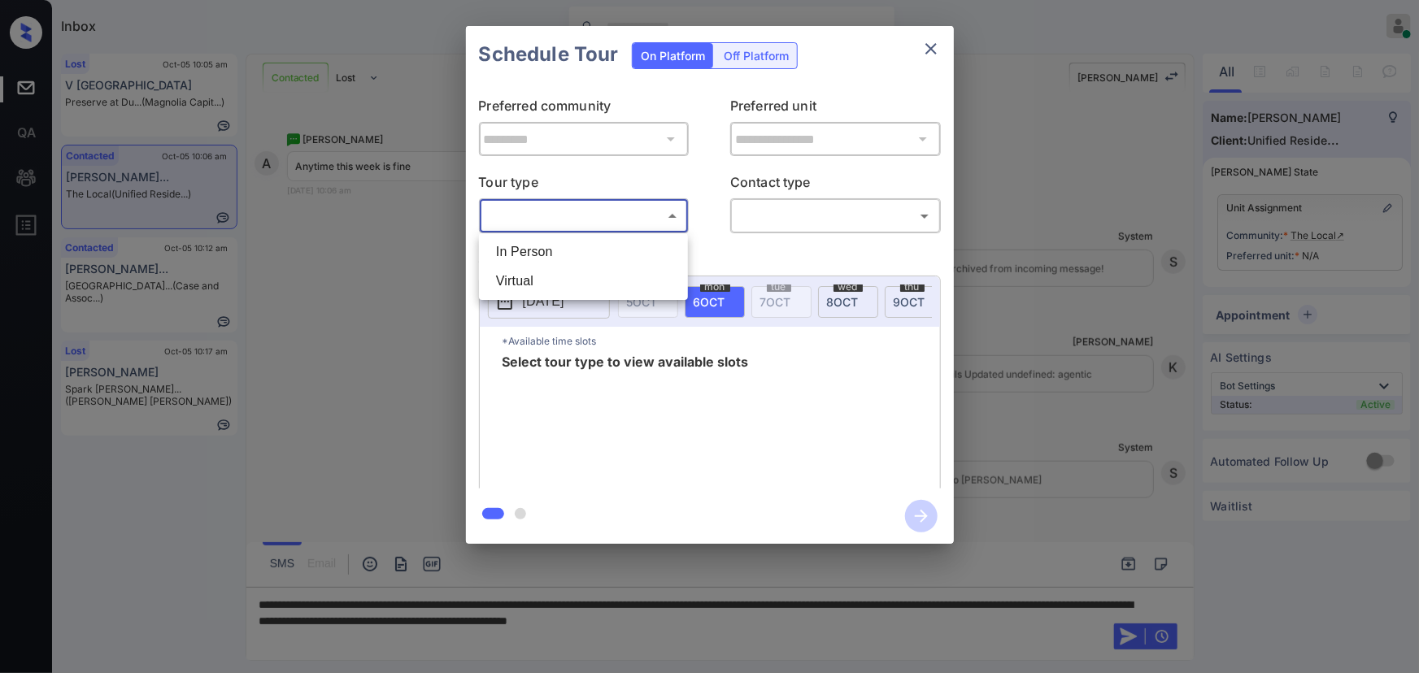
drag, startPoint x: 555, startPoint y: 247, endPoint x: 724, endPoint y: 229, distance: 169.4
click at [561, 246] on li "In Person" at bounding box center [583, 251] width 201 height 29
type input "********"
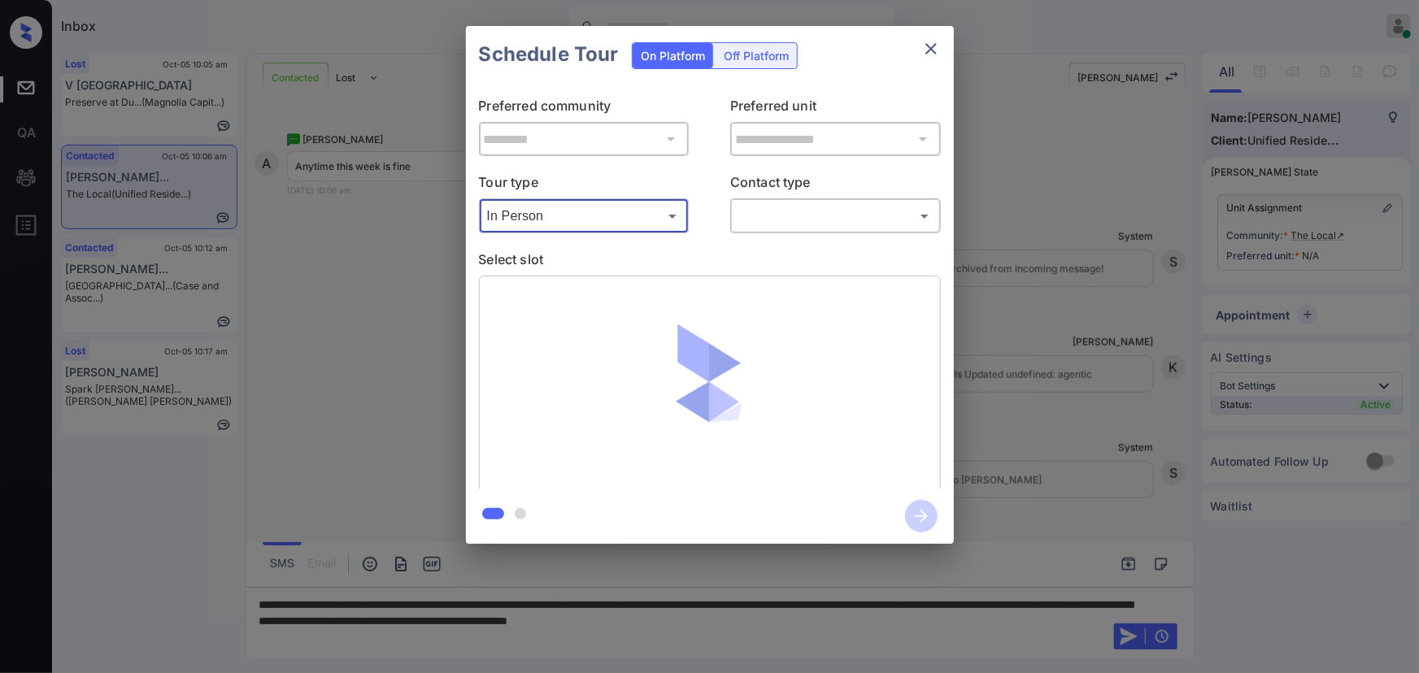
click at [815, 210] on body "Inbox Kenneth Umali Online Set yourself offline Set yourself on break Profile S…" at bounding box center [709, 336] width 1419 height 673
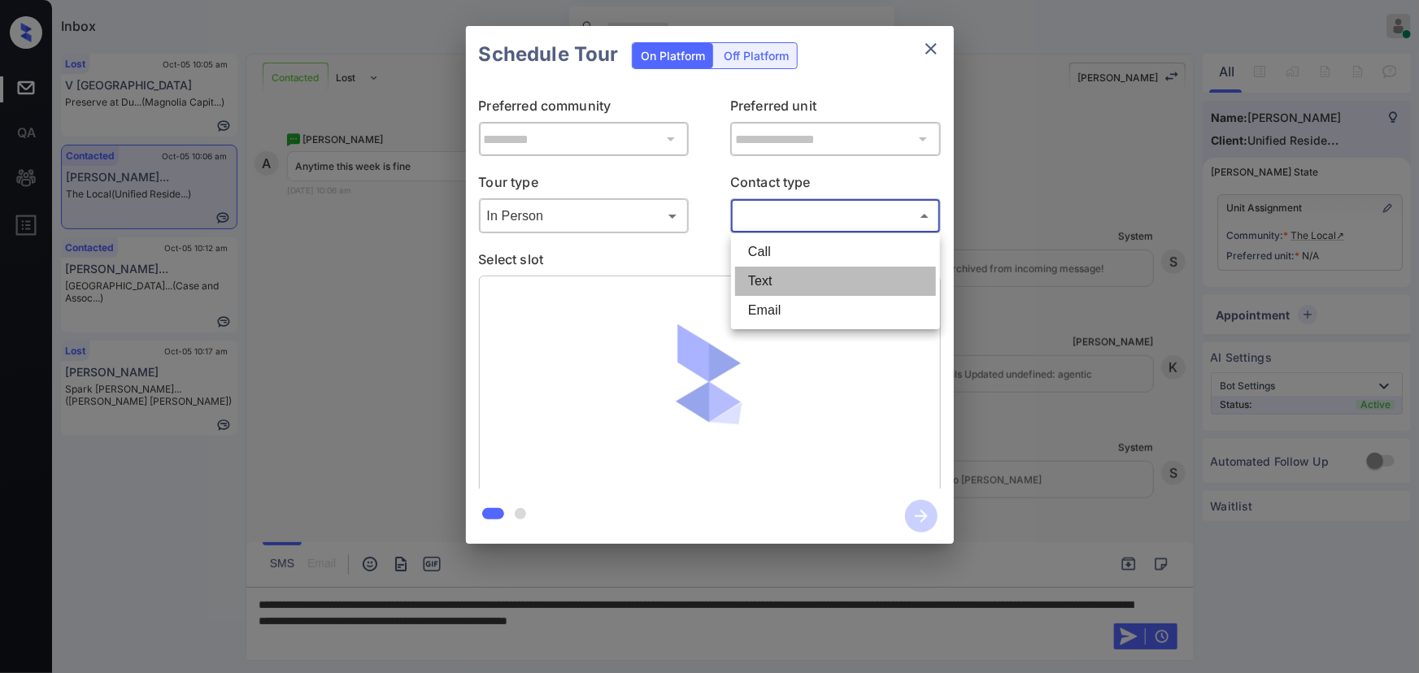
click at [754, 285] on li "Text" at bounding box center [835, 281] width 201 height 29
type input "****"
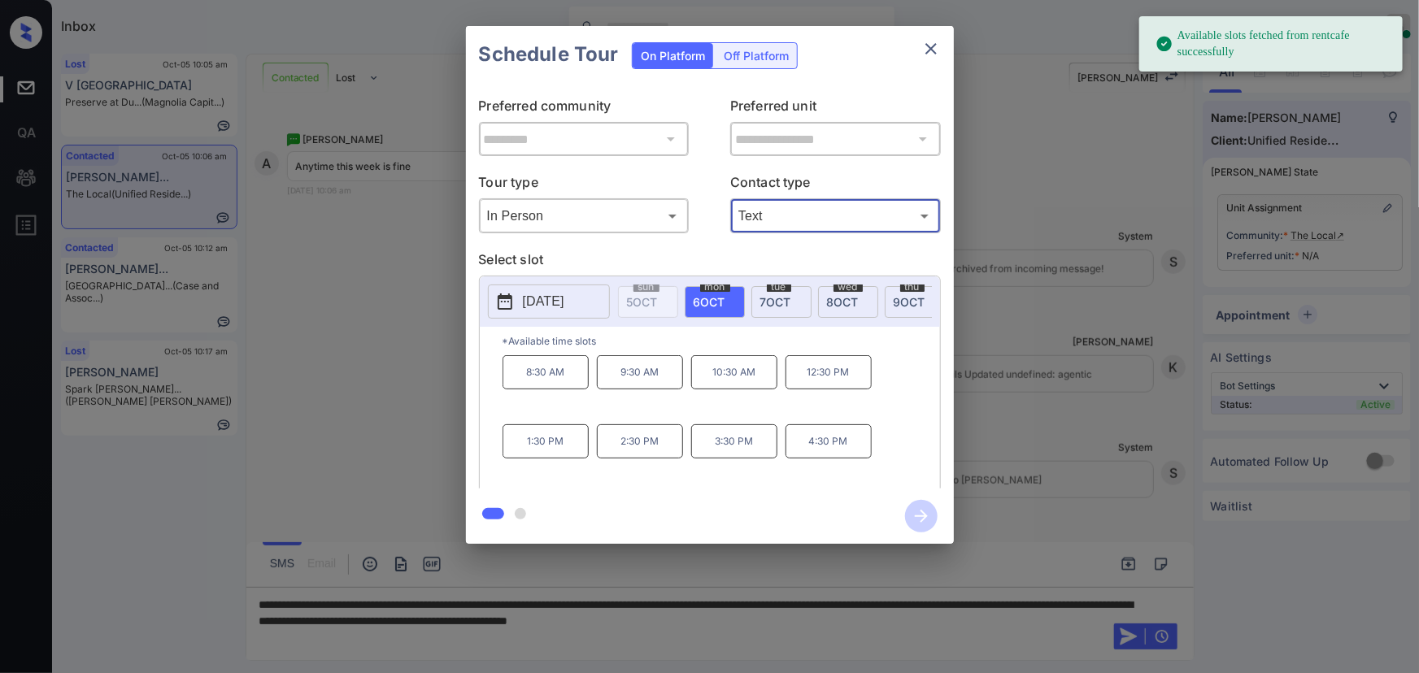
drag, startPoint x: 708, startPoint y: 294, endPoint x: 796, endPoint y: 298, distance: 88.7
click at [708, 295] on span "6 OCT" at bounding box center [710, 302] width 32 height 14
click at [829, 298] on span "[DATE]" at bounding box center [843, 302] width 32 height 14
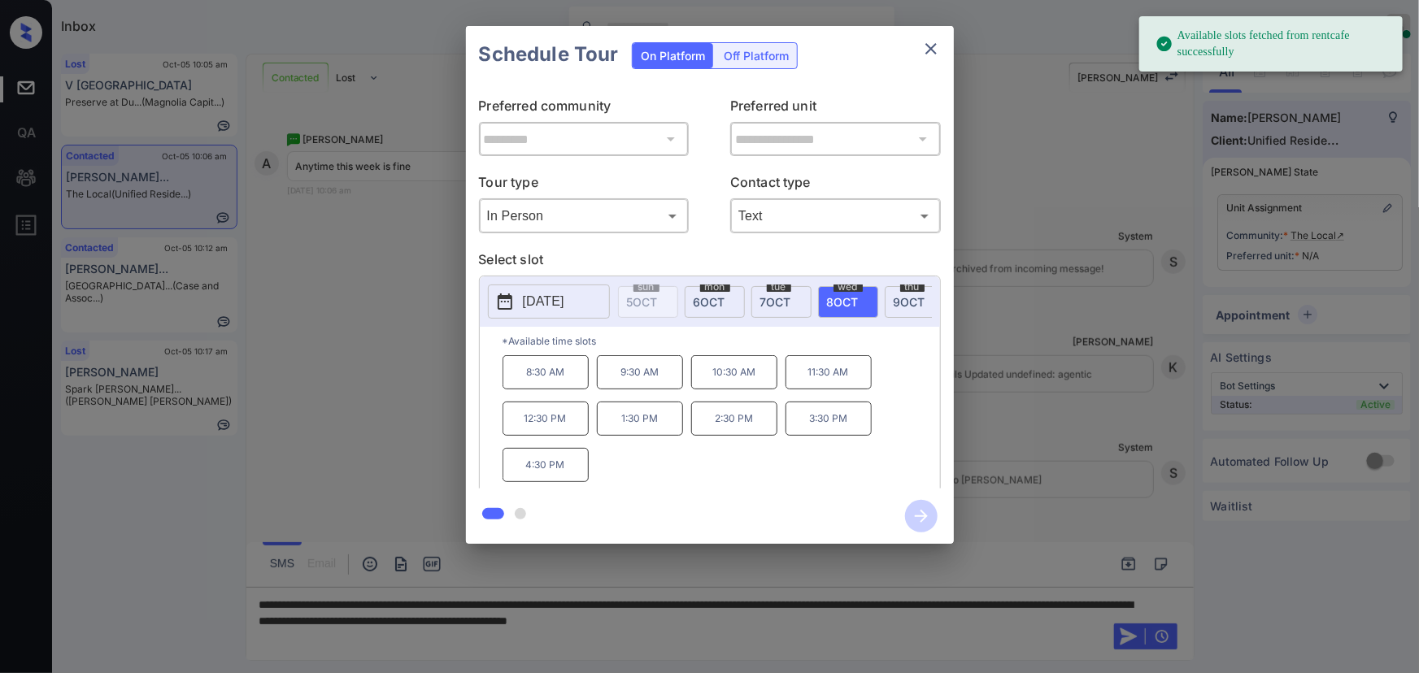
click at [1017, 403] on div "**********" at bounding box center [709, 285] width 1419 height 570
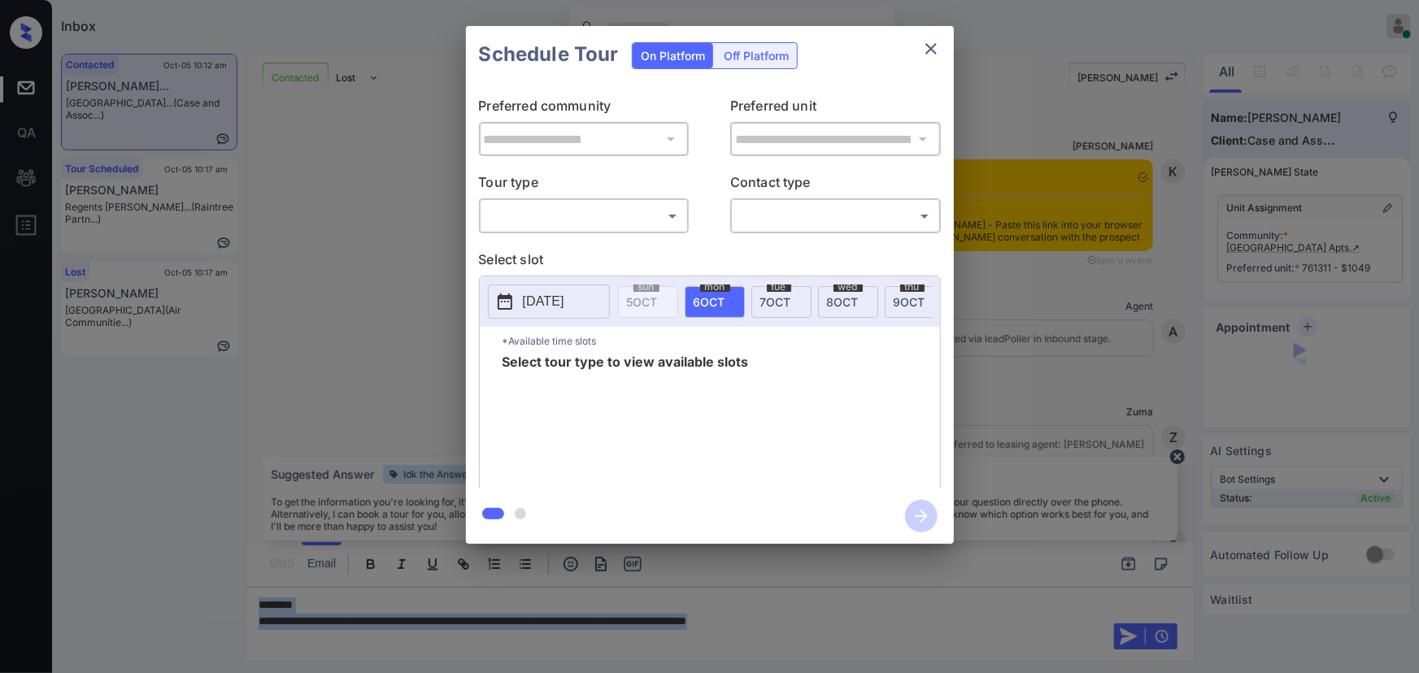
scroll to position [3452, 0]
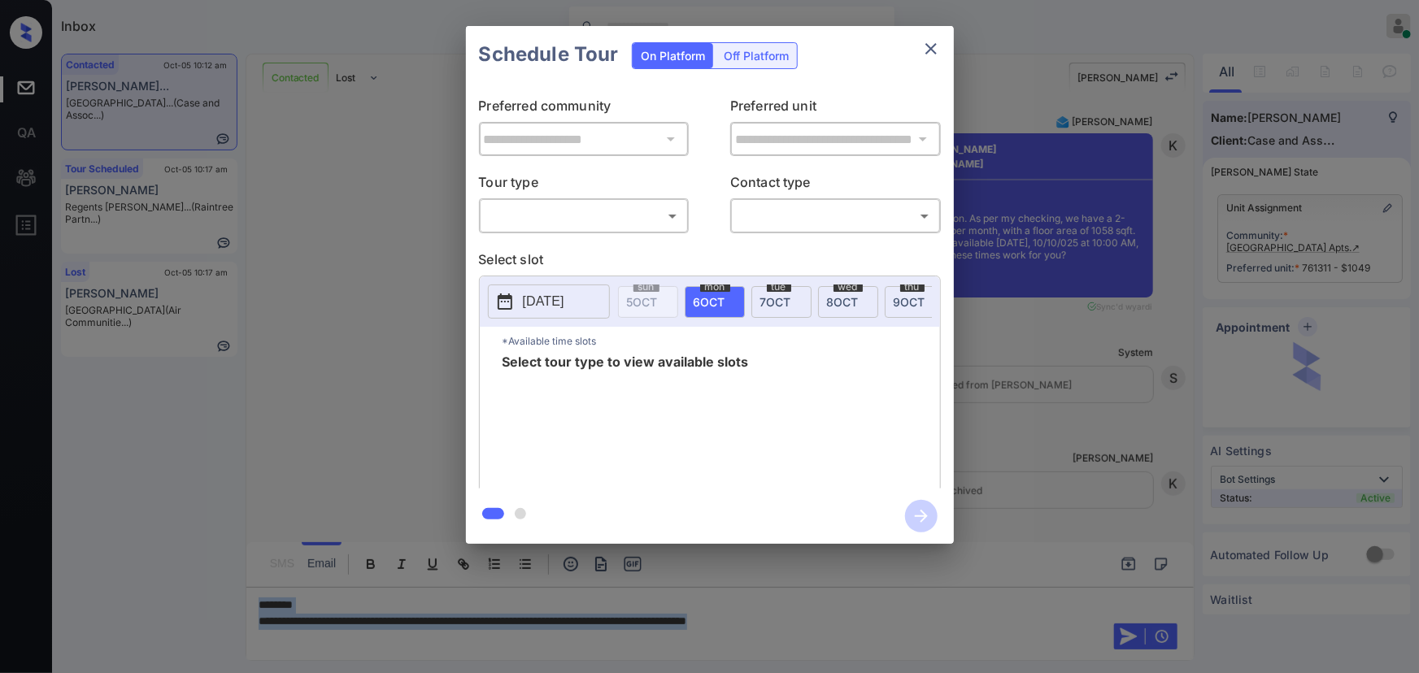
click at [520, 218] on body "Inbox [PERSON_NAME] Online Set yourself offline Set yourself on break Profile S…" at bounding box center [709, 336] width 1419 height 673
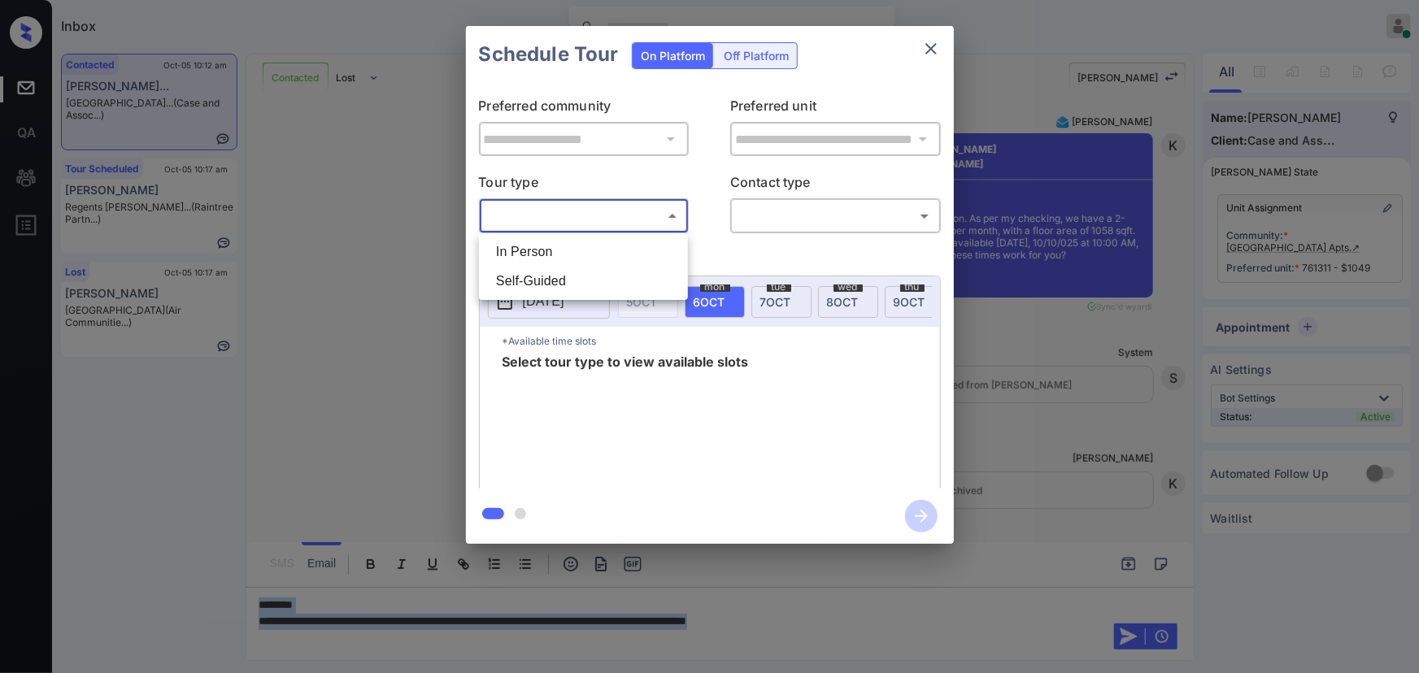
click at [534, 250] on li "In Person" at bounding box center [583, 251] width 201 height 29
type input "********"
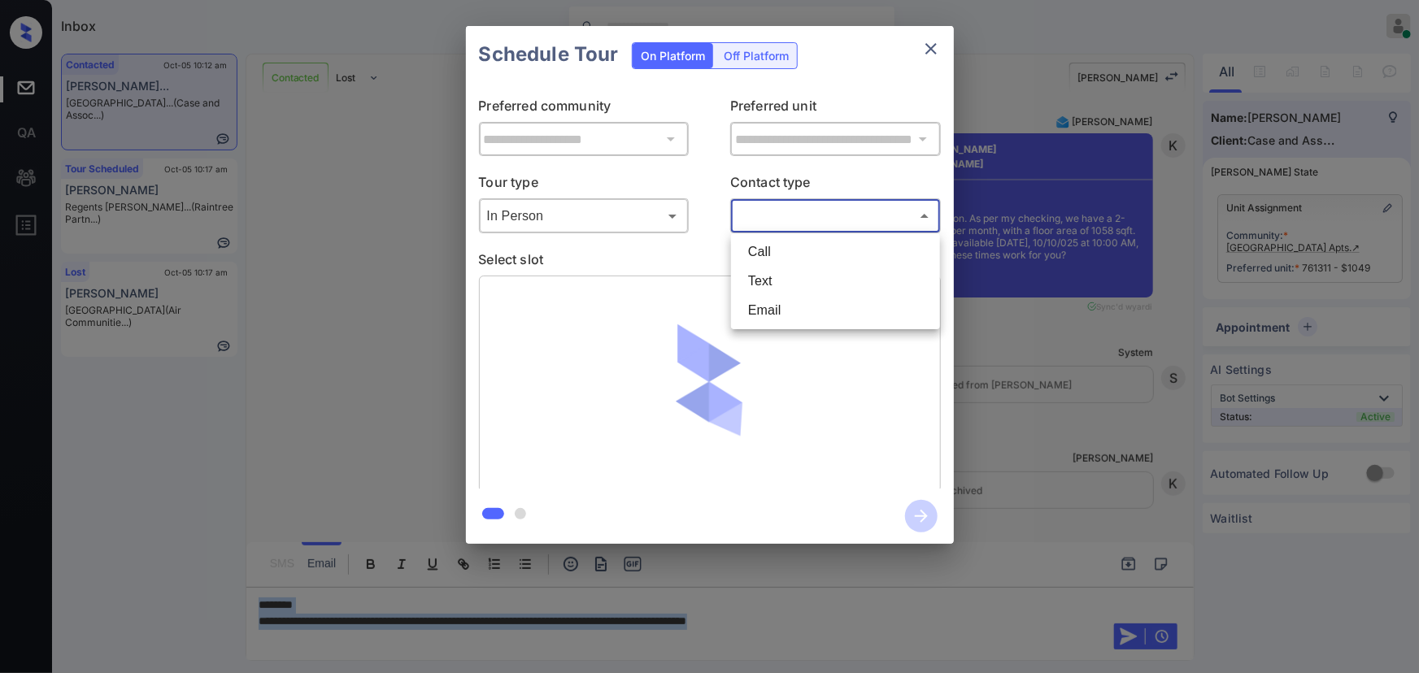
click at [798, 213] on body "Inbox [PERSON_NAME] Online Set yourself offline Set yourself on break Profile S…" at bounding box center [709, 336] width 1419 height 673
click at [773, 277] on li "Text" at bounding box center [835, 281] width 201 height 29
type input "****"
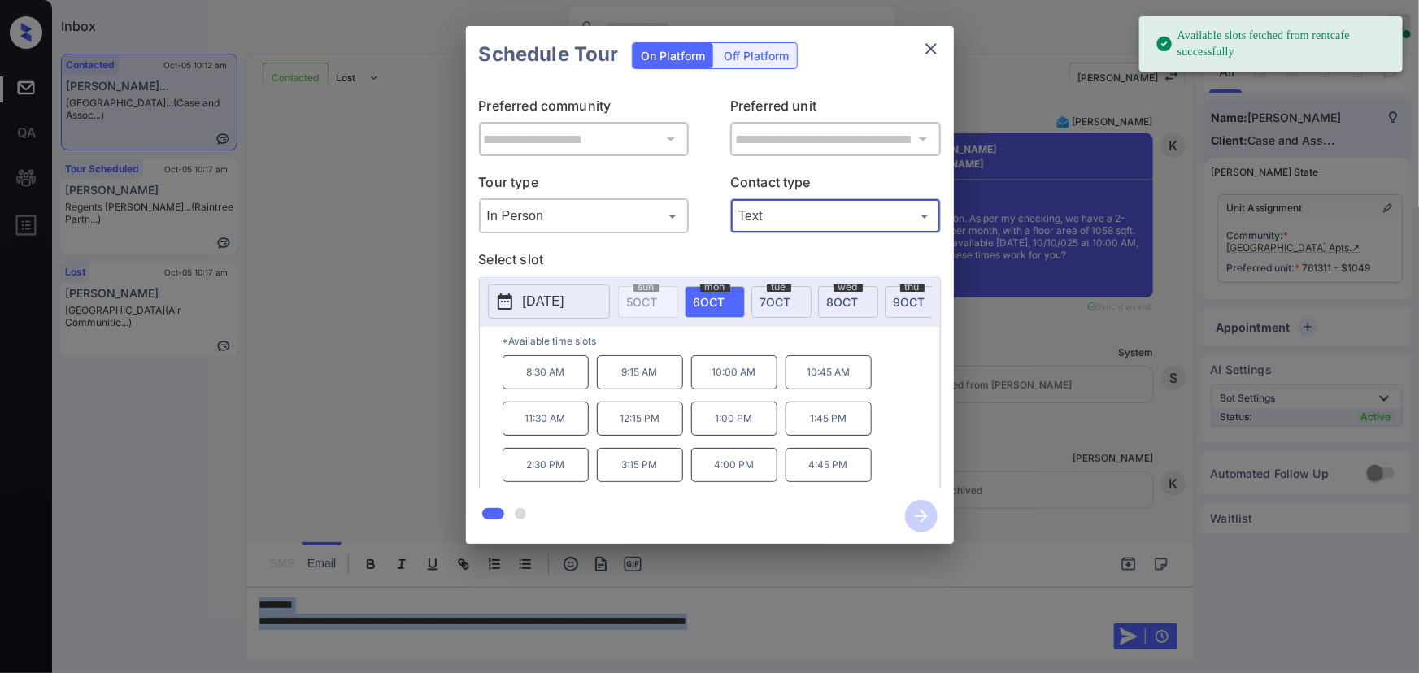
click at [553, 301] on p "[DATE]" at bounding box center [543, 302] width 41 height 20
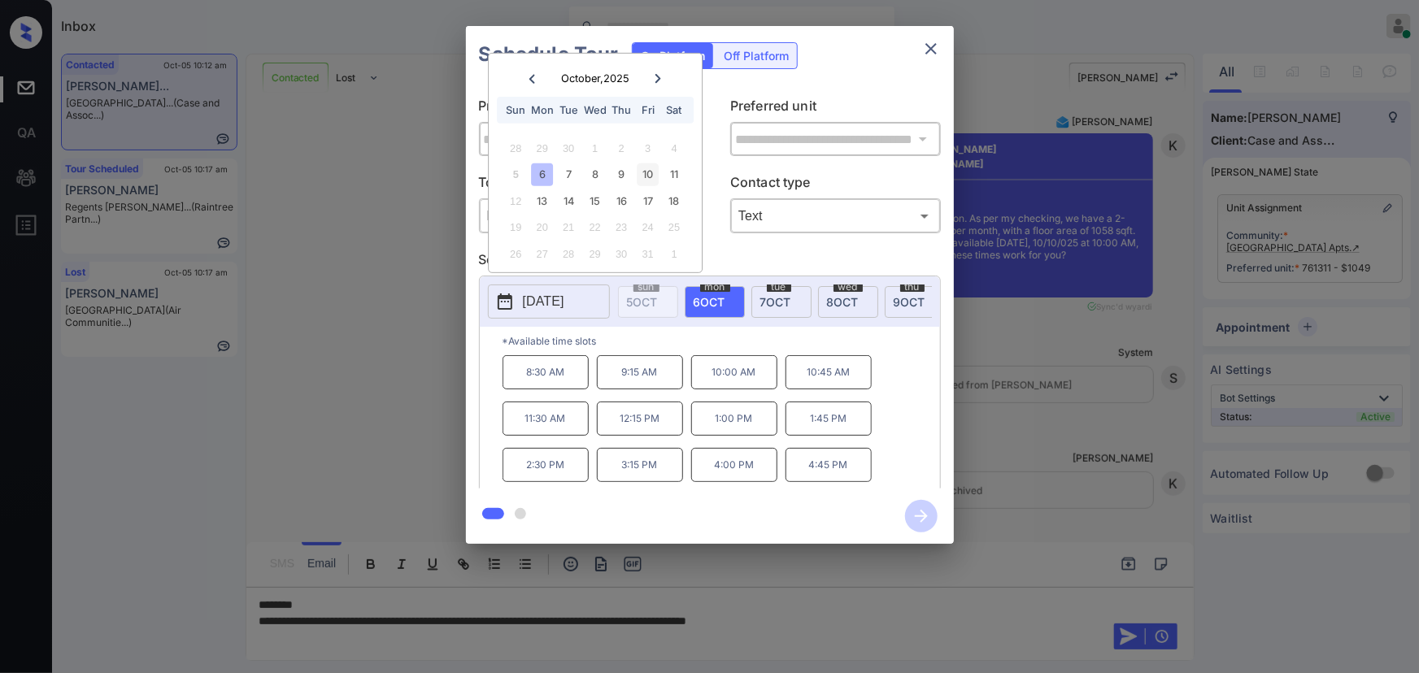
click at [648, 168] on div "10" at bounding box center [648, 174] width 22 height 22
click at [747, 376] on p "10:00 AM" at bounding box center [734, 372] width 86 height 34
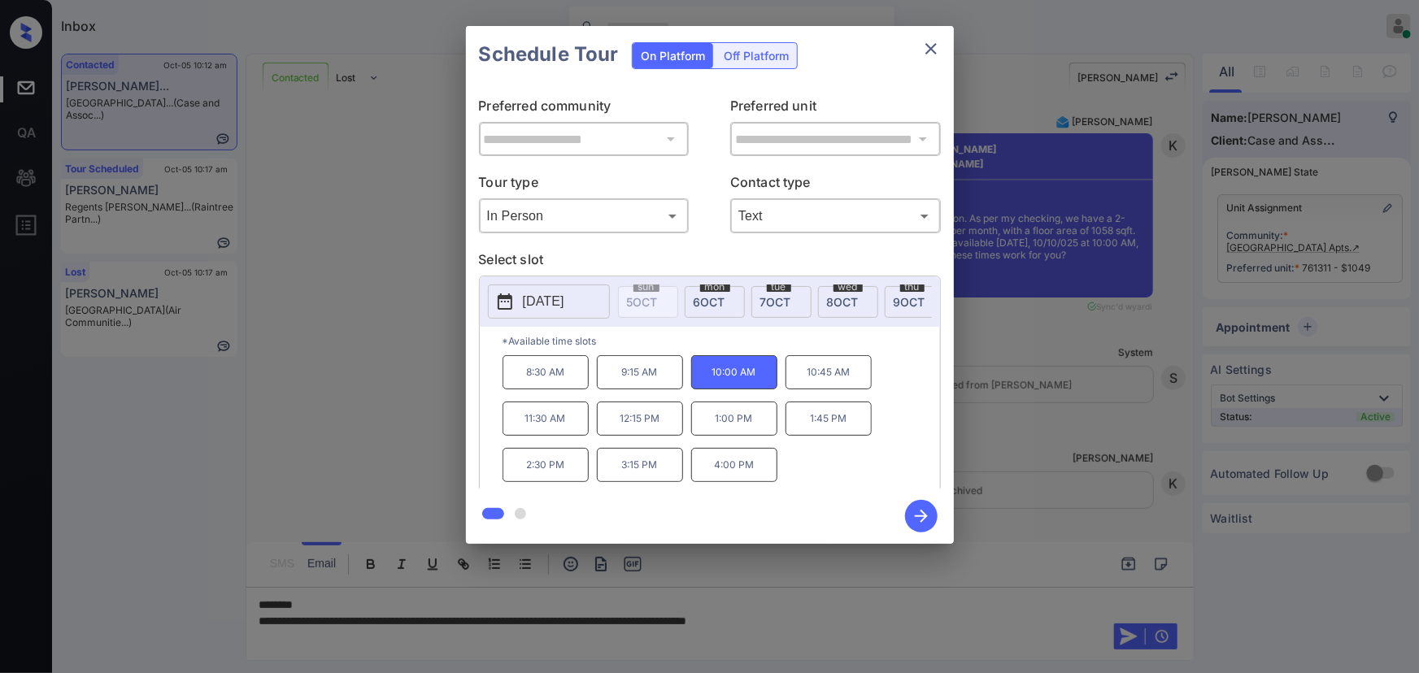
click at [853, 620] on div at bounding box center [709, 336] width 1419 height 673
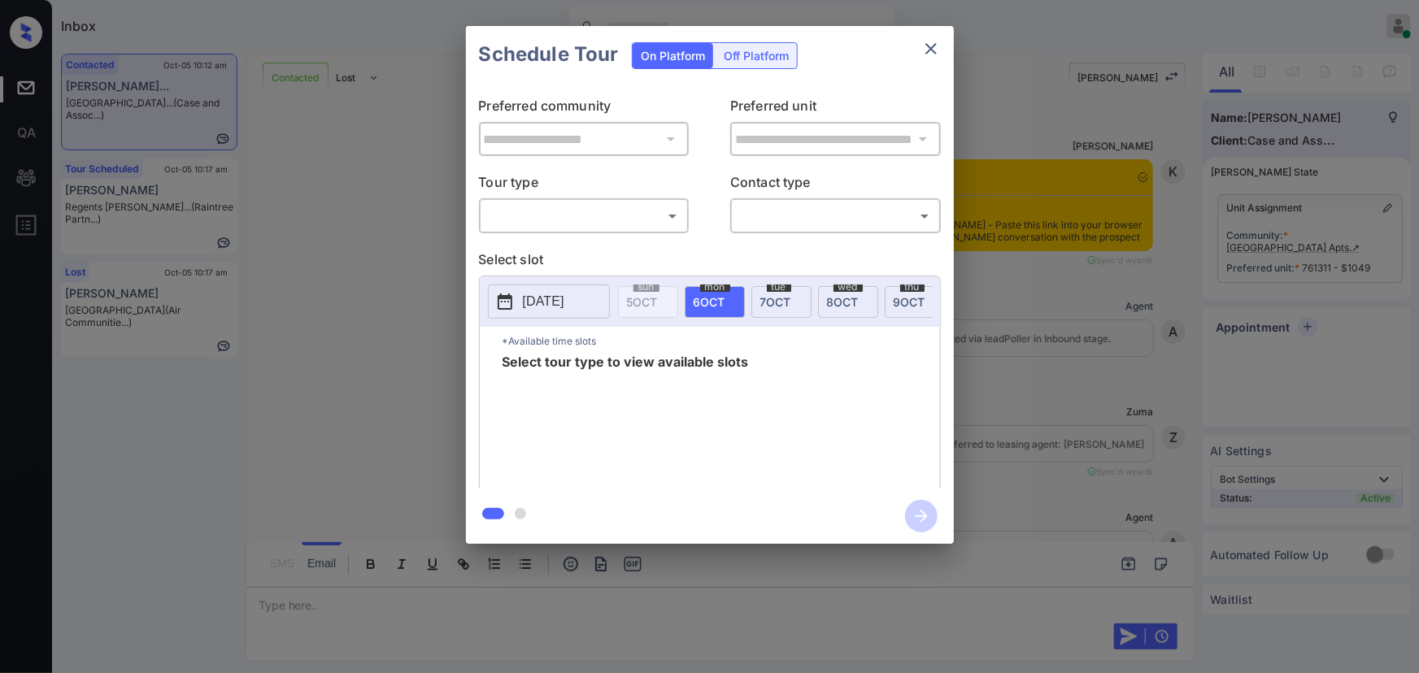
scroll to position [4557, 0]
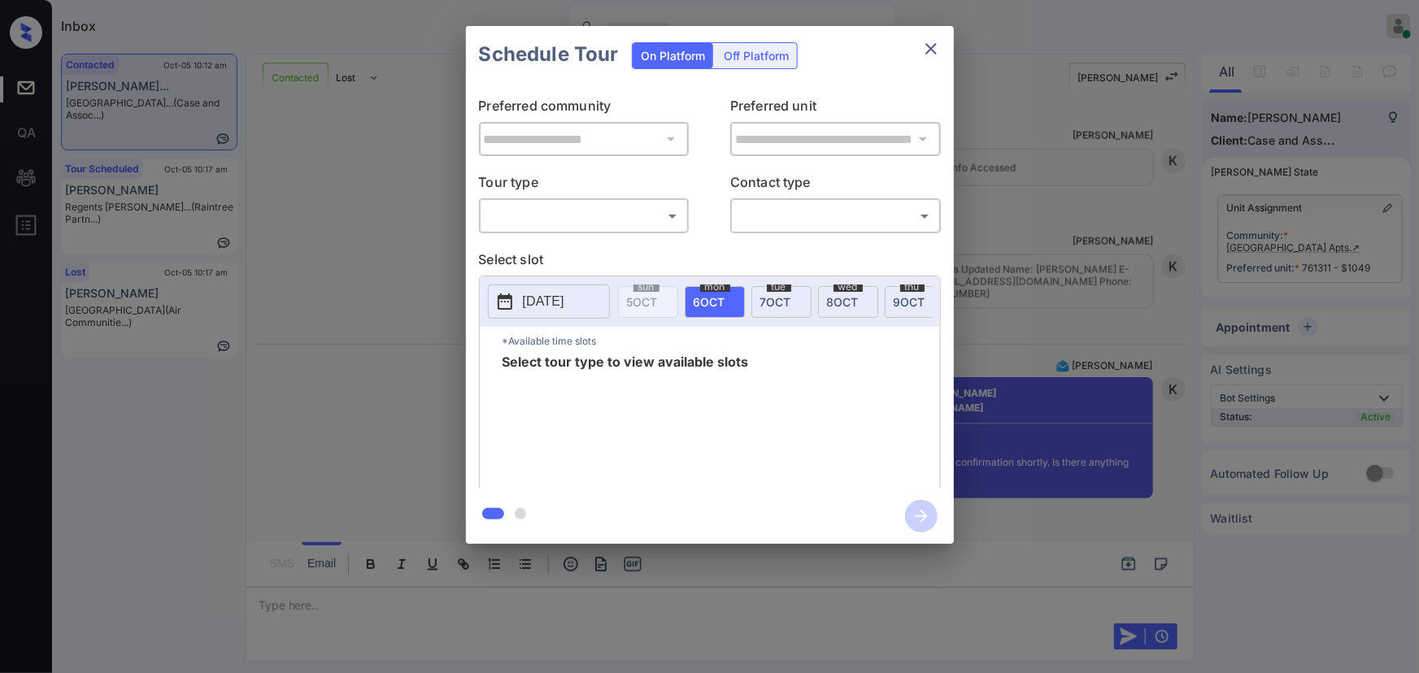
click at [559, 209] on body "Inbox [PERSON_NAME] Online Set yourself offline Set yourself on break Profile S…" at bounding box center [709, 336] width 1419 height 673
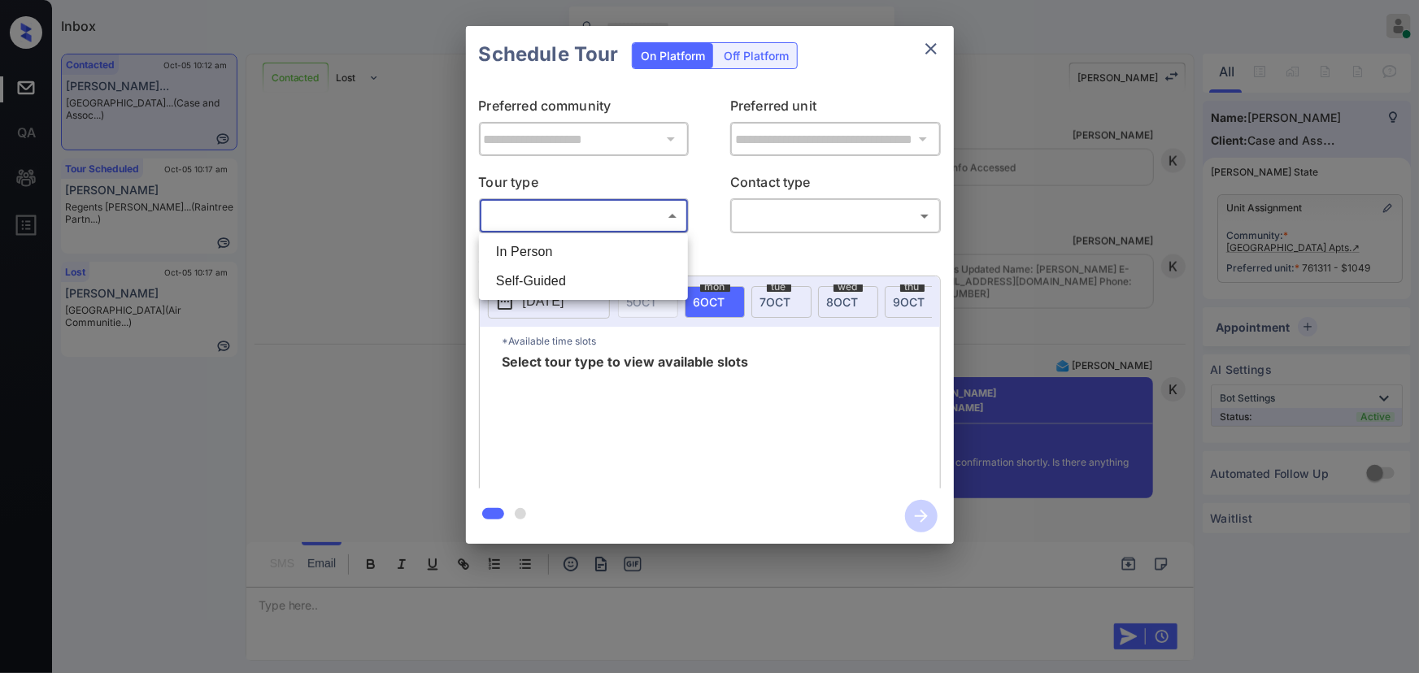
click at [548, 252] on li "In Person" at bounding box center [583, 251] width 201 height 29
type input "********"
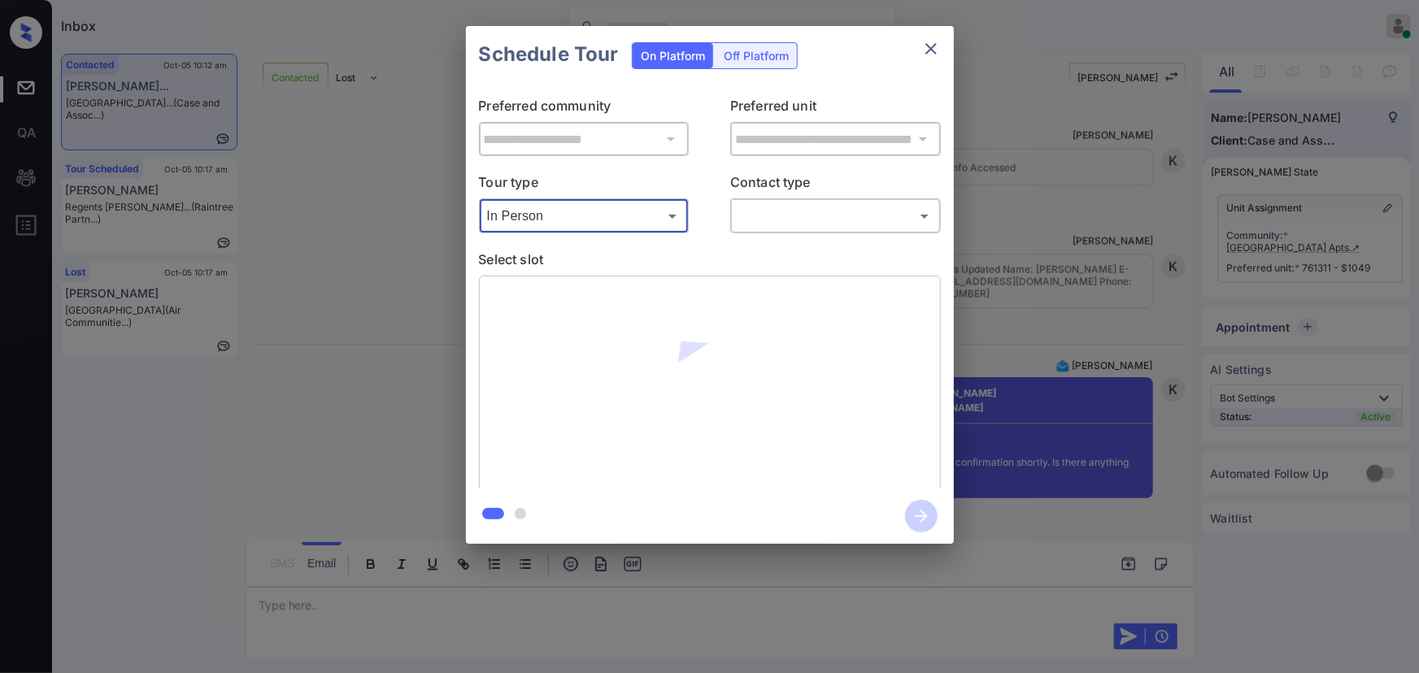
click at [827, 220] on body "Inbox [PERSON_NAME] Online Set yourself offline Set yourself on break Profile S…" at bounding box center [709, 336] width 1419 height 673
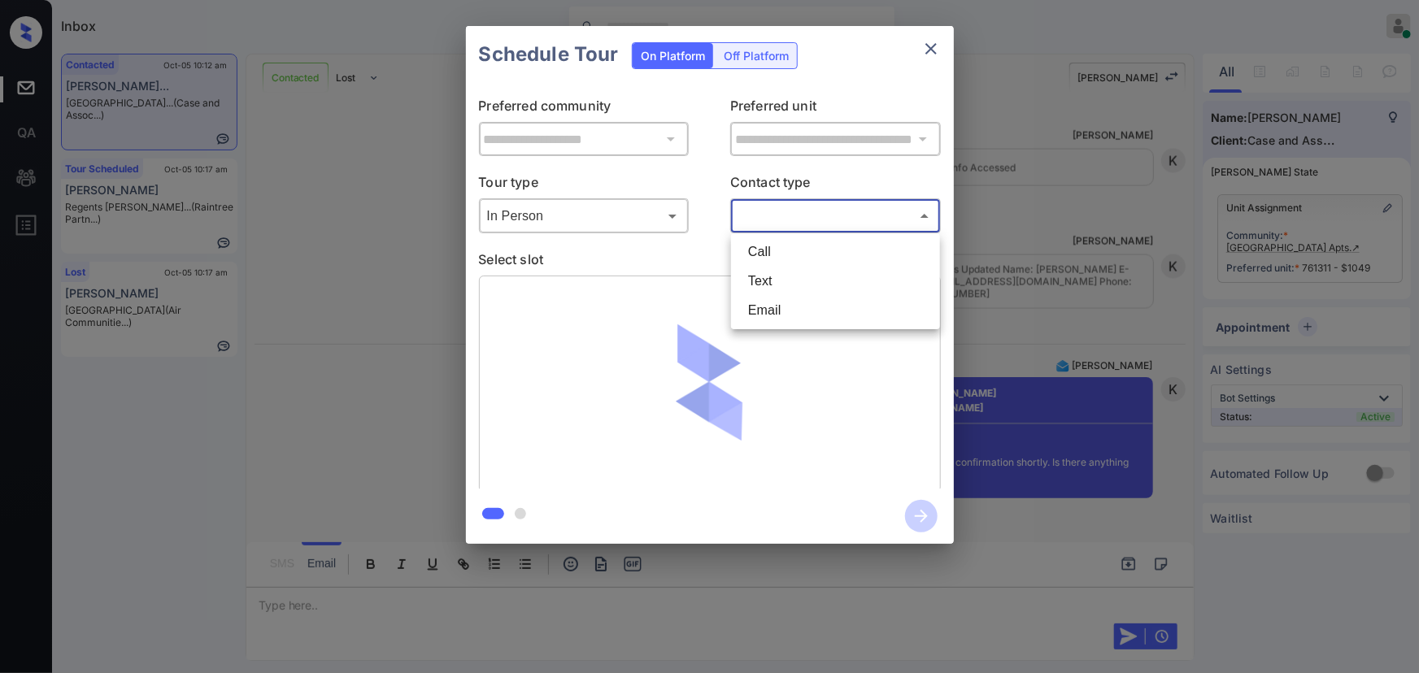
click at [778, 279] on li "Text" at bounding box center [835, 281] width 201 height 29
type input "****"
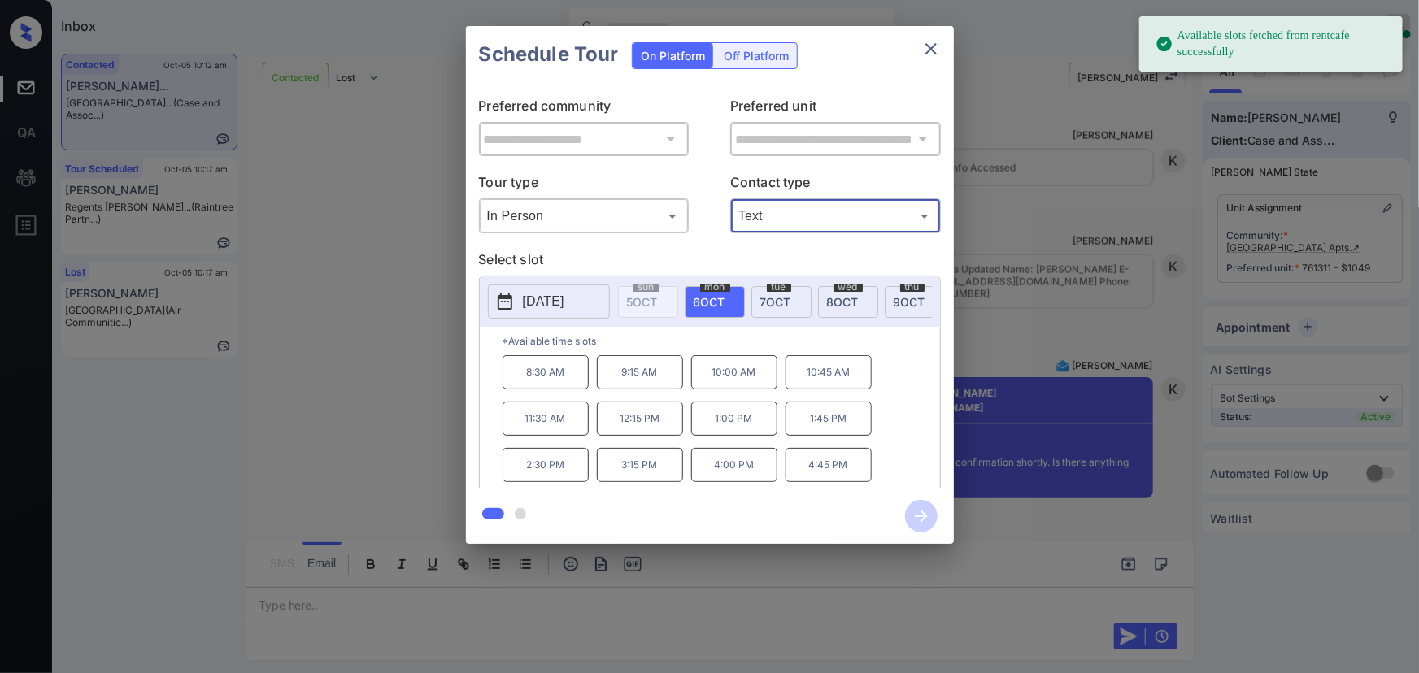
click at [564, 298] on p "[DATE]" at bounding box center [543, 302] width 41 height 20
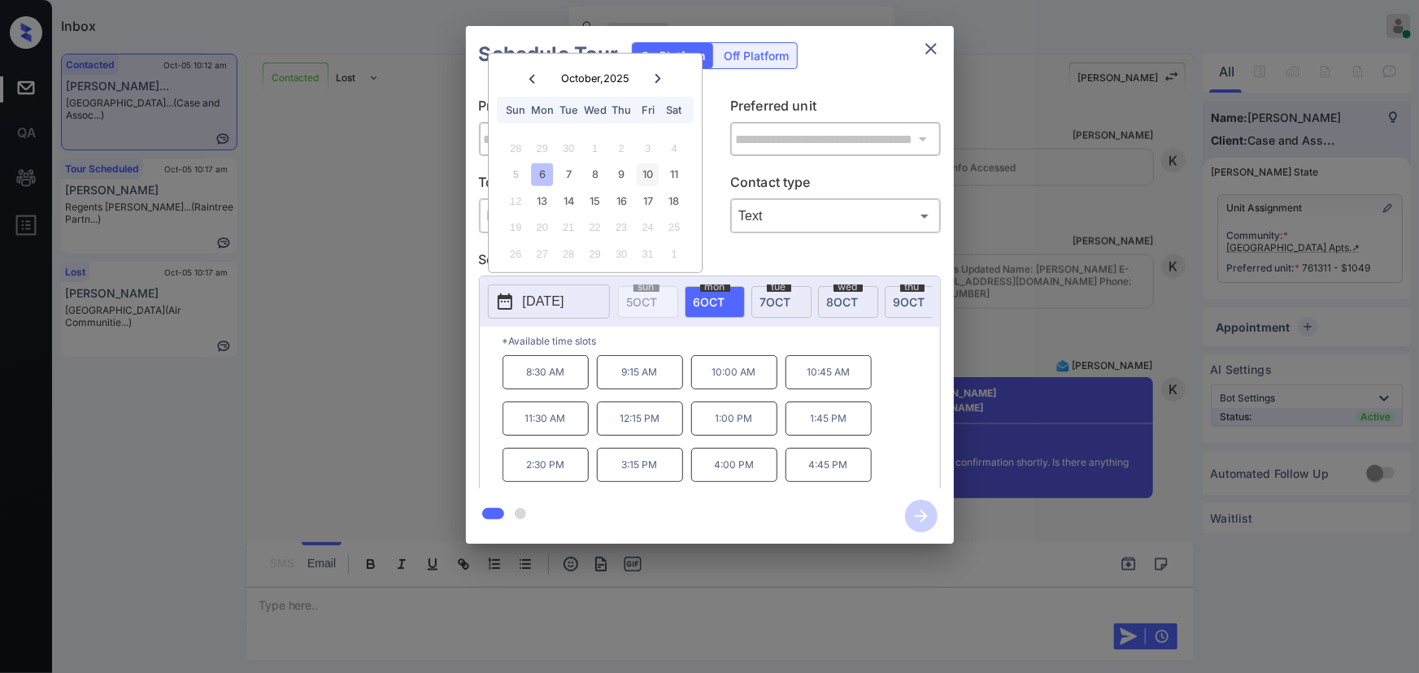
click at [648, 171] on div "10" at bounding box center [648, 174] width 22 height 22
click at [748, 374] on p "10:00 AM" at bounding box center [734, 372] width 86 height 34
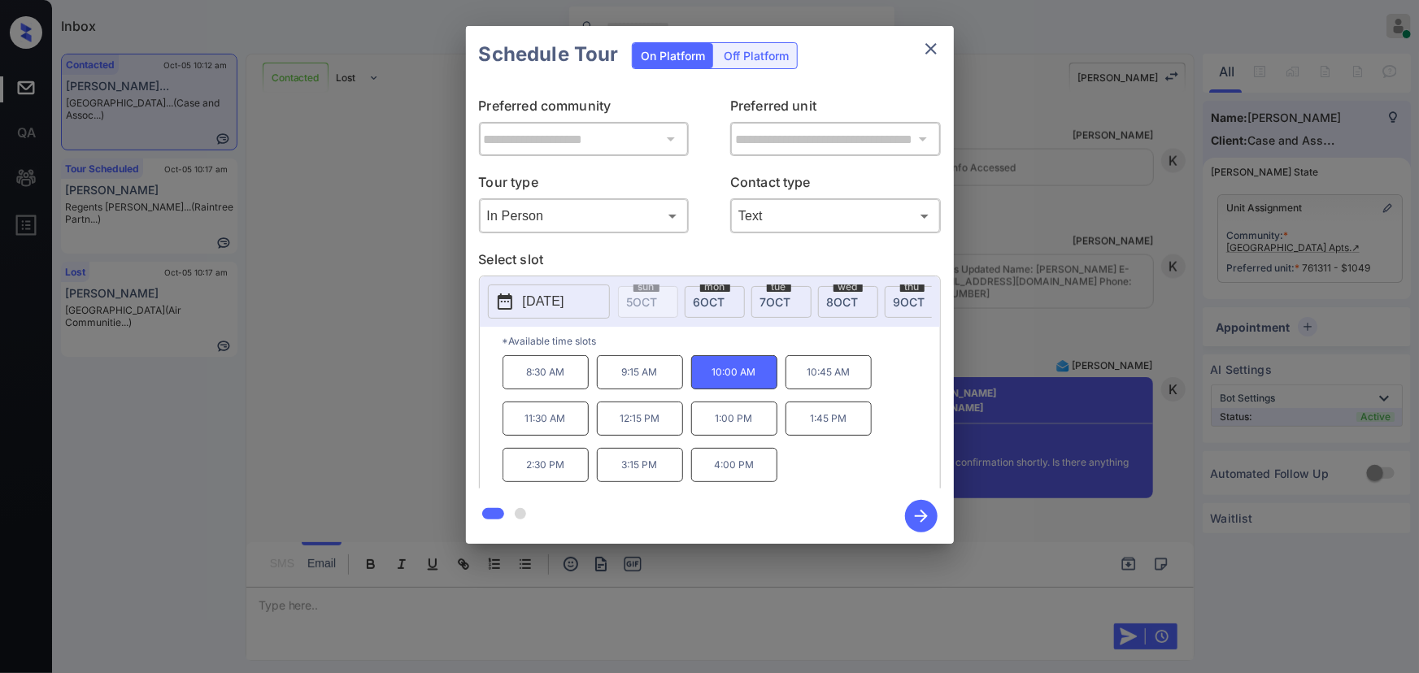
click at [916, 512] on icon "button" at bounding box center [921, 516] width 33 height 33
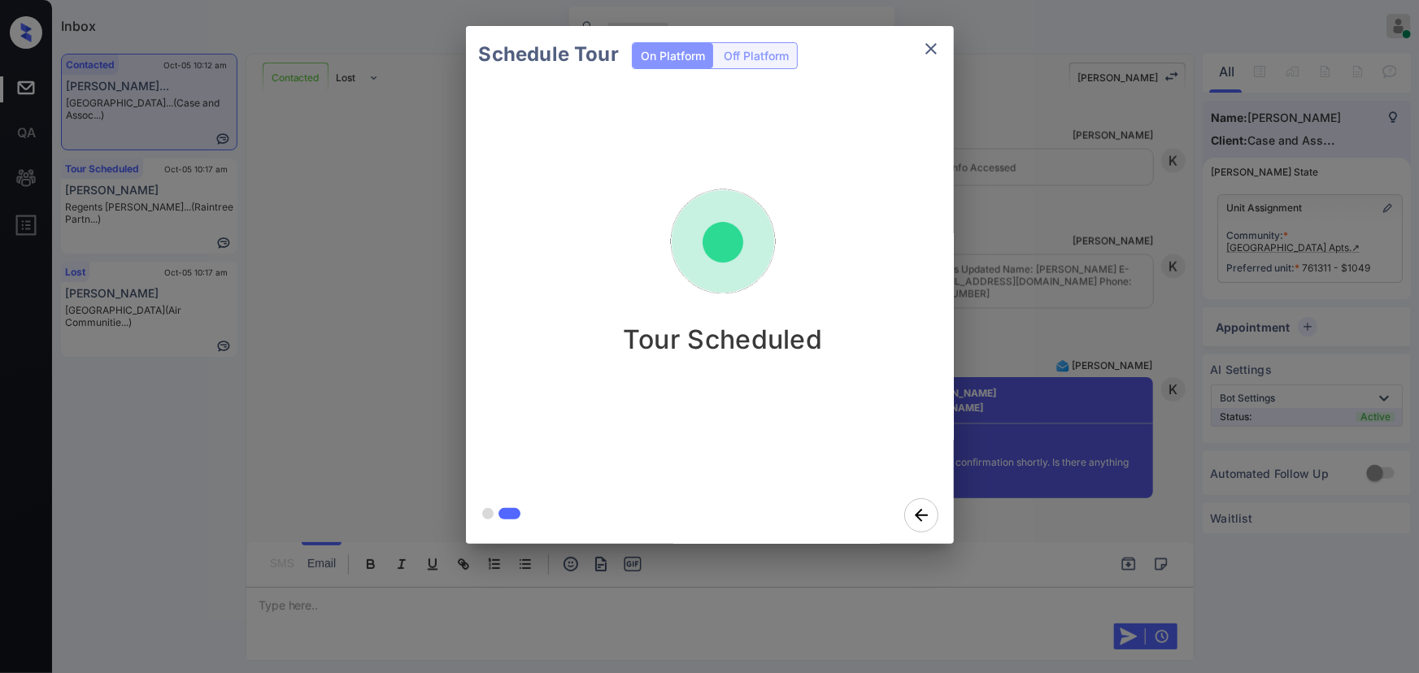
click at [1105, 504] on div "Schedule Tour On Platform Off Platform Tour Scheduled" at bounding box center [709, 285] width 1419 height 570
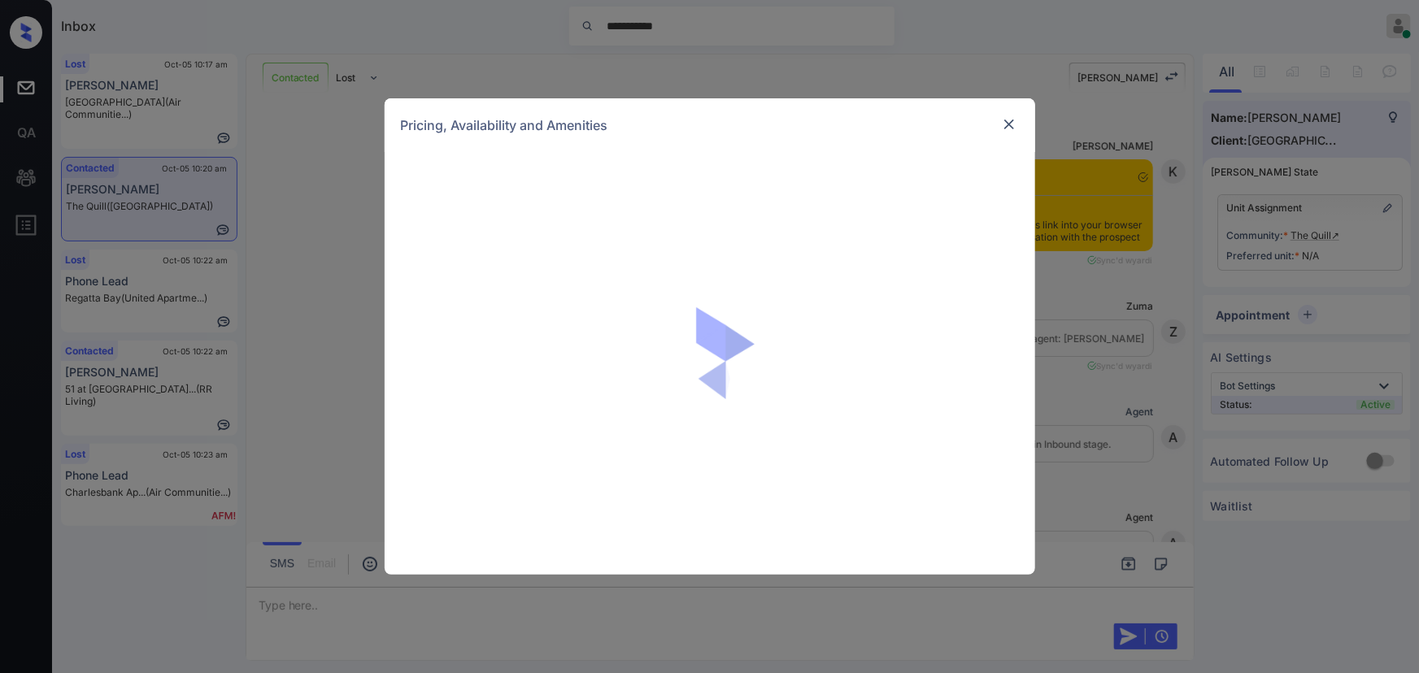
scroll to position [6146, 0]
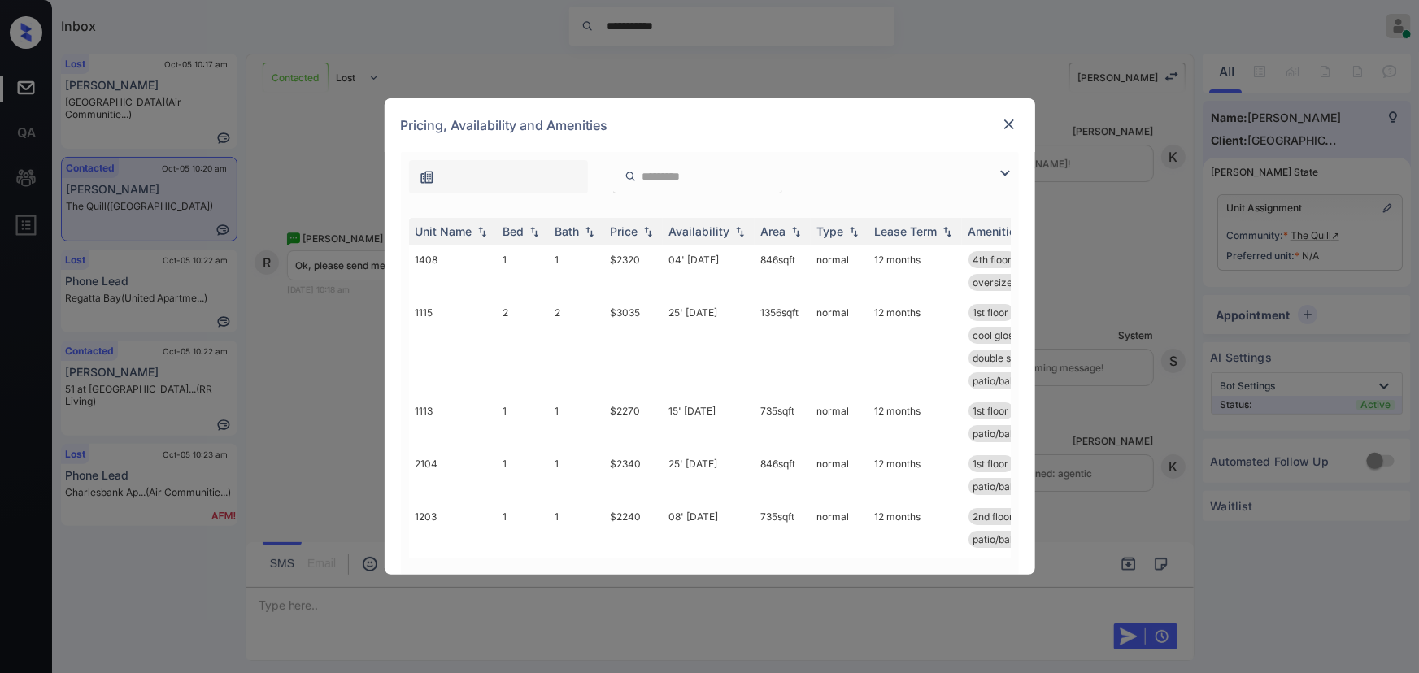
click at [1004, 169] on img at bounding box center [1005, 173] width 20 height 20
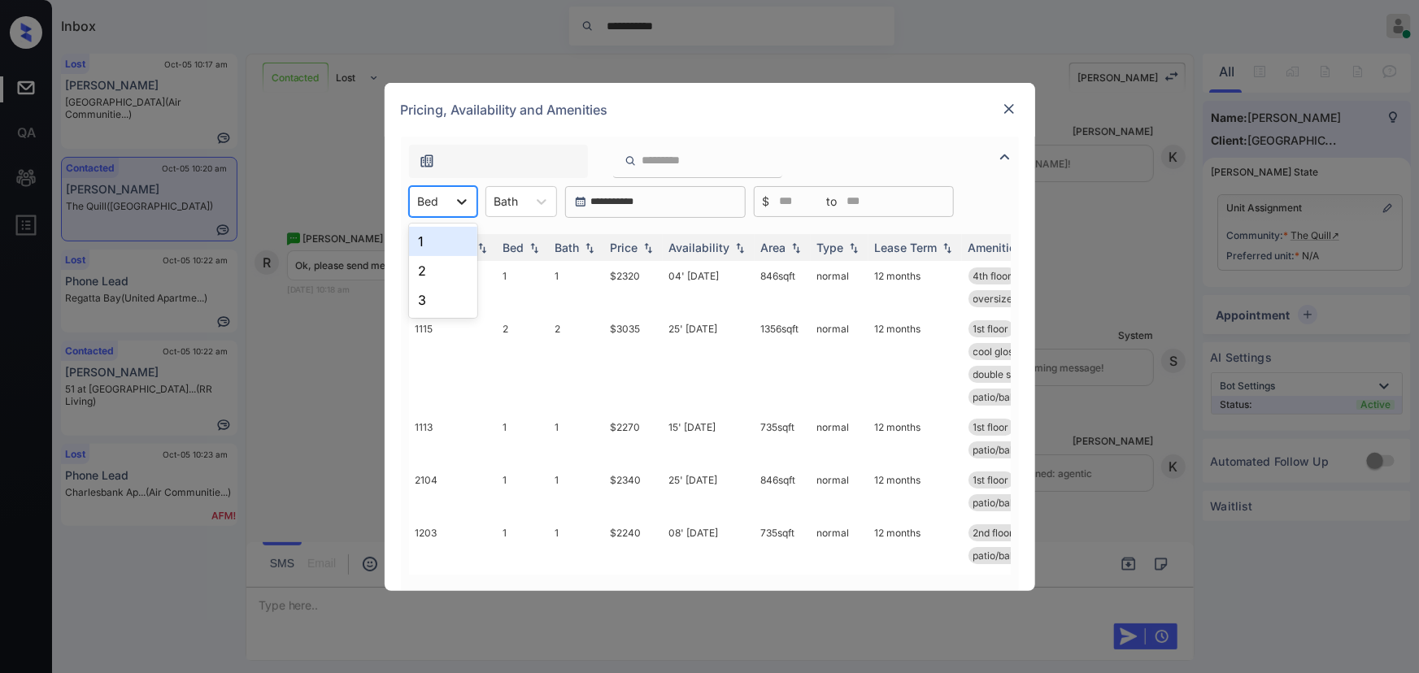
click at [454, 204] on icon at bounding box center [462, 202] width 16 height 16
click at [422, 296] on div "3" at bounding box center [443, 299] width 68 height 29
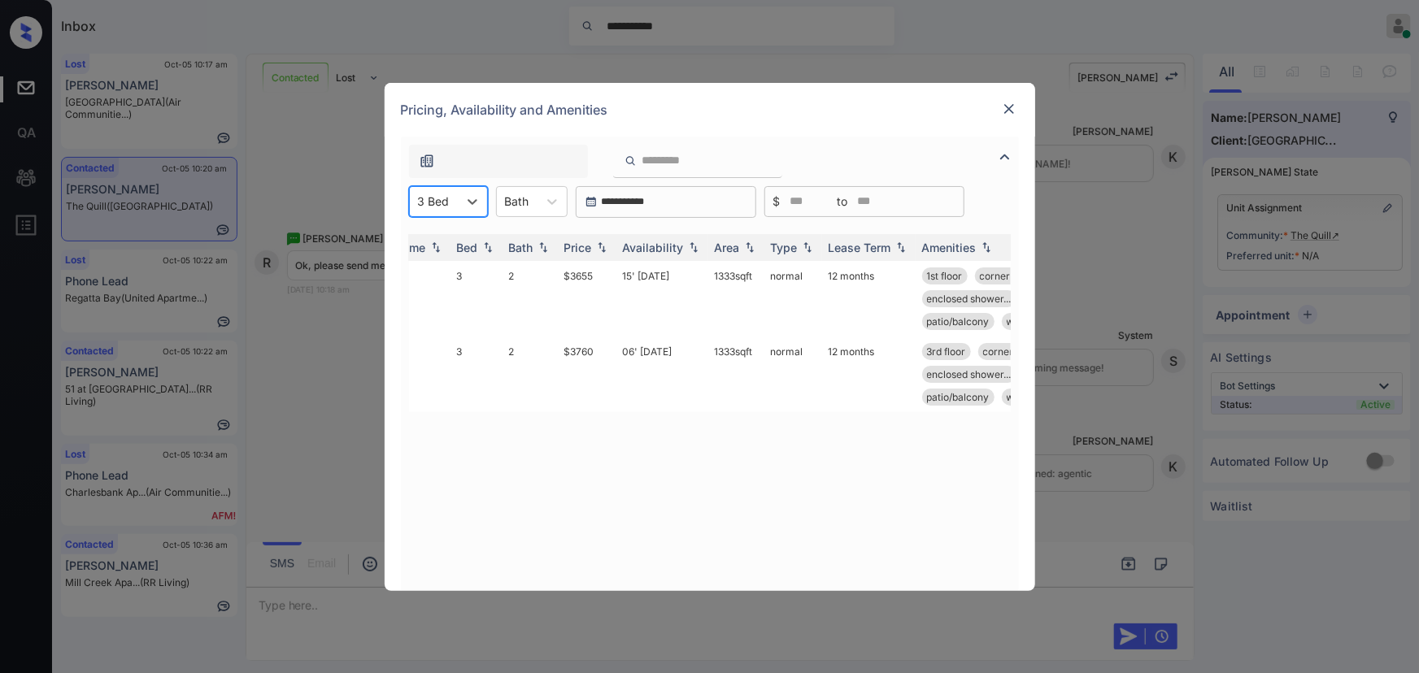
scroll to position [0, 15]
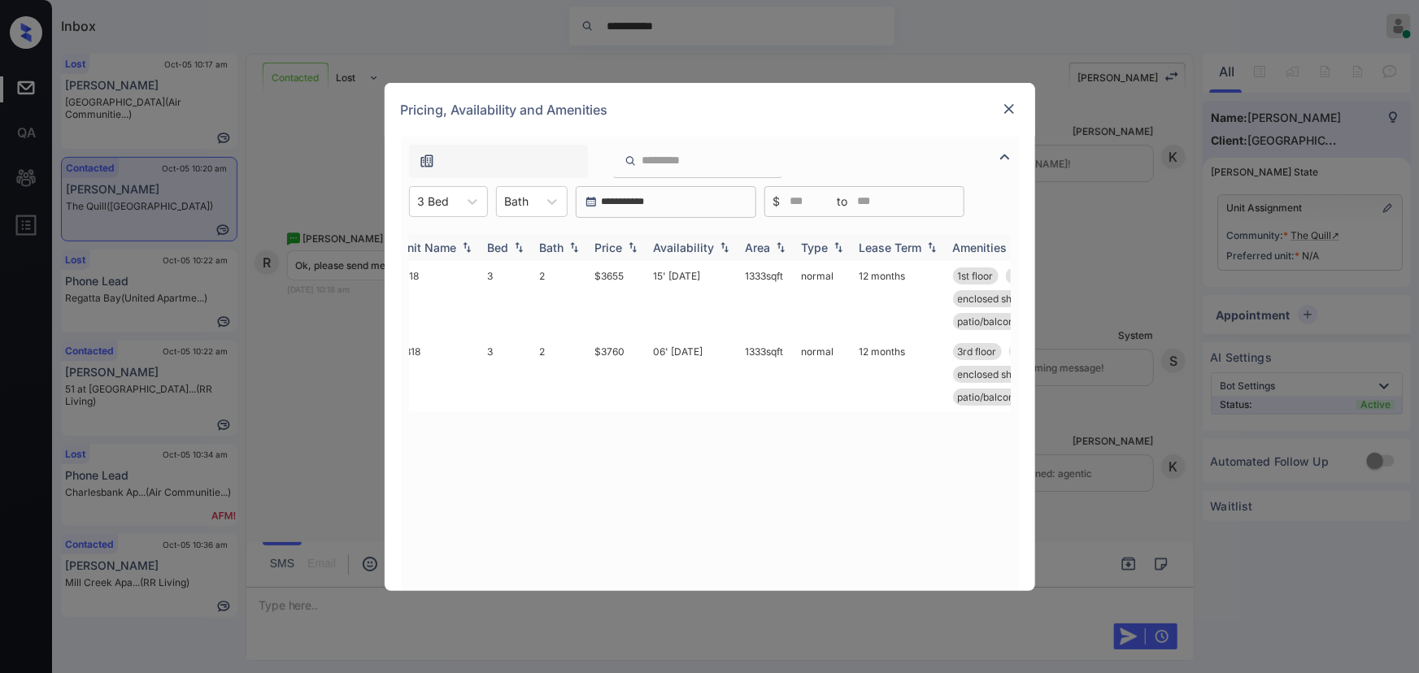
click at [631, 248] on img at bounding box center [633, 247] width 16 height 11
click at [626, 277] on td "$3655" at bounding box center [618, 299] width 59 height 76
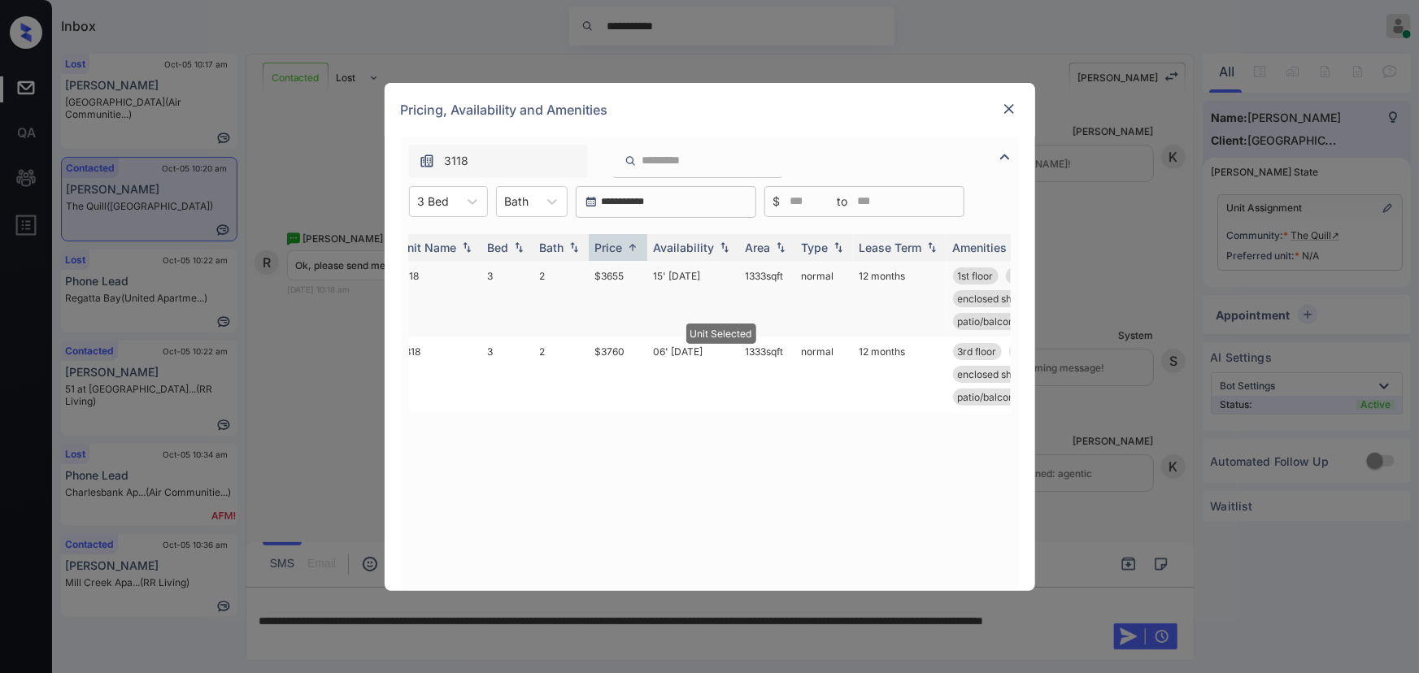
click at [626, 277] on td "$3655" at bounding box center [618, 299] width 59 height 76
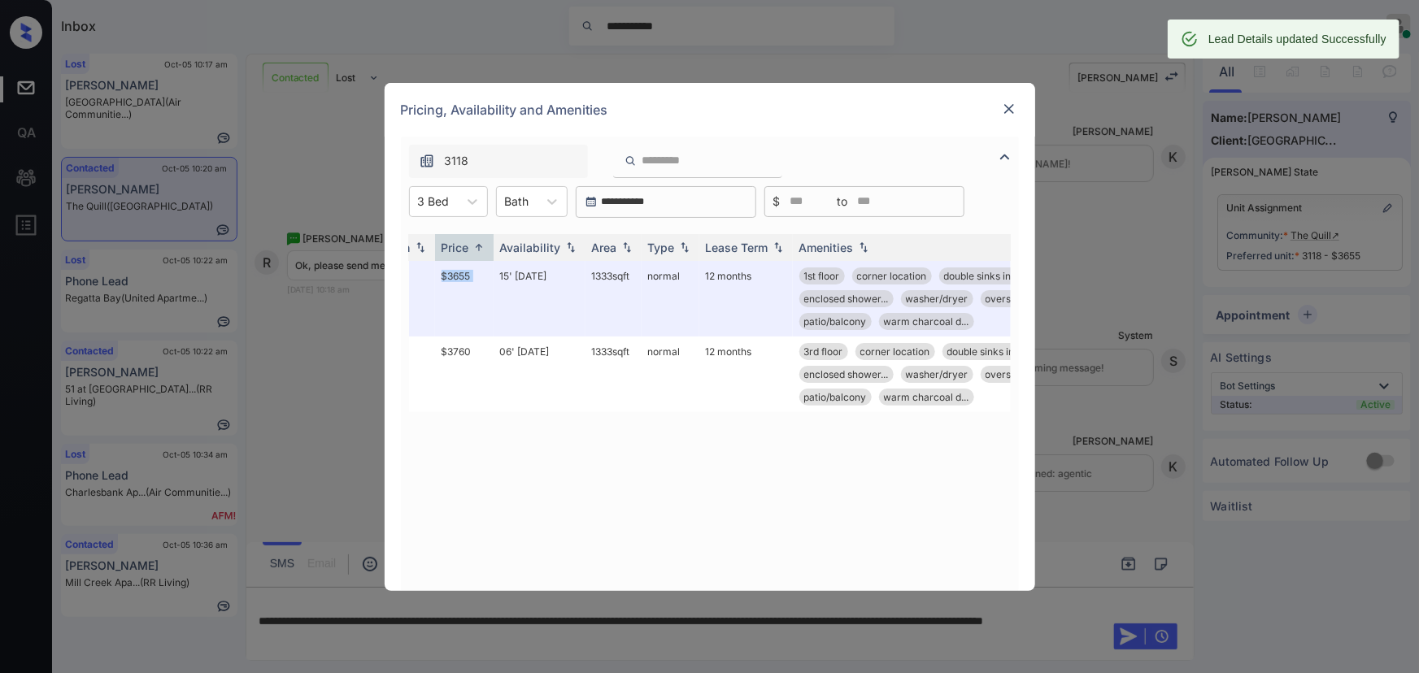
scroll to position [0, 170]
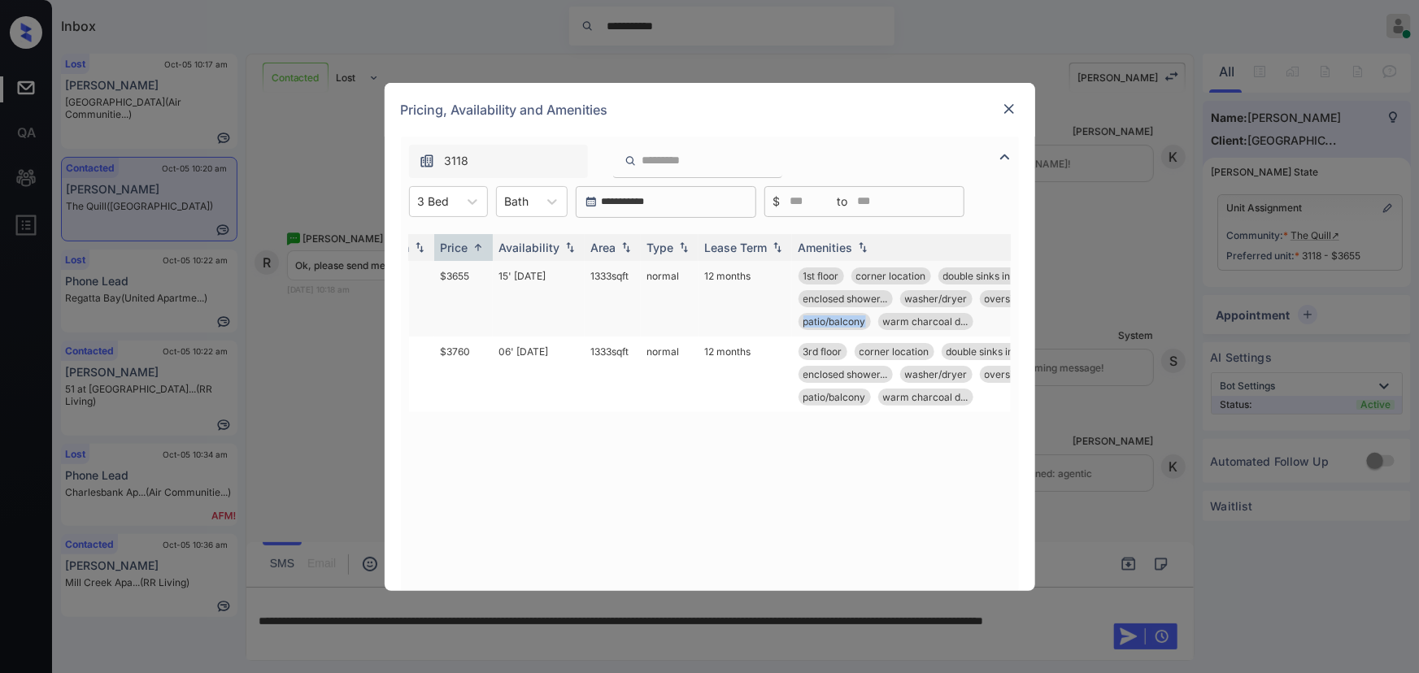
copy span "patio/balcony"
drag, startPoint x: 870, startPoint y: 320, endPoint x: 793, endPoint y: 323, distance: 77.3
click at [793, 323] on td "1st floor corner location double sinks in... enclosed shower... washer/dryer ov…" at bounding box center [940, 299] width 297 height 76
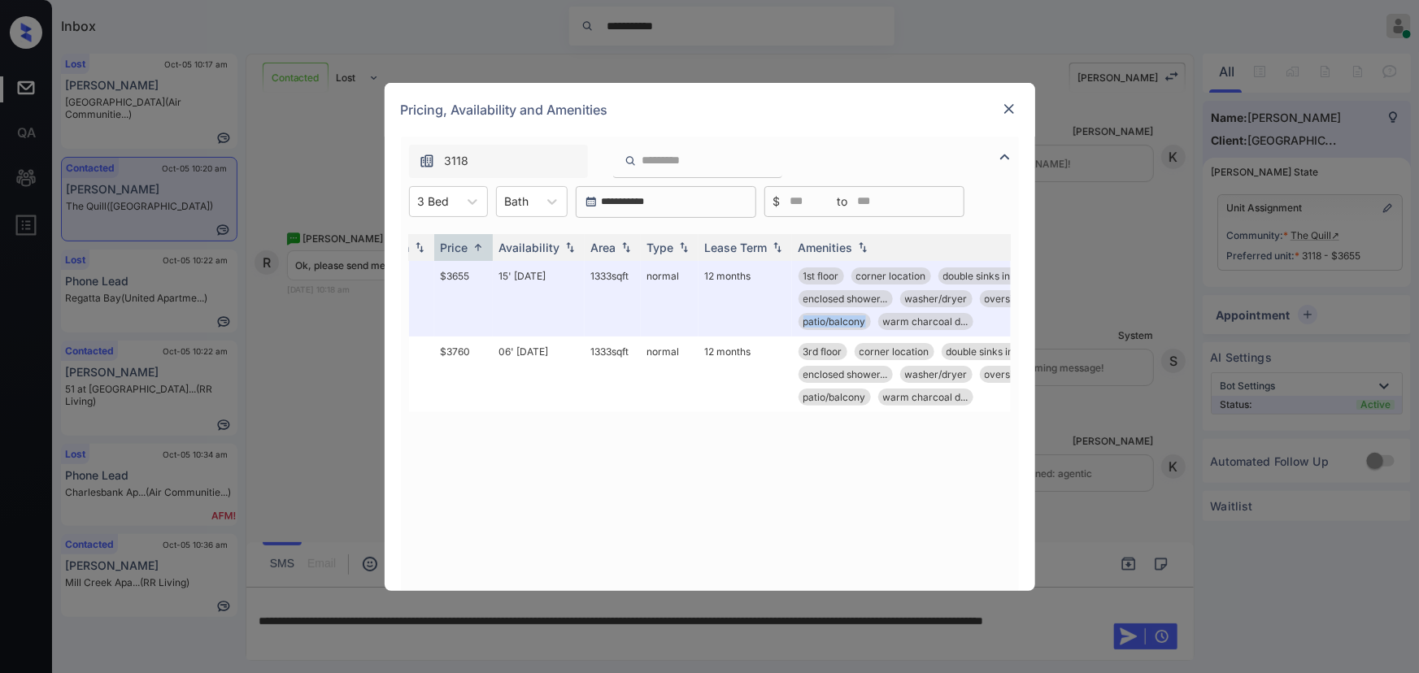
click at [1004, 106] on img at bounding box center [1009, 109] width 16 height 16
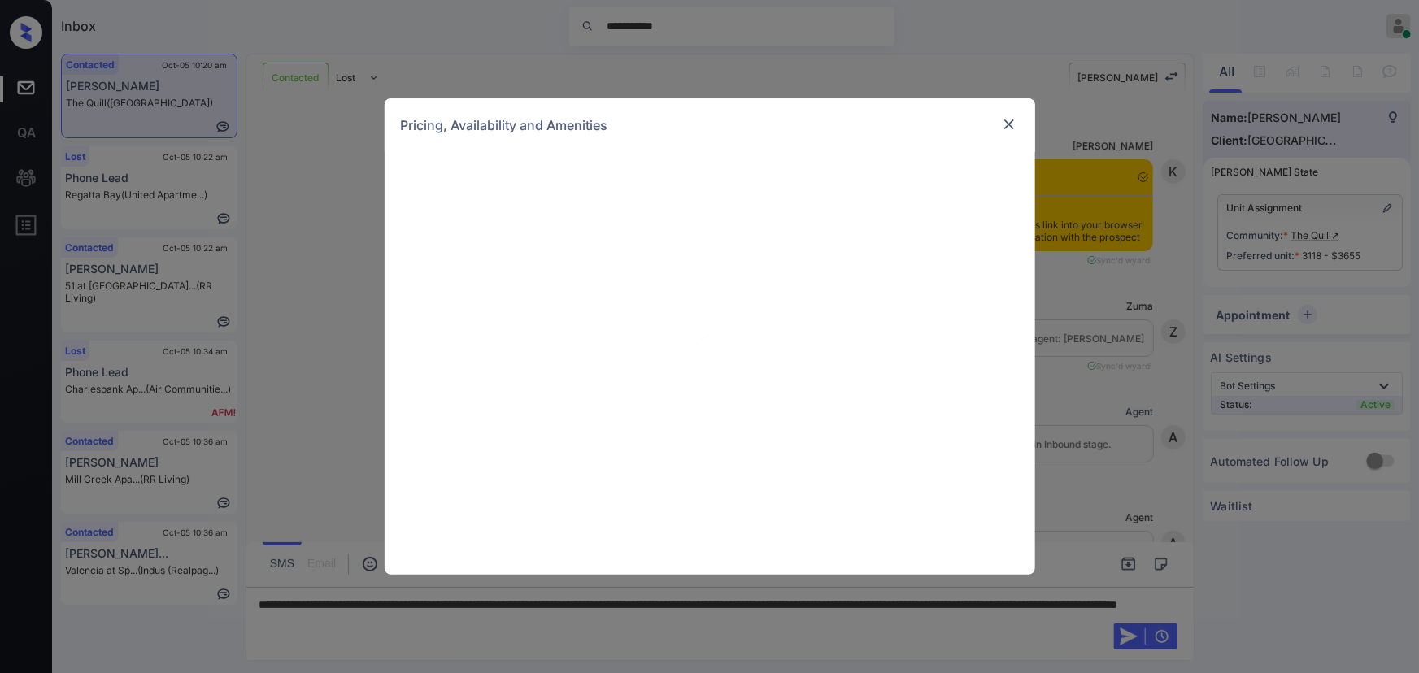
scroll to position [6146, 0]
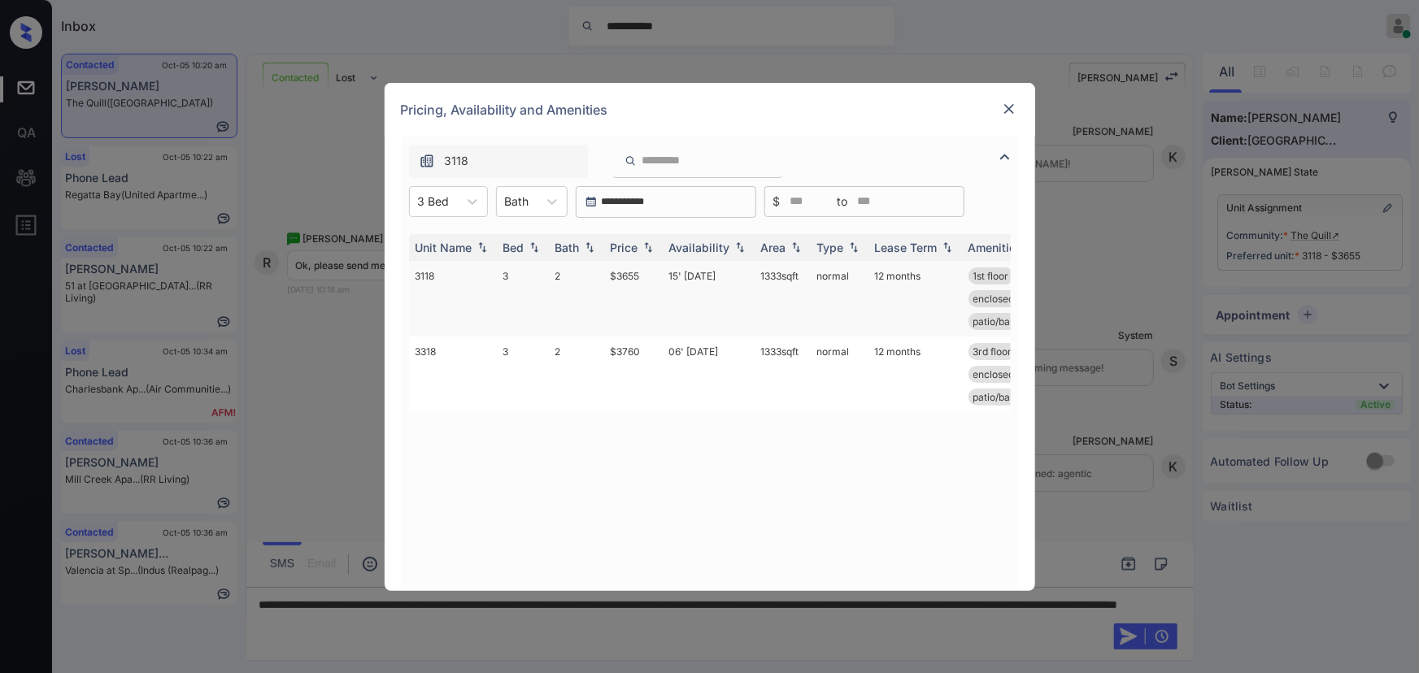
drag, startPoint x: 808, startPoint y: 276, endPoint x: 756, endPoint y: 271, distance: 51.5
click at [756, 271] on td "1333 sqft" at bounding box center [783, 299] width 56 height 76
copy td "1333 sqft"
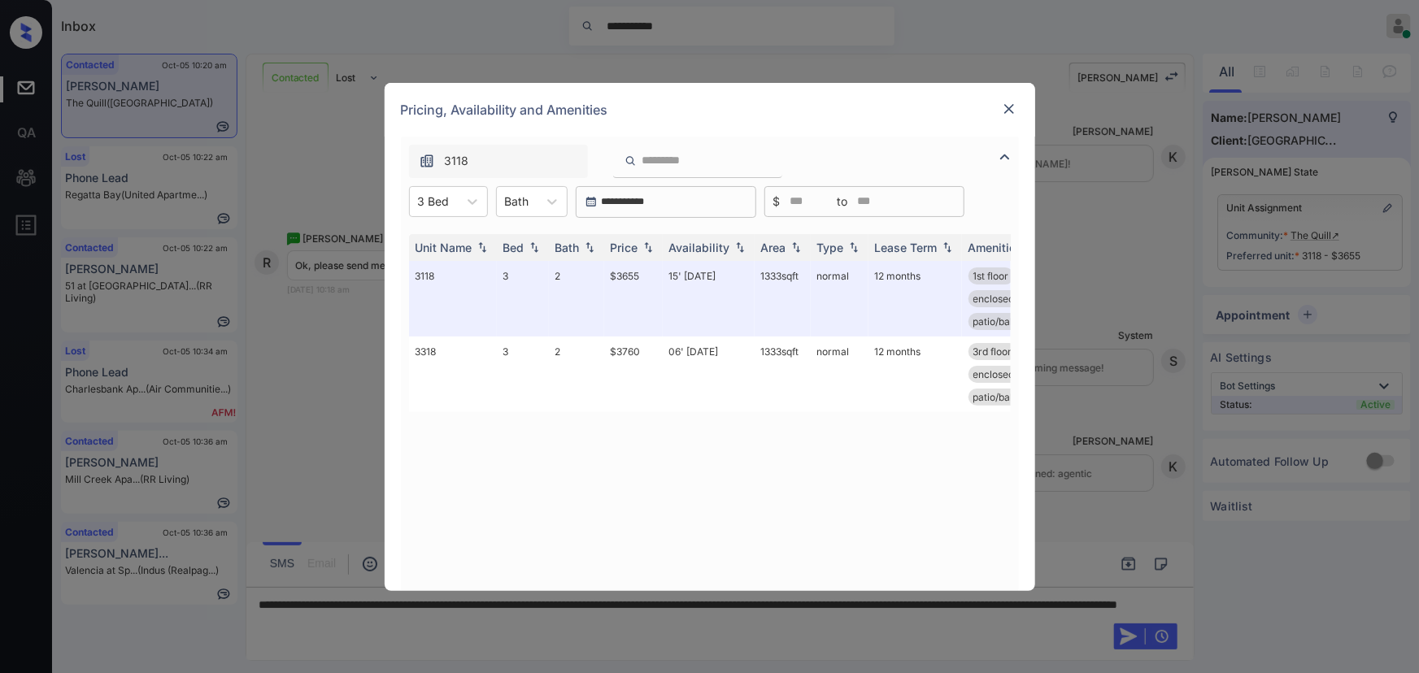
click at [599, 625] on div "**********" at bounding box center [709, 336] width 1419 height 673
click at [1008, 99] on div at bounding box center [1010, 109] width 20 height 20
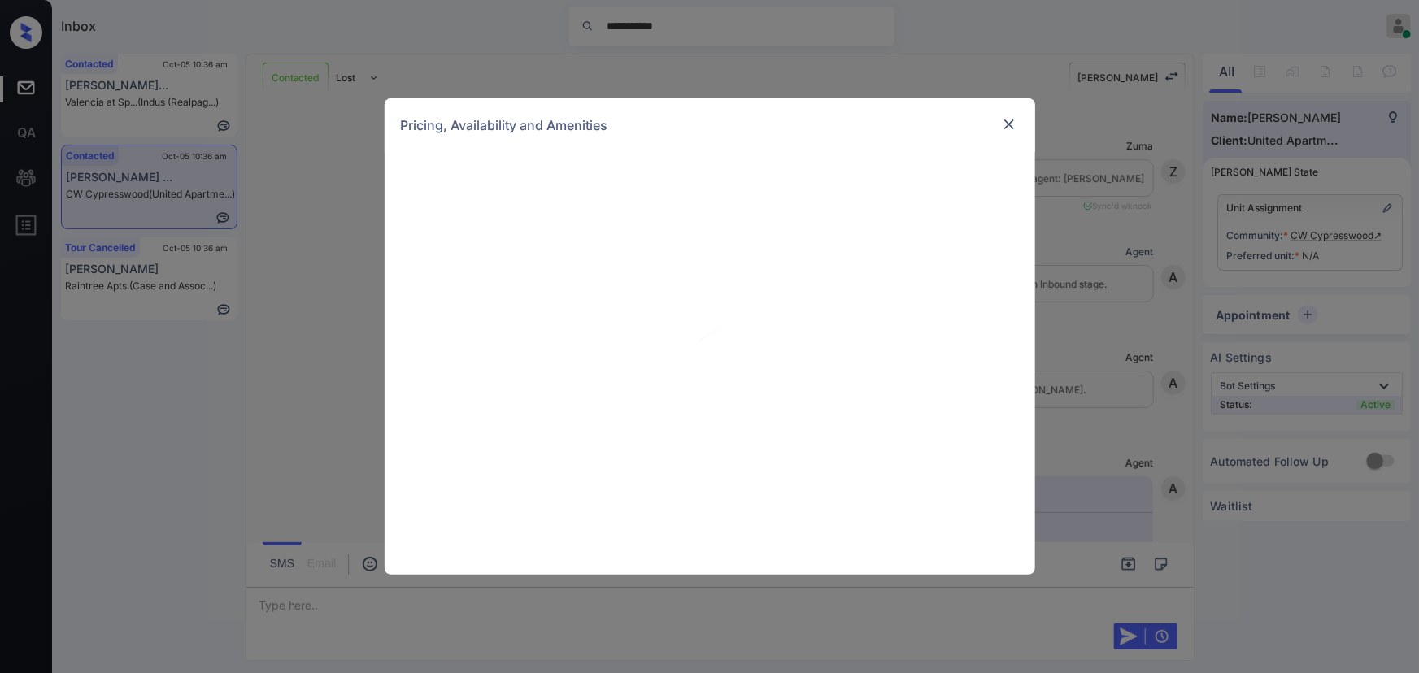
scroll to position [534, 0]
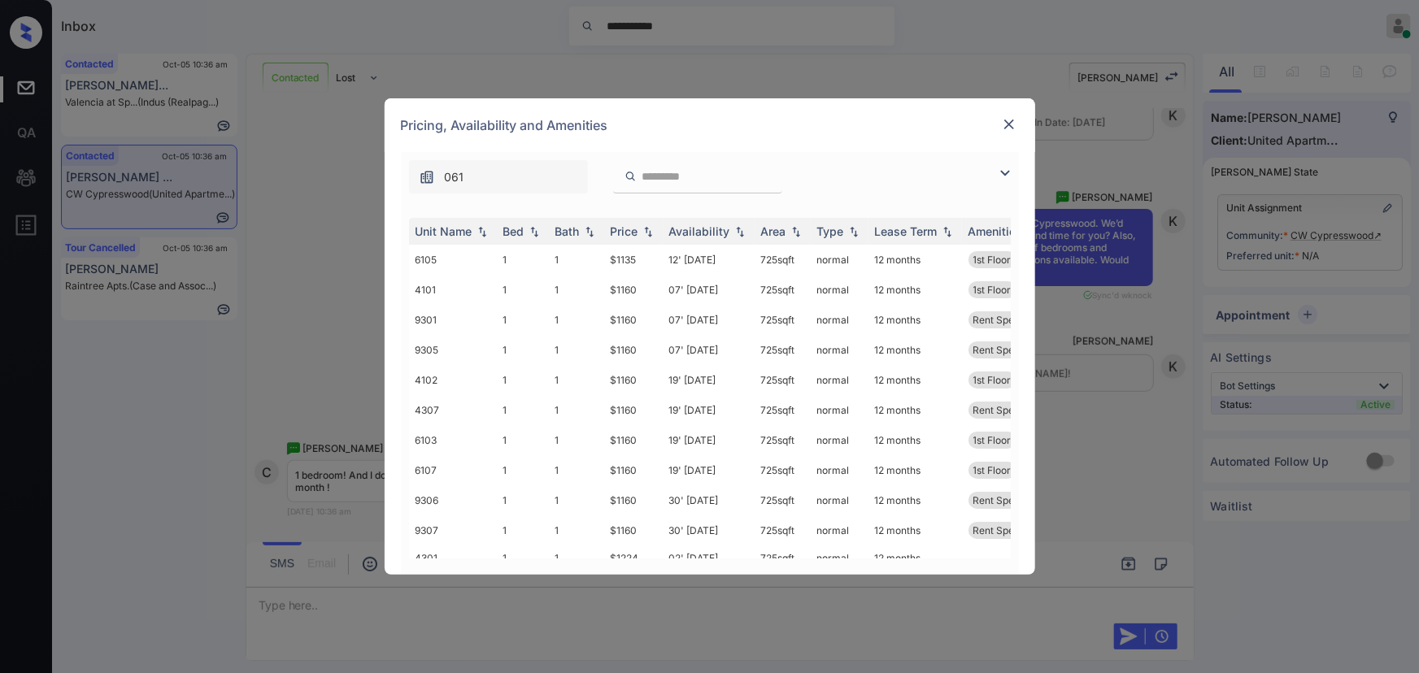
click at [1004, 170] on img at bounding box center [1005, 173] width 20 height 20
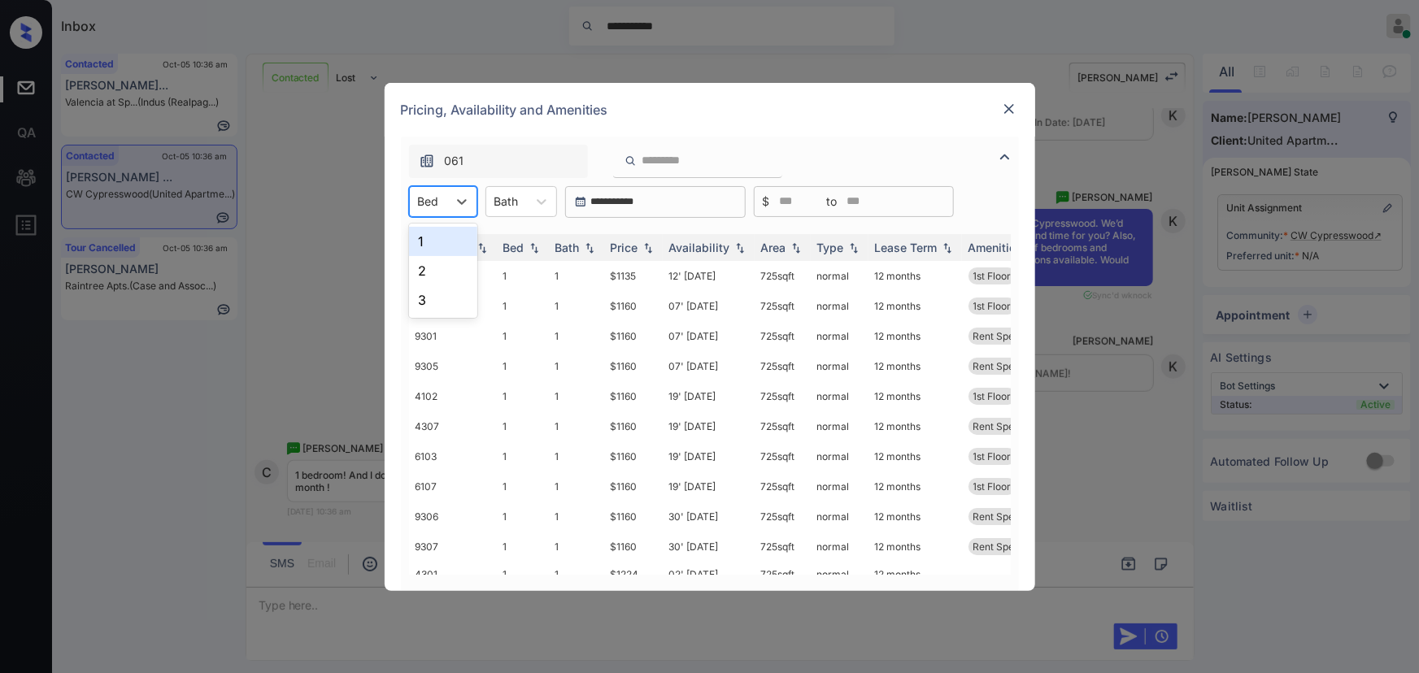
click at [439, 205] on div "Bed" at bounding box center [428, 201] width 37 height 24
click at [433, 234] on div "1" at bounding box center [443, 241] width 68 height 29
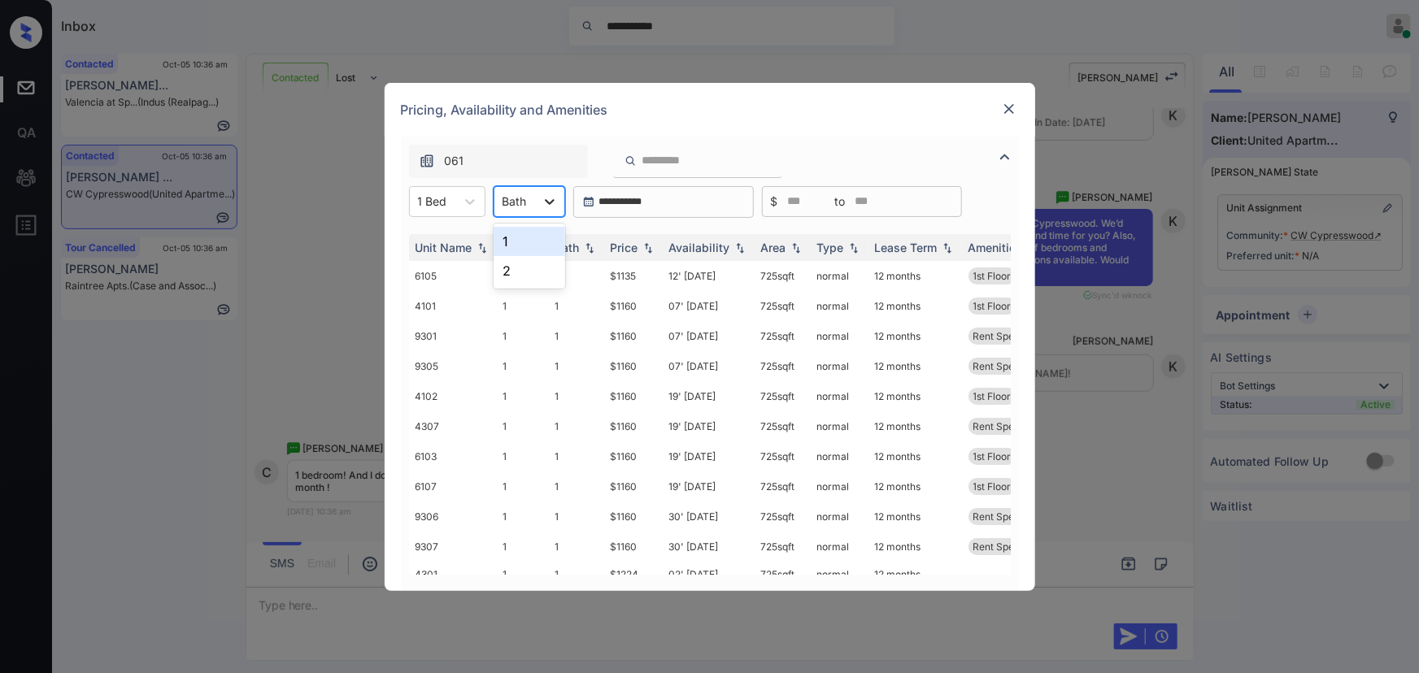
click at [539, 196] on div at bounding box center [549, 201] width 29 height 29
click at [524, 244] on div "1" at bounding box center [530, 241] width 72 height 29
click at [642, 246] on img at bounding box center [648, 247] width 16 height 11
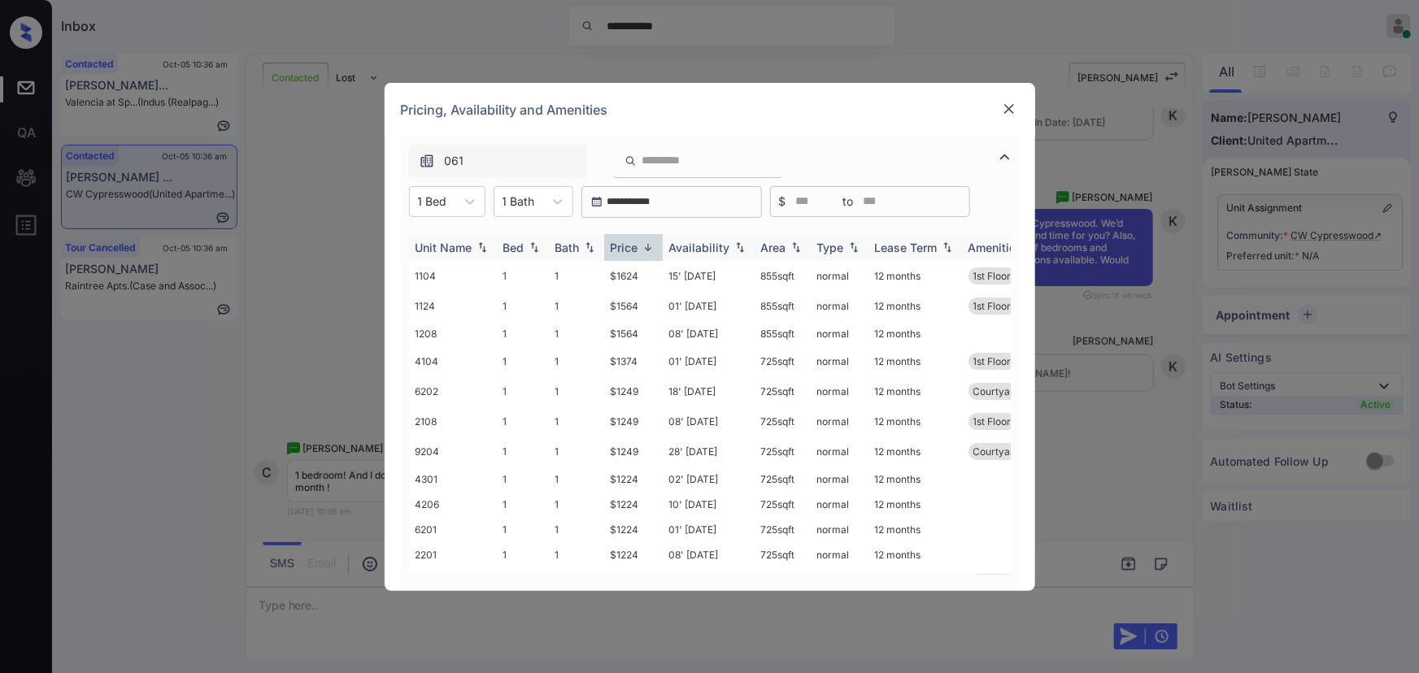
click at [642, 246] on img at bounding box center [648, 248] width 16 height 12
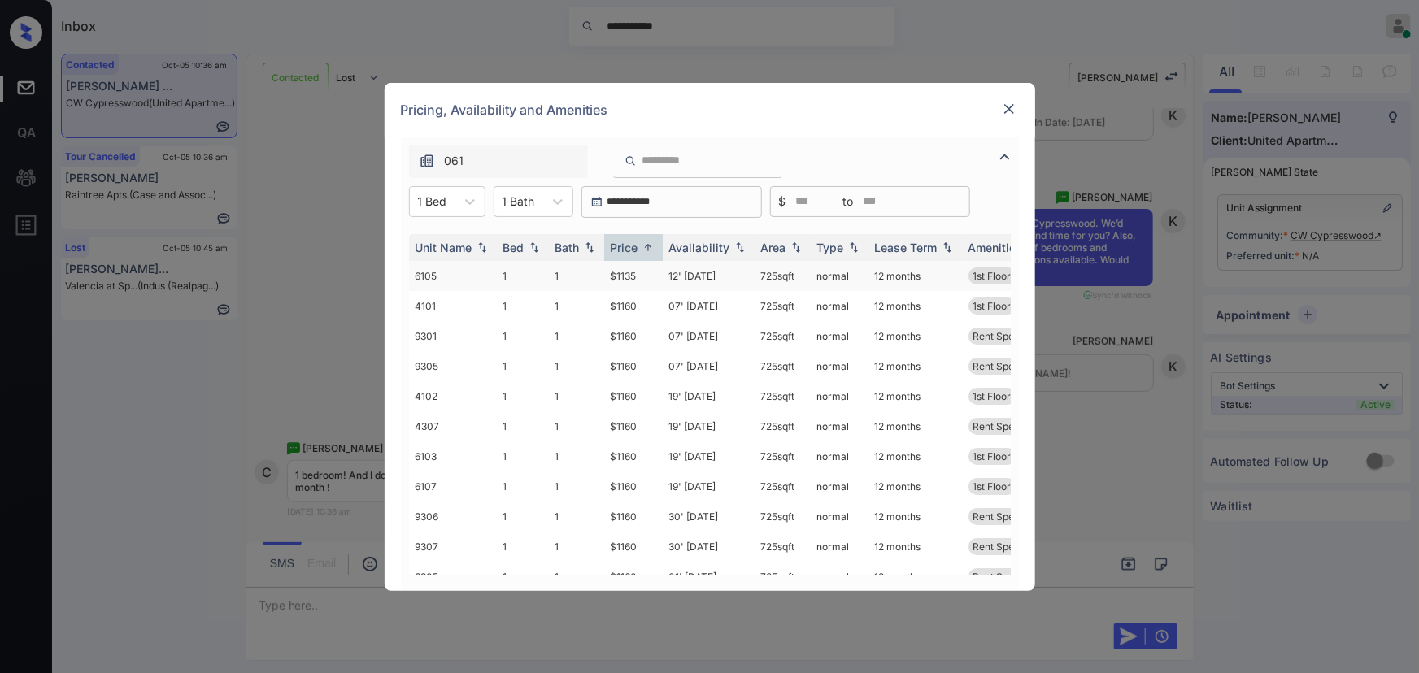
click at [650, 278] on td "$1135" at bounding box center [633, 276] width 59 height 30
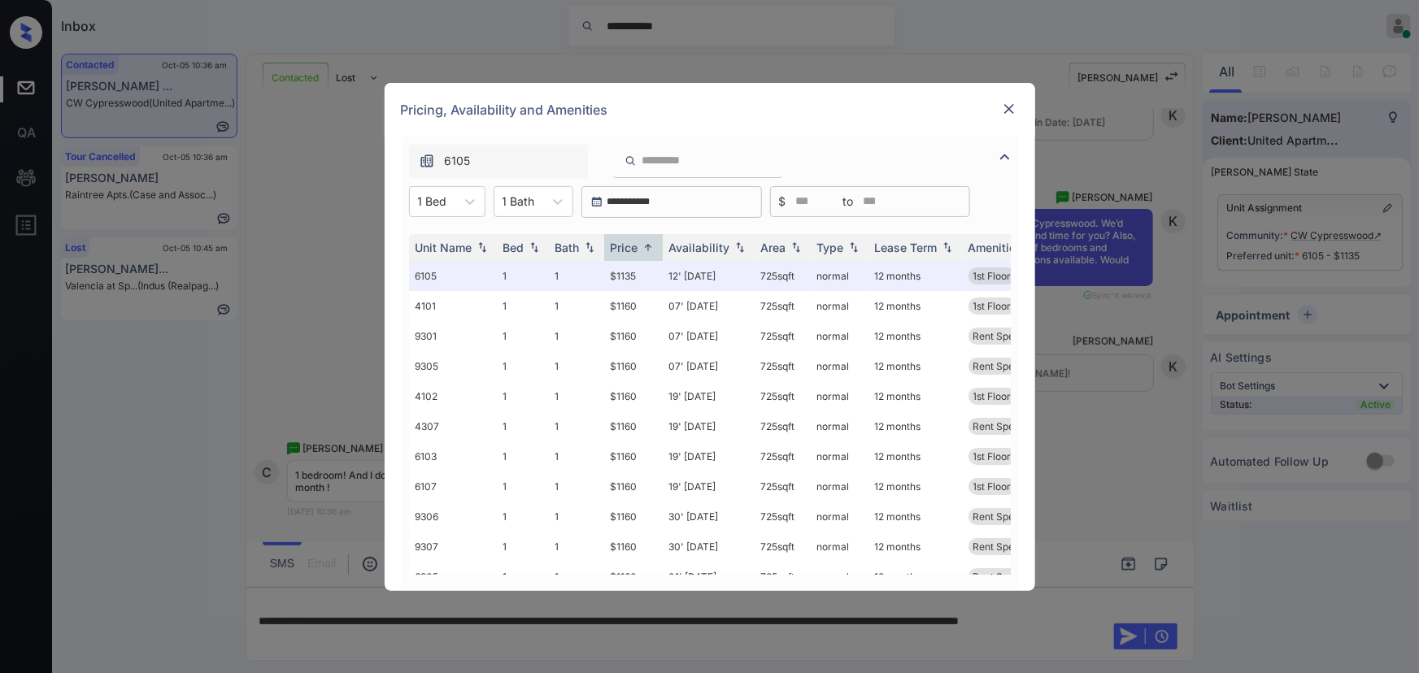
click at [1009, 104] on img at bounding box center [1009, 109] width 16 height 16
